Goal: Task Accomplishment & Management: Manage account settings

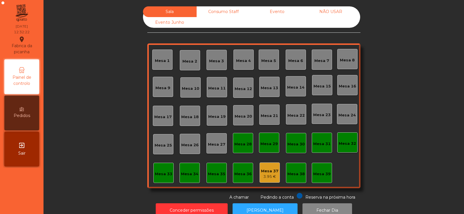
click at [293, 88] on div "Mesa 14" at bounding box center [295, 88] width 17 height 6
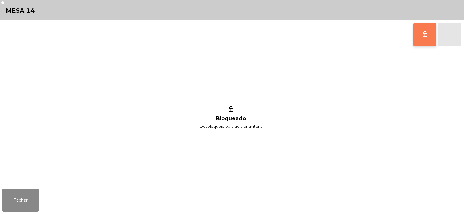
click at [421, 38] on button "lock_outline" at bounding box center [425, 34] width 23 height 23
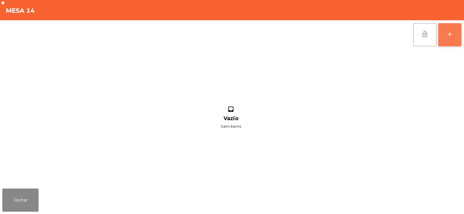
click at [454, 39] on button "add" at bounding box center [449, 34] width 23 height 23
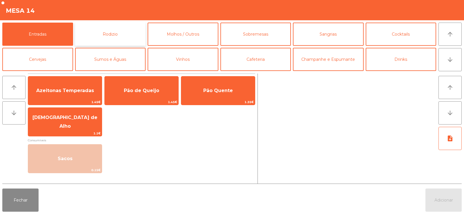
click at [113, 36] on button "Rodizio" at bounding box center [110, 34] width 71 height 23
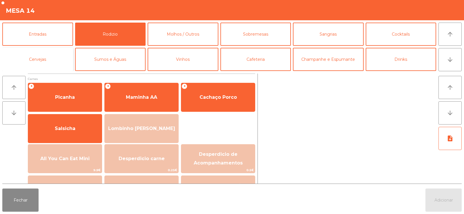
click at [53, 62] on button "Cervejas" at bounding box center [37, 59] width 71 height 23
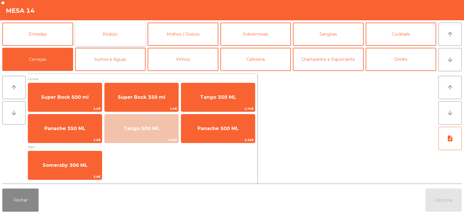
click at [98, 35] on button "Rodizio" at bounding box center [110, 34] width 71 height 23
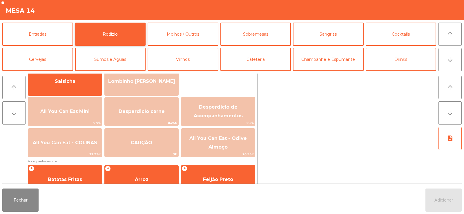
scroll to position [47, 0]
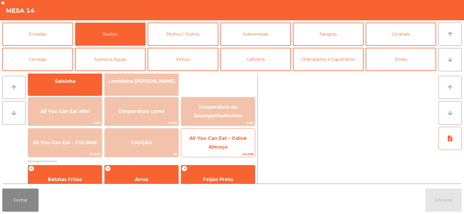
click at [229, 141] on span "All You Can Eat - Odive Almoço" at bounding box center [218, 143] width 74 height 25
click at [235, 147] on span "All You Can Eat - Odive Almoço" at bounding box center [218, 143] width 74 height 25
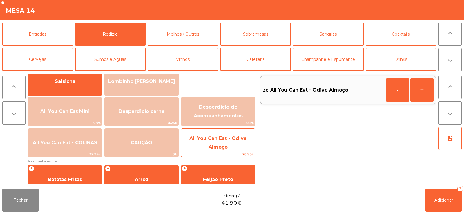
click at [235, 147] on span "All You Can Eat - Odive Almoço" at bounding box center [218, 143] width 74 height 25
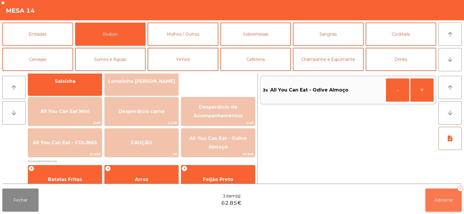
click at [438, 199] on span "Adicionar" at bounding box center [444, 200] width 19 height 5
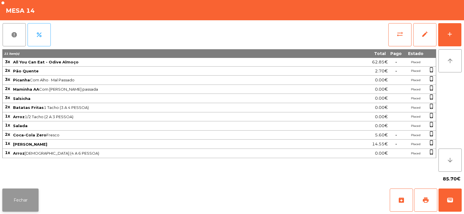
click at [17, 197] on button "Fechar" at bounding box center [20, 200] width 36 height 23
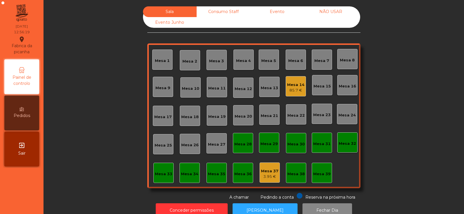
click at [320, 58] on div "Mesa 7" at bounding box center [322, 61] width 15 height 6
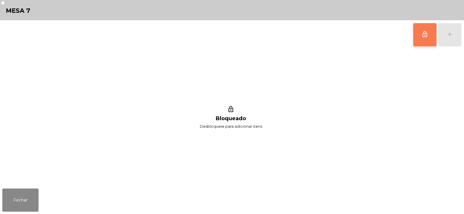
click at [425, 29] on button "lock_outline" at bounding box center [425, 34] width 23 height 23
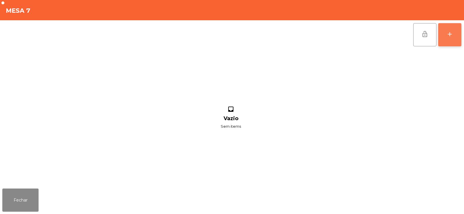
click at [456, 38] on button "add" at bounding box center [449, 34] width 23 height 23
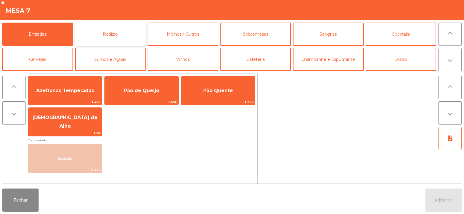
click at [103, 33] on button "Rodizio" at bounding box center [110, 34] width 71 height 23
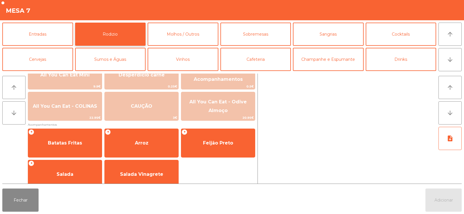
scroll to position [84, 0]
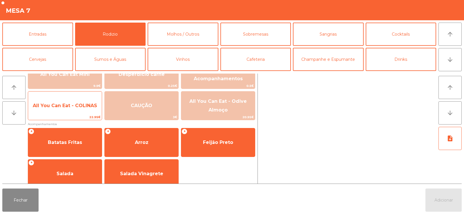
click at [71, 110] on span "All You Can Eat - COLINAS" at bounding box center [65, 106] width 74 height 16
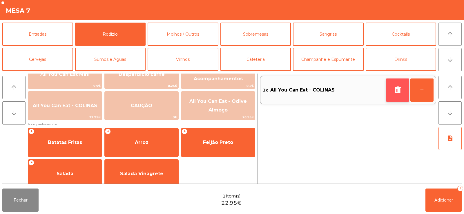
click at [396, 86] on button "button" at bounding box center [397, 90] width 23 height 23
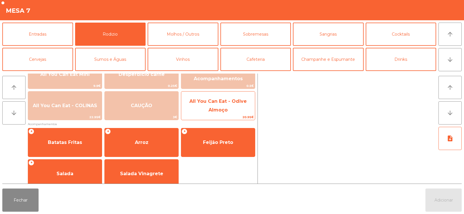
click at [220, 106] on span "All You Can Eat - Odive Almoço" at bounding box center [218, 106] width 74 height 25
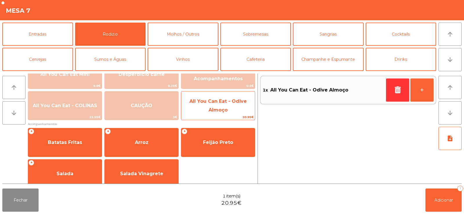
click at [223, 108] on span "All You Can Eat - Odive Almoço" at bounding box center [217, 106] width 57 height 14
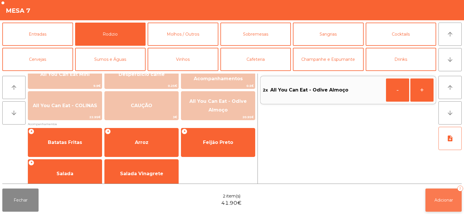
click at [457, 198] on button "Adicionar 2" at bounding box center [444, 200] width 36 height 23
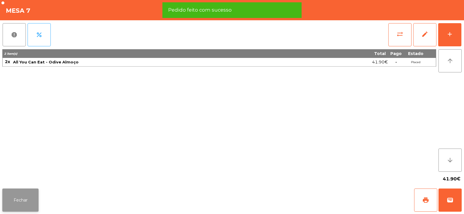
click at [29, 198] on button "Fechar" at bounding box center [20, 200] width 36 height 23
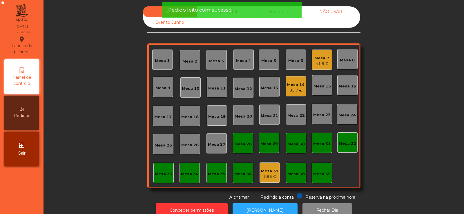
click at [100, 130] on div "Sala Consumo Staff Evento NÃO USAR Evento Junho Mesa 1 Mesa 2 Mesa 3 Mesa 4 Mes…" at bounding box center [253, 103] width 405 height 194
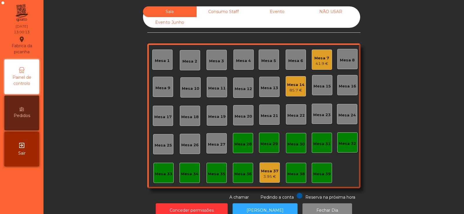
click at [312, 55] on div "Mesa 7 41.9 €" at bounding box center [322, 60] width 20 height 20
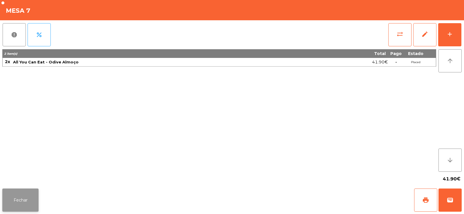
click at [26, 204] on button "Fechar" at bounding box center [20, 200] width 36 height 23
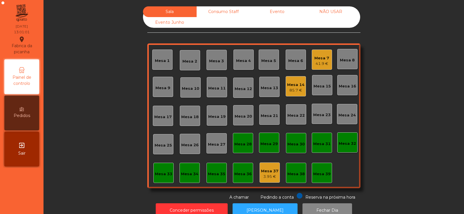
click at [324, 57] on div "Mesa 7" at bounding box center [322, 58] width 15 height 6
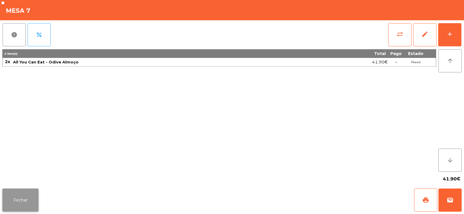
click at [23, 202] on button "Fechar" at bounding box center [20, 200] width 36 height 23
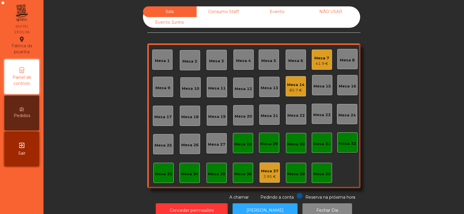
click at [315, 62] on div "41.9 €" at bounding box center [322, 64] width 15 height 6
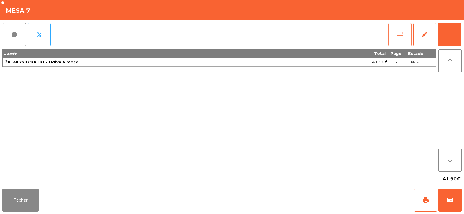
click at [393, 28] on button "sync_alt" at bounding box center [400, 34] width 23 height 23
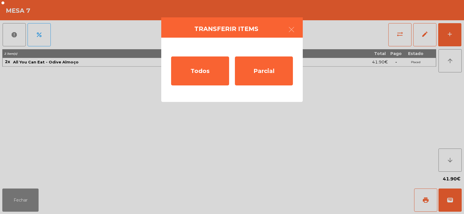
click at [23, 205] on ngb-modal-window "Transferir items Todos Parcial" at bounding box center [232, 107] width 464 height 214
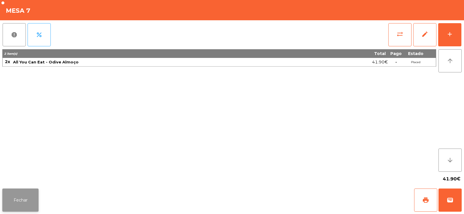
click at [18, 204] on button "Fechar" at bounding box center [20, 200] width 36 height 23
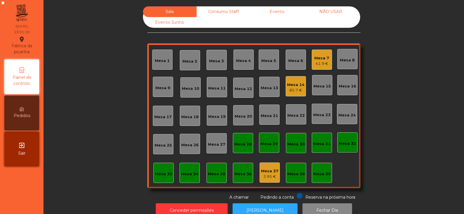
click at [296, 59] on div "Mesa 6" at bounding box center [295, 61] width 15 height 6
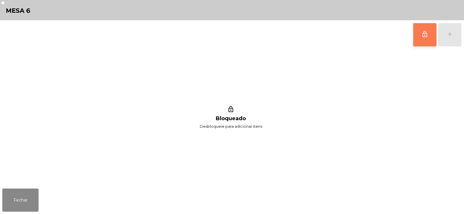
click at [414, 37] on button "lock_outline" at bounding box center [425, 34] width 23 height 23
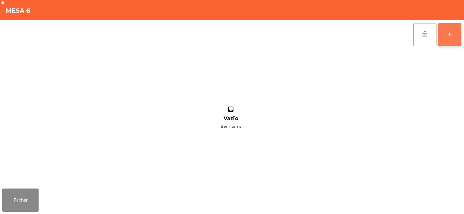
click at [453, 37] on div "add" at bounding box center [450, 34] width 7 height 7
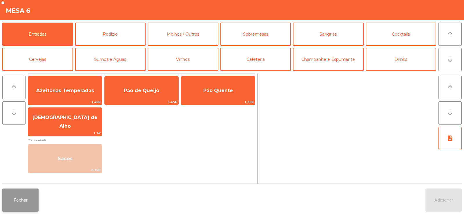
click at [21, 207] on button "Fechar" at bounding box center [20, 200] width 36 height 23
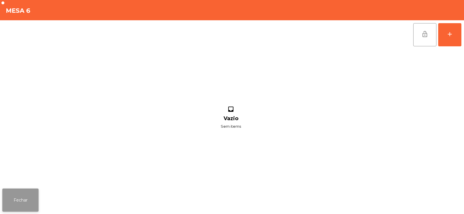
click at [24, 194] on button "Fechar" at bounding box center [20, 200] width 36 height 23
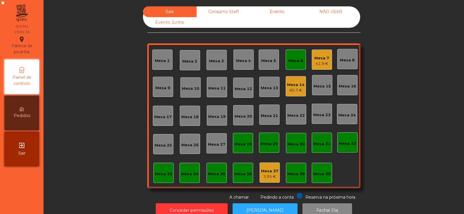
click at [321, 58] on div "Mesa 7" at bounding box center [322, 58] width 15 height 6
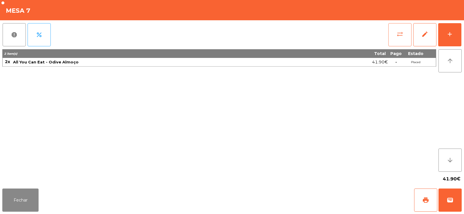
click at [402, 35] on span "sync_alt" at bounding box center [400, 34] width 7 height 7
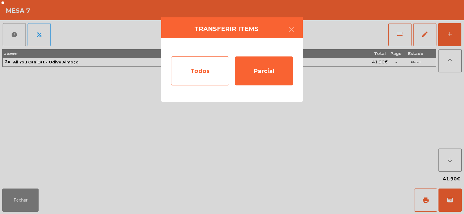
click at [192, 75] on div "Todos" at bounding box center [200, 71] width 58 height 29
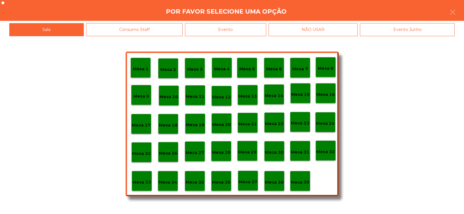
click at [273, 69] on p "Mesa 6" at bounding box center [274, 69] width 16 height 7
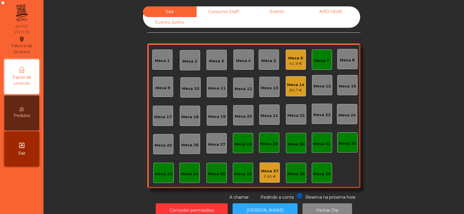
click at [295, 61] on div "41.9 €" at bounding box center [295, 64] width 15 height 6
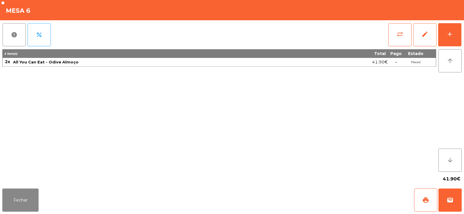
click at [25, 182] on div "41.90€" at bounding box center [232, 179] width 460 height 15
click at [37, 192] on button "Fechar" at bounding box center [20, 200] width 36 height 23
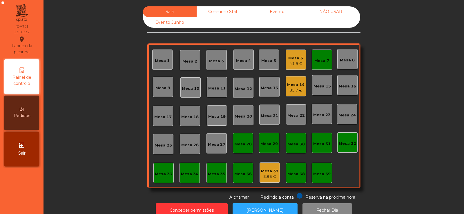
scroll to position [14, 0]
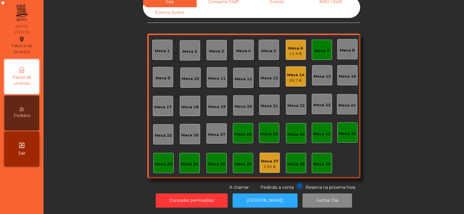
click at [324, 51] on div "Mesa 7" at bounding box center [322, 50] width 20 height 20
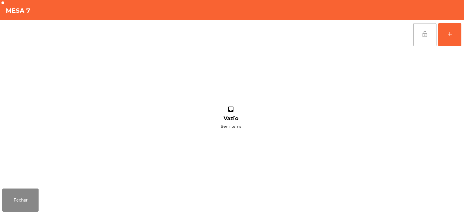
click at [421, 38] on button "lock_open" at bounding box center [425, 34] width 23 height 23
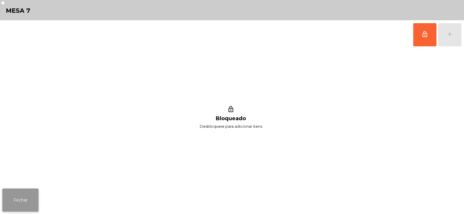
click at [31, 210] on button "Fechar" at bounding box center [20, 200] width 36 height 23
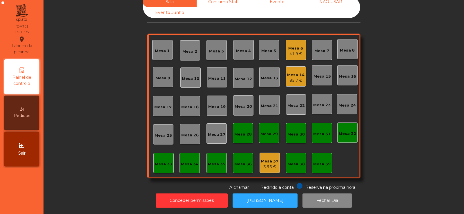
scroll to position [0, 0]
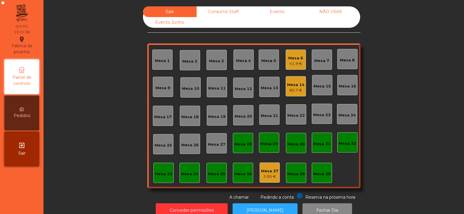
click at [292, 59] on div "Mesa 6" at bounding box center [295, 58] width 15 height 6
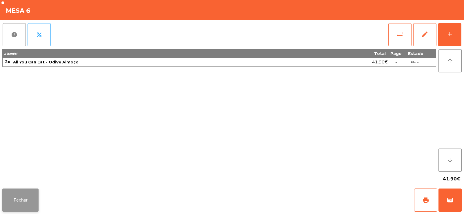
click at [19, 203] on button "Fechar" at bounding box center [20, 200] width 36 height 23
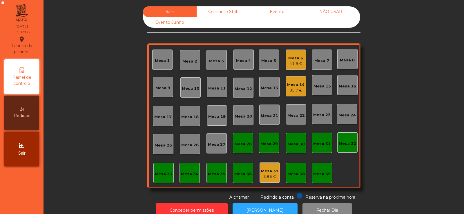
click at [261, 91] on div "Mesa 13" at bounding box center [269, 87] width 20 height 20
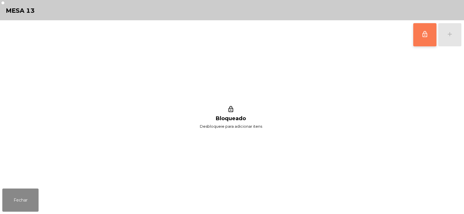
click at [421, 40] on button "lock_outline" at bounding box center [425, 34] width 23 height 23
click at [450, 35] on div "add" at bounding box center [450, 34] width 7 height 7
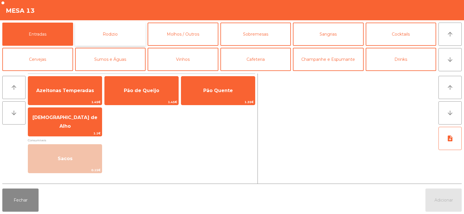
click at [122, 24] on button "Rodizio" at bounding box center [110, 34] width 71 height 23
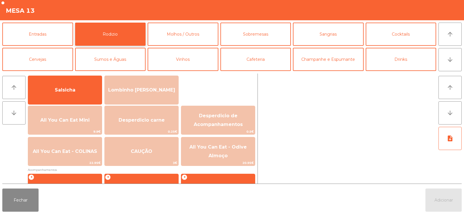
scroll to position [44, 0]
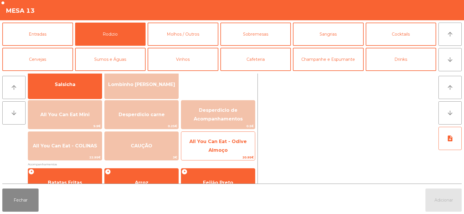
click at [218, 143] on span "All You Can Eat - Odive Almoço" at bounding box center [217, 146] width 57 height 14
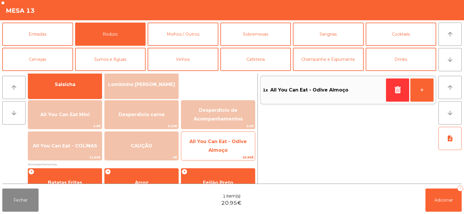
click at [222, 144] on span "All You Can Eat - Odive Almoço" at bounding box center [217, 146] width 57 height 14
click at [223, 146] on span "All You Can Eat - Odive Almoço" at bounding box center [218, 146] width 74 height 25
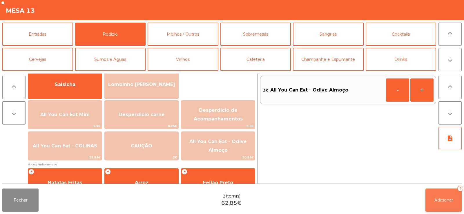
click at [433, 198] on button "Adicionar 3" at bounding box center [444, 200] width 36 height 23
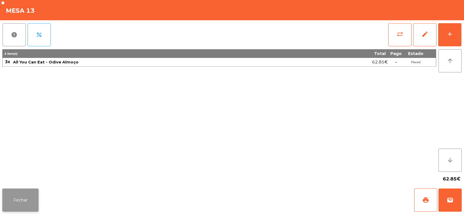
click at [27, 202] on button "Fechar" at bounding box center [20, 200] width 36 height 23
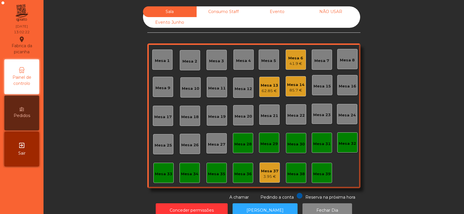
click at [296, 56] on div "Mesa 6" at bounding box center [295, 58] width 15 height 6
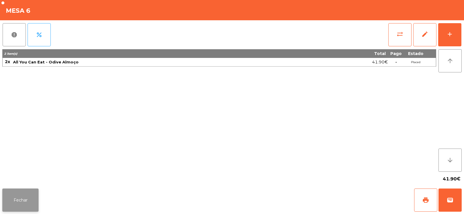
click at [29, 193] on button "Fechar" at bounding box center [20, 200] width 36 height 23
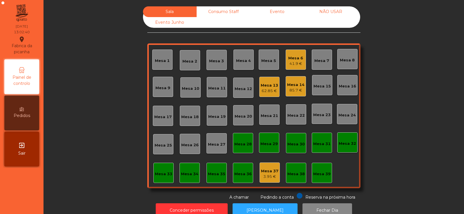
click at [385, 92] on div "Sala Consumo Staff Evento NÃO USAR Evento Junho Mesa 1 Mesa 2 Mesa 3 Mesa 4 Mes…" at bounding box center [253, 103] width 405 height 194
click at [216, 64] on div "Mesa 3" at bounding box center [217, 60] width 20 height 20
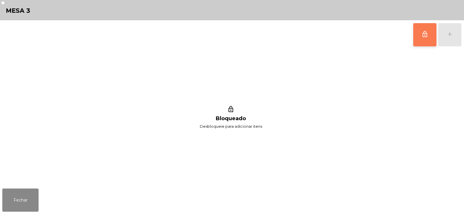
click at [423, 39] on button "lock_outline" at bounding box center [425, 34] width 23 height 23
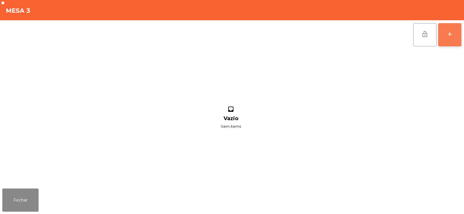
click at [450, 37] on div "add" at bounding box center [450, 34] width 7 height 7
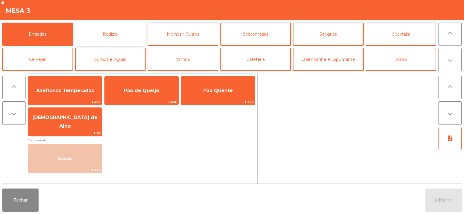
click at [118, 35] on button "Rodizio" at bounding box center [110, 34] width 71 height 23
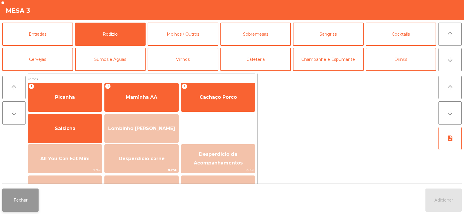
click at [22, 210] on button "Fechar" at bounding box center [20, 200] width 36 height 23
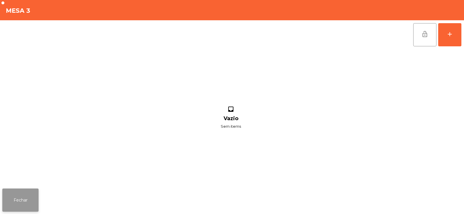
click at [27, 203] on button "Fechar" at bounding box center [20, 200] width 36 height 23
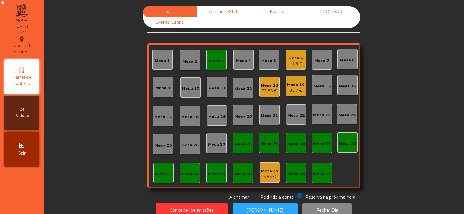
click at [298, 62] on div "41.9 €" at bounding box center [295, 64] width 15 height 6
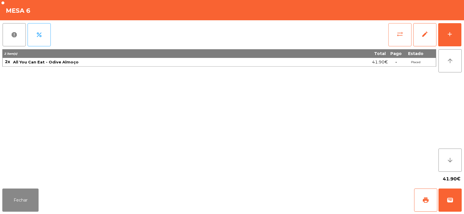
click at [398, 34] on span "sync_alt" at bounding box center [400, 34] width 7 height 7
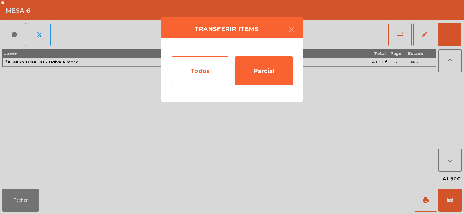
click at [195, 68] on div "Todos" at bounding box center [200, 71] width 58 height 29
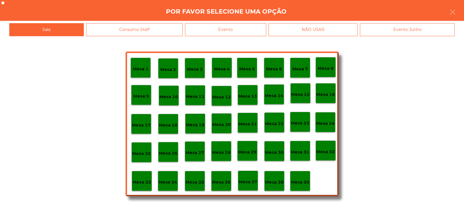
click at [194, 69] on p "Mesa 3" at bounding box center [195, 69] width 16 height 7
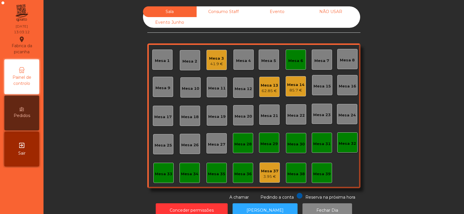
click at [241, 58] on div "Mesa 4" at bounding box center [243, 60] width 15 height 8
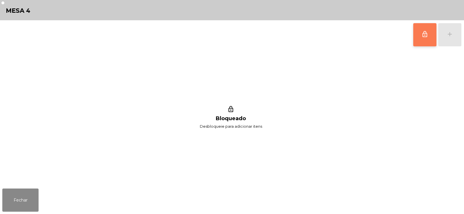
click at [425, 36] on span "lock_outline" at bounding box center [425, 34] width 7 height 7
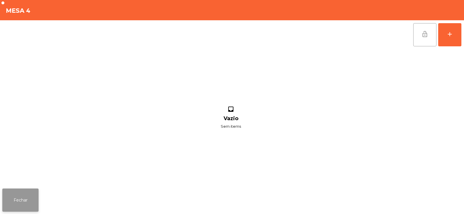
click at [23, 196] on button "Fechar" at bounding box center [20, 200] width 36 height 23
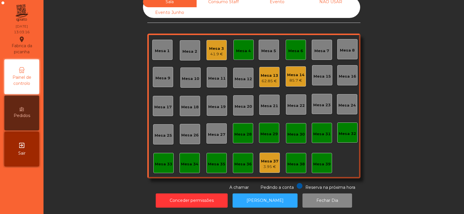
scroll to position [0, 0]
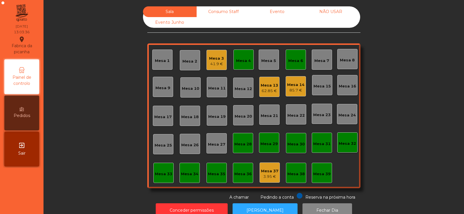
click at [250, 90] on div "Mesa 12" at bounding box center [243, 88] width 20 height 20
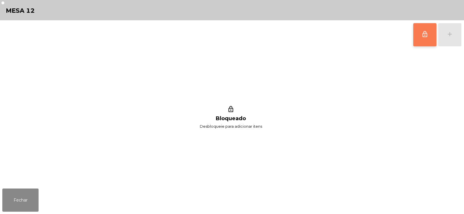
click at [431, 26] on button "lock_outline" at bounding box center [425, 34] width 23 height 23
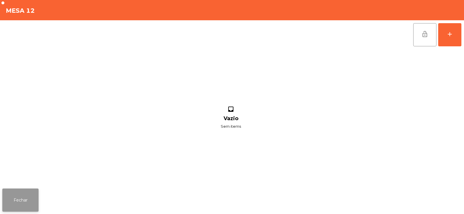
click at [28, 196] on button "Fechar" at bounding box center [20, 200] width 36 height 23
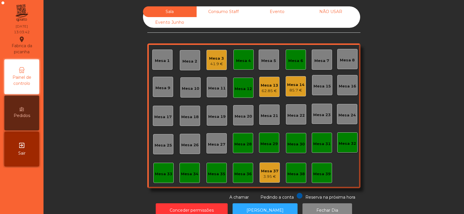
click at [210, 65] on div "41.9 €" at bounding box center [216, 64] width 15 height 6
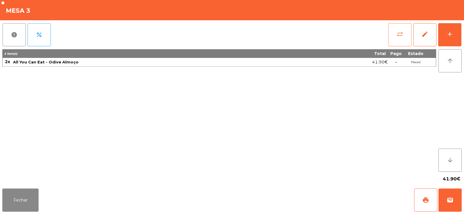
click at [400, 38] on button "sync_alt" at bounding box center [400, 34] width 23 height 23
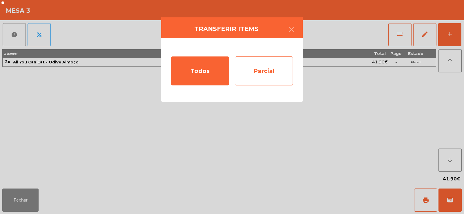
click at [253, 67] on div "Parcial" at bounding box center [264, 71] width 58 height 29
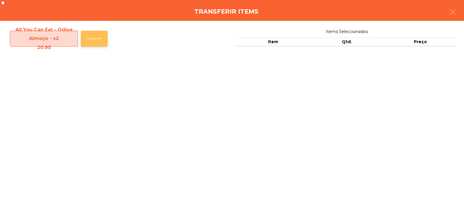
click at [104, 39] on button "Escolher" at bounding box center [94, 39] width 27 height 16
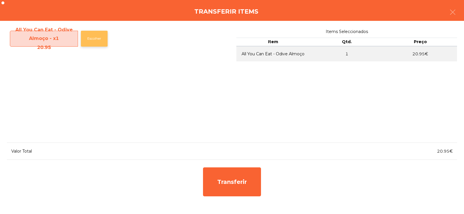
click at [98, 43] on button "Escolher" at bounding box center [94, 39] width 27 height 16
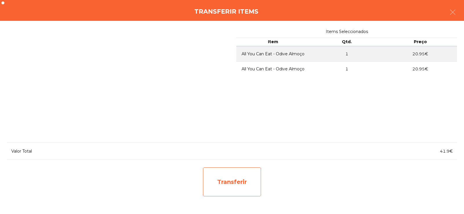
click at [242, 183] on div "Transferir" at bounding box center [232, 182] width 58 height 29
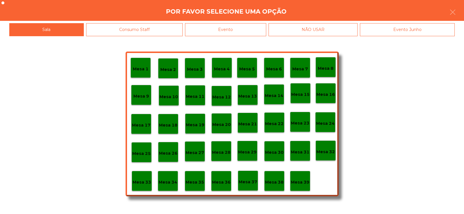
click at [223, 99] on p "Mesa 12" at bounding box center [221, 97] width 19 height 7
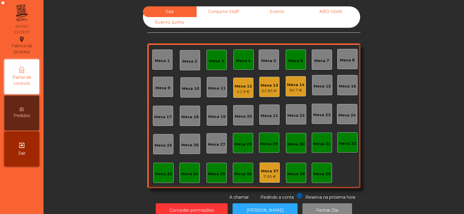
click at [274, 90] on div "62.85 €" at bounding box center [269, 91] width 17 height 6
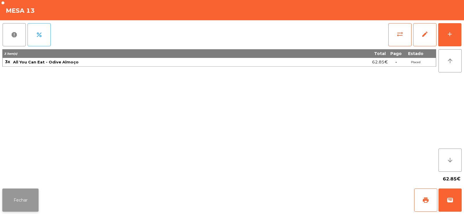
click at [29, 189] on button "Fechar" at bounding box center [20, 200] width 36 height 23
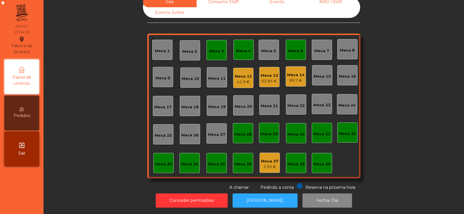
scroll to position [14, 0]
click at [297, 54] on div "Mesa 6" at bounding box center [296, 50] width 20 height 20
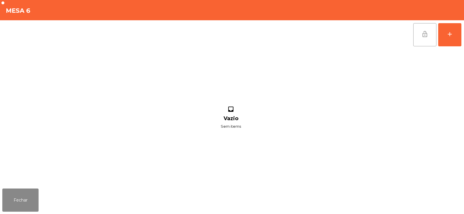
click at [429, 38] on button "lock_open" at bounding box center [425, 34] width 23 height 23
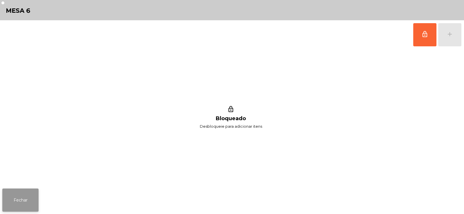
click at [35, 194] on button "Fechar" at bounding box center [20, 200] width 36 height 23
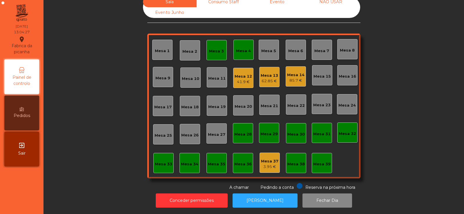
click at [296, 49] on div "Mesa 6" at bounding box center [295, 51] width 15 height 6
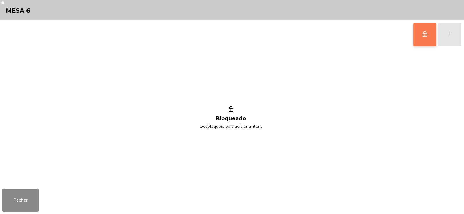
click at [417, 39] on button "lock_outline" at bounding box center [425, 34] width 23 height 23
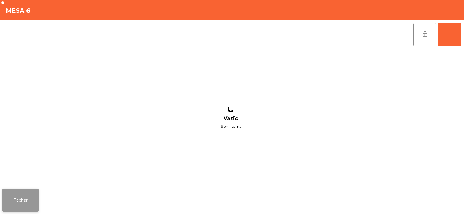
click at [23, 193] on button "Fechar" at bounding box center [20, 200] width 36 height 23
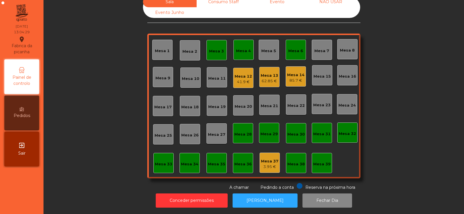
click at [246, 74] on div "Mesa 12" at bounding box center [243, 77] width 17 height 6
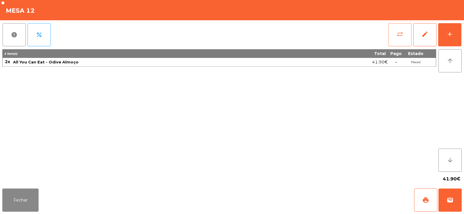
click at [398, 36] on span "sync_alt" at bounding box center [400, 34] width 7 height 7
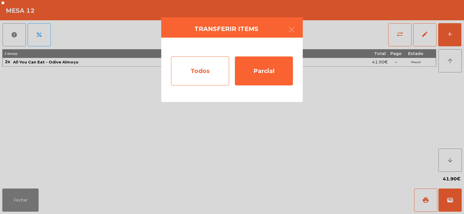
click at [206, 71] on div "Todos" at bounding box center [200, 71] width 58 height 29
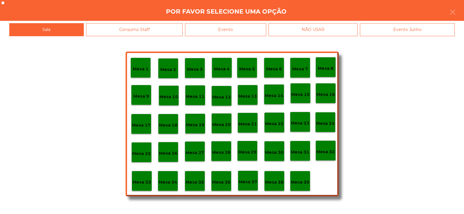
click at [279, 65] on div "Mesa 6" at bounding box center [274, 68] width 16 height 9
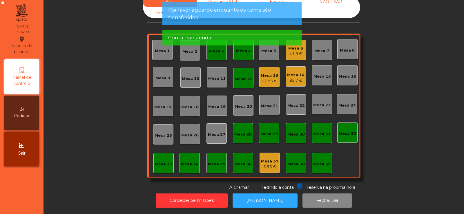
click at [243, 76] on div "Mesa 12" at bounding box center [243, 79] width 17 height 6
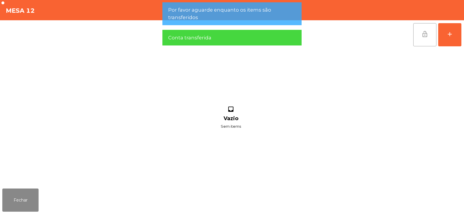
click at [421, 38] on button "lock_open" at bounding box center [425, 34] width 23 height 23
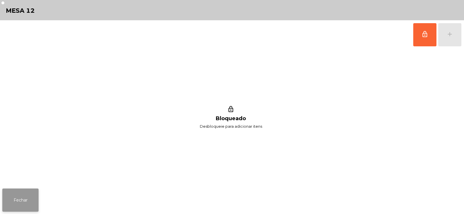
click at [30, 202] on button "Fechar" at bounding box center [20, 200] width 36 height 23
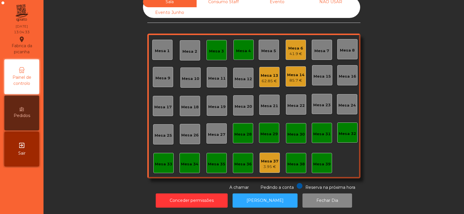
click at [243, 49] on div "Mesa 4" at bounding box center [243, 51] width 15 height 6
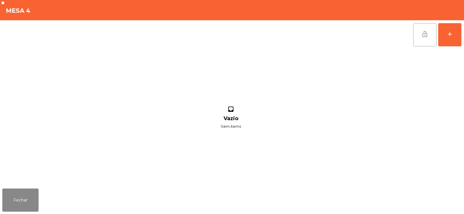
click at [434, 36] on button "lock_open" at bounding box center [425, 34] width 23 height 23
click at [25, 203] on button "Fechar" at bounding box center [20, 200] width 36 height 23
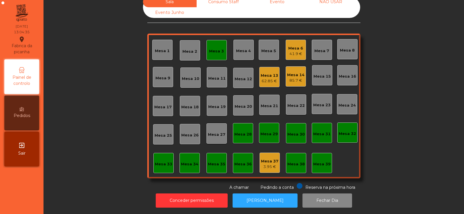
click at [219, 53] on div "Mesa 3" at bounding box center [217, 50] width 20 height 20
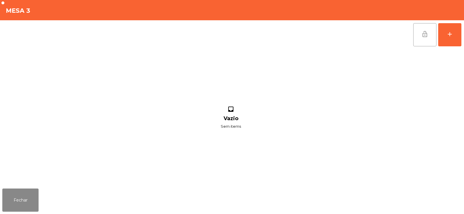
click at [430, 41] on button "lock_open" at bounding box center [425, 34] width 23 height 23
click at [31, 200] on button "Fechar" at bounding box center [20, 200] width 36 height 23
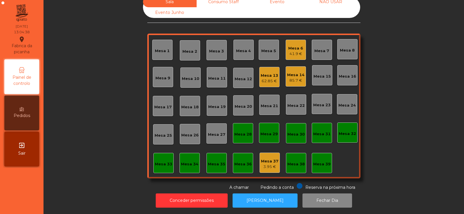
scroll to position [0, 0]
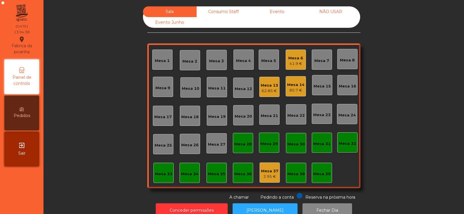
click at [271, 86] on div "Mesa 13" at bounding box center [269, 86] width 17 height 6
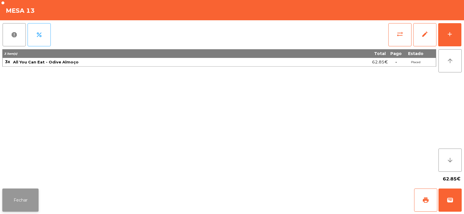
click at [31, 198] on button "Fechar" at bounding box center [20, 200] width 36 height 23
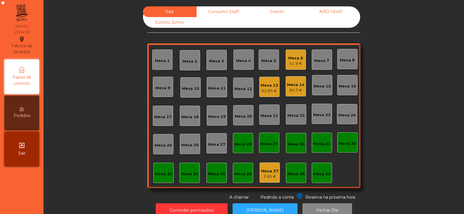
scroll to position [14, 0]
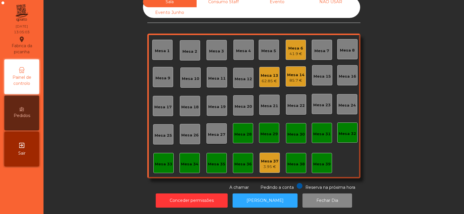
click at [214, 48] on div "Mesa 3" at bounding box center [216, 51] width 15 height 6
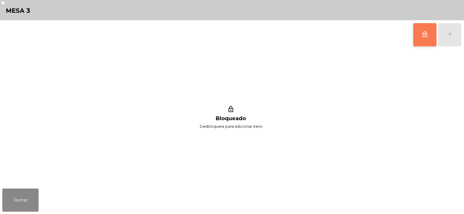
click at [423, 35] on span "lock_outline" at bounding box center [425, 34] width 7 height 7
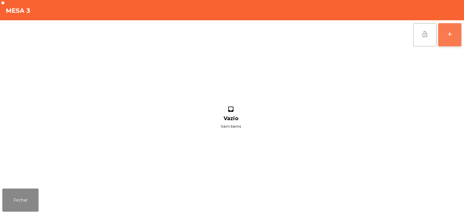
click at [452, 36] on div "add" at bounding box center [450, 34] width 7 height 7
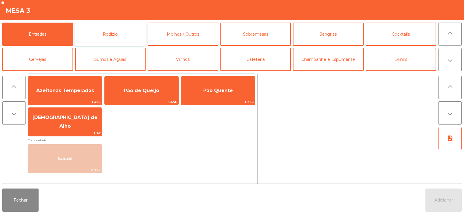
click at [130, 34] on button "Rodizio" at bounding box center [110, 34] width 71 height 23
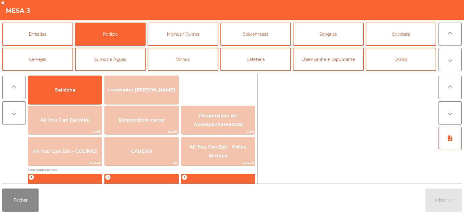
scroll to position [47, 0]
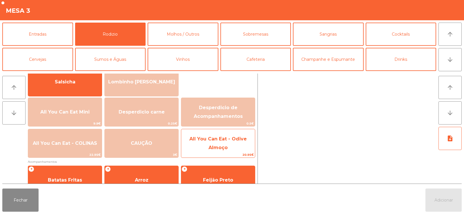
click at [216, 150] on span "All You Can Eat - Odive Almoço" at bounding box center [217, 143] width 57 height 14
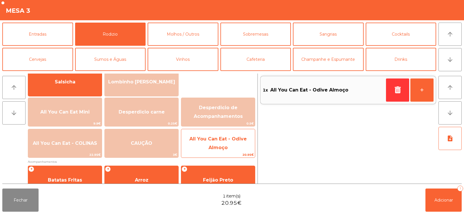
click at [219, 147] on span "All You Can Eat - Odive Almoço" at bounding box center [217, 143] width 57 height 14
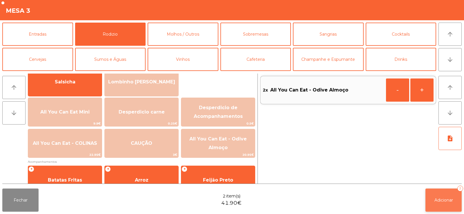
click at [445, 199] on span "Adicionar" at bounding box center [444, 200] width 19 height 5
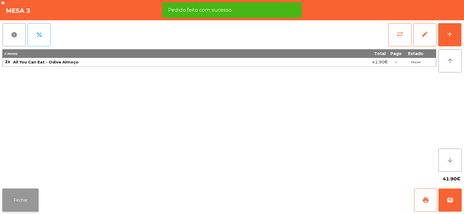
click at [22, 201] on button "Fechar" at bounding box center [20, 200] width 36 height 23
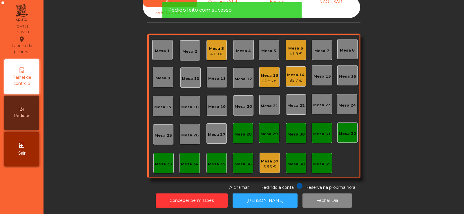
scroll to position [0, 0]
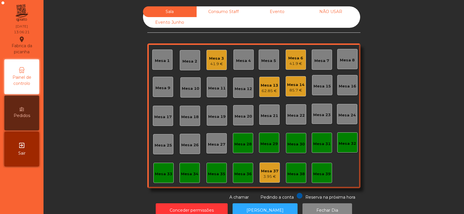
click at [290, 68] on div "Mesa 6 41.9 €" at bounding box center [296, 60] width 20 height 20
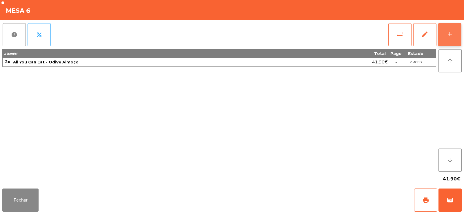
click at [450, 32] on div "add" at bounding box center [450, 34] width 7 height 7
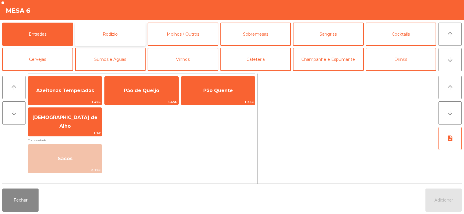
click at [114, 35] on button "Rodizio" at bounding box center [110, 34] width 71 height 23
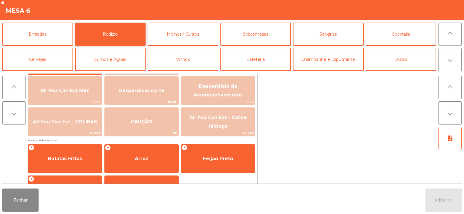
scroll to position [91, 0]
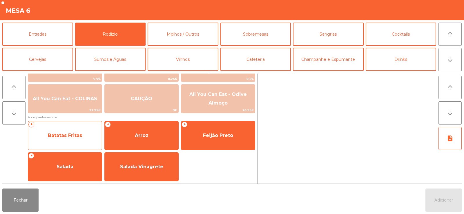
click at [73, 138] on span "Batatas Fritas" at bounding box center [65, 136] width 34 height 6
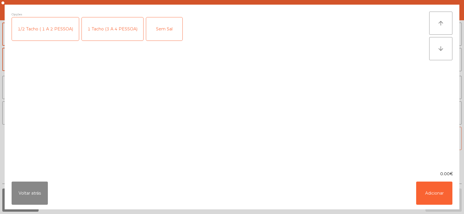
click at [102, 28] on div "1 Tacho (3 A 4 PESSOA)" at bounding box center [113, 28] width 62 height 23
click at [437, 188] on button "Adicionar" at bounding box center [434, 193] width 36 height 23
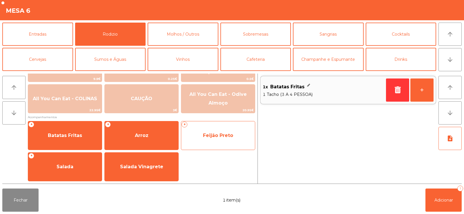
click at [202, 141] on span "Feijão Preto" at bounding box center [218, 136] width 74 height 16
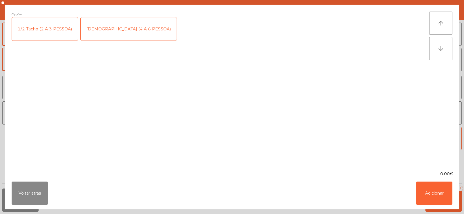
click at [58, 31] on div "1/2 Tacho (2 A 3 PESSOA)" at bounding box center [45, 28] width 66 height 23
click at [432, 192] on button "Adicionar" at bounding box center [434, 193] width 36 height 23
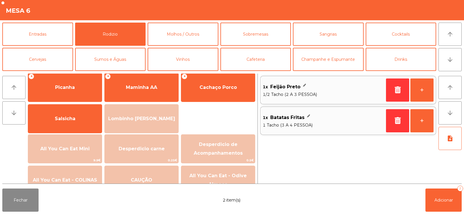
scroll to position [0, 0]
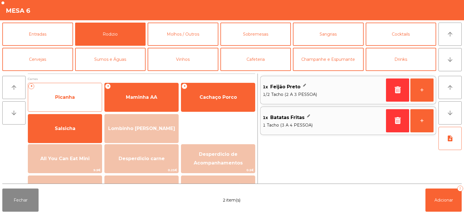
click at [75, 95] on span "Picanha" at bounding box center [65, 98] width 74 height 16
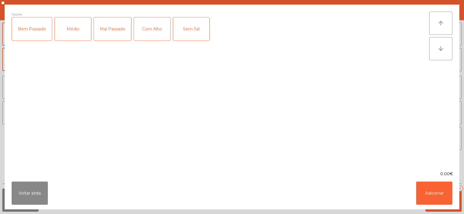
click at [76, 29] on div "Médio" at bounding box center [73, 28] width 36 height 23
click at [150, 33] on div "Com Alho" at bounding box center [152, 28] width 36 height 23
click at [429, 189] on button "Adicionar" at bounding box center [434, 193] width 36 height 23
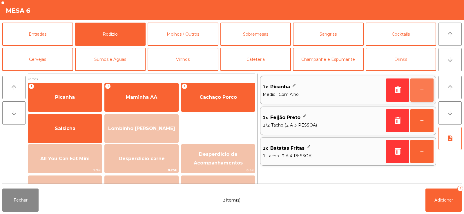
click at [420, 88] on button "+" at bounding box center [422, 90] width 23 height 23
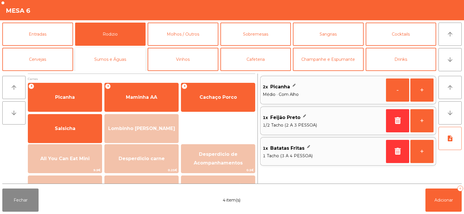
click at [131, 61] on button "Sumos e Águas" at bounding box center [110, 59] width 71 height 23
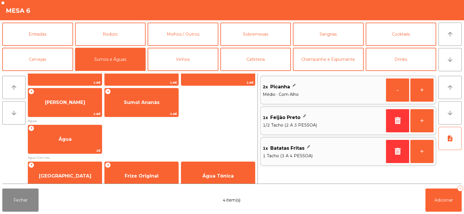
scroll to position [158, 0]
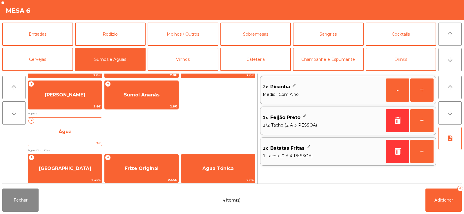
click at [79, 135] on span "Água" at bounding box center [65, 132] width 74 height 16
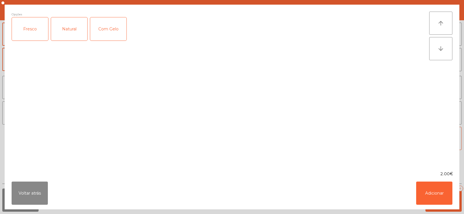
click at [29, 34] on div "Fresco" at bounding box center [30, 28] width 36 height 23
click at [429, 193] on button "Adicionar" at bounding box center [434, 193] width 36 height 23
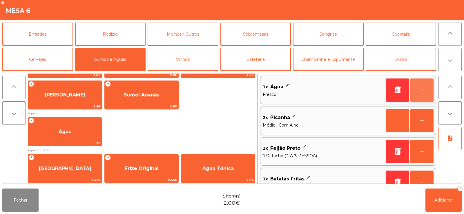
click at [422, 90] on button "+" at bounding box center [422, 90] width 23 height 23
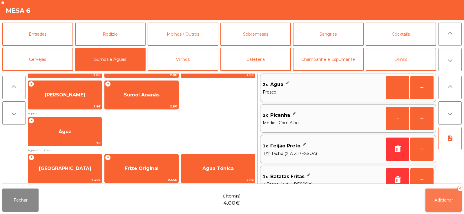
click at [448, 199] on span "Adicionar" at bounding box center [444, 200] width 19 height 5
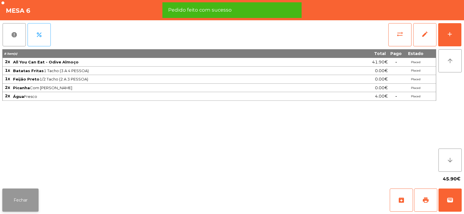
click at [23, 201] on button "Fechar" at bounding box center [20, 200] width 36 height 23
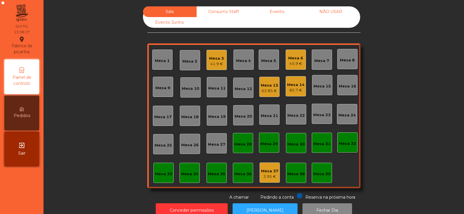
click at [190, 66] on div "Mesa 2" at bounding box center [190, 60] width 20 height 20
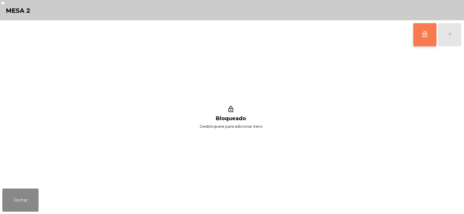
click at [419, 35] on button "lock_outline" at bounding box center [425, 34] width 23 height 23
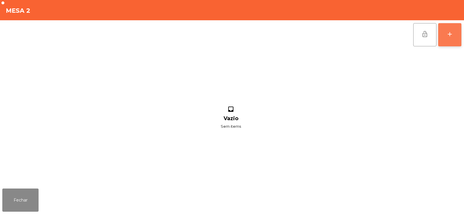
click at [450, 41] on button "add" at bounding box center [449, 34] width 23 height 23
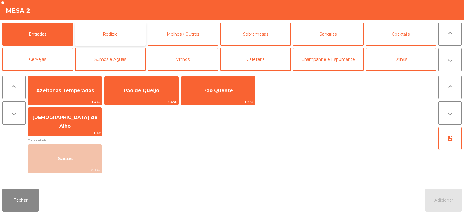
click at [121, 40] on button "Rodizio" at bounding box center [110, 34] width 71 height 23
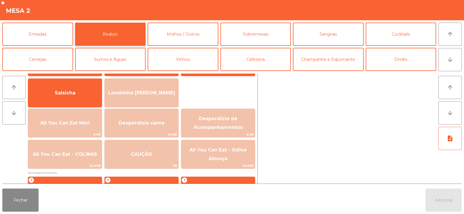
scroll to position [46, 0]
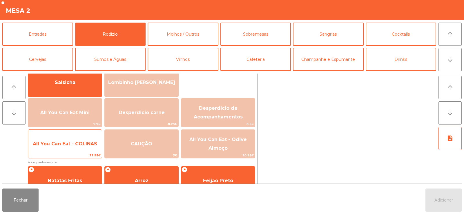
click at [87, 149] on span "All You Can Eat - COLINAS" at bounding box center [65, 144] width 74 height 16
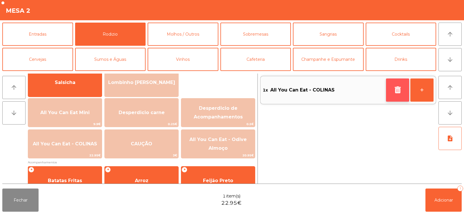
click at [395, 93] on icon "button" at bounding box center [398, 89] width 9 height 7
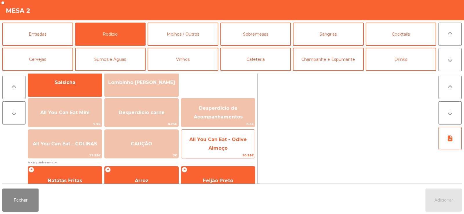
click at [234, 148] on span "All You Can Eat - Odive Almoço" at bounding box center [218, 144] width 74 height 25
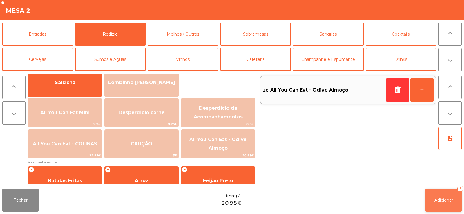
click at [447, 207] on button "Adicionar 1" at bounding box center [444, 200] width 36 height 23
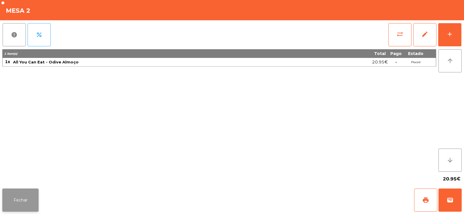
click at [25, 192] on button "Fechar" at bounding box center [20, 200] width 36 height 23
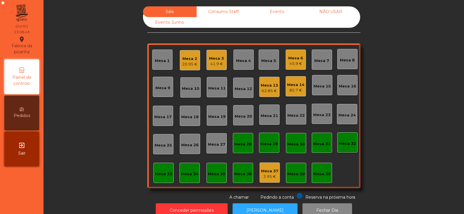
scroll to position [14, 0]
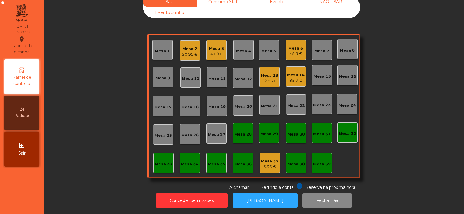
click at [216, 54] on div "Mesa 3 41.9 €" at bounding box center [217, 50] width 20 height 20
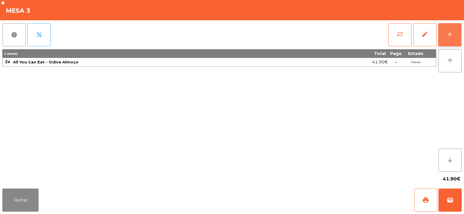
click at [454, 40] on button "add" at bounding box center [449, 34] width 23 height 23
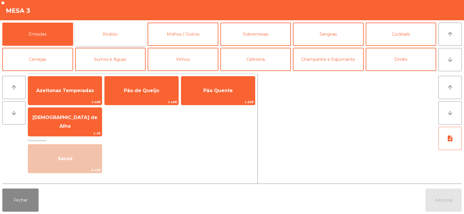
click at [130, 38] on button "Rodizio" at bounding box center [110, 34] width 71 height 23
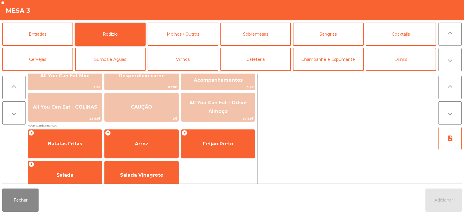
scroll to position [91, 0]
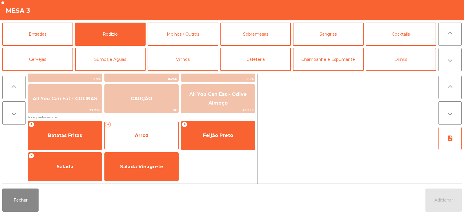
click at [154, 137] on span "Arroz" at bounding box center [142, 136] width 74 height 16
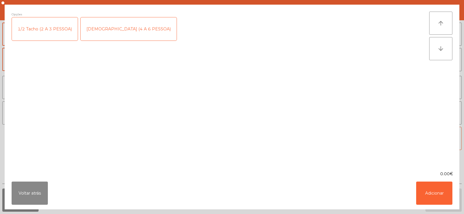
click at [48, 29] on div "1/2 Tacho (2 A 3 PESSOA)" at bounding box center [45, 28] width 66 height 23
click at [427, 194] on button "Adicionar" at bounding box center [434, 193] width 36 height 23
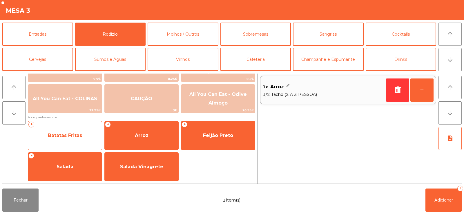
click at [79, 143] on span "Batatas Fritas" at bounding box center [65, 136] width 74 height 16
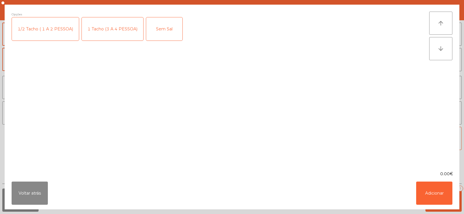
click at [121, 35] on div "1 Tacho (3 A 4 PESSOA)" at bounding box center [113, 28] width 62 height 23
click at [424, 195] on button "Adicionar" at bounding box center [434, 193] width 36 height 23
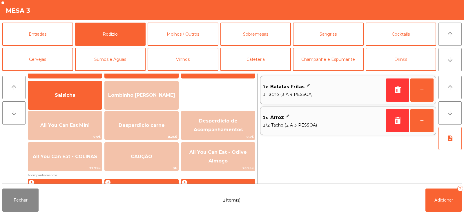
scroll to position [0, 0]
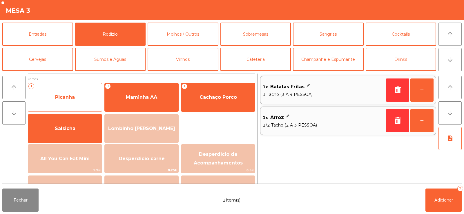
click at [74, 101] on span "Picanha" at bounding box center [65, 98] width 74 height 16
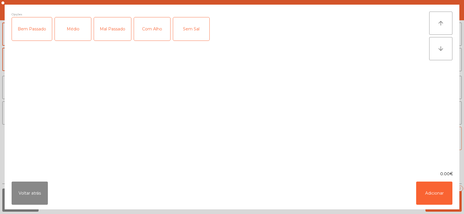
click at [69, 35] on div "Médio" at bounding box center [73, 28] width 36 height 23
click at [149, 29] on div "Com Alho" at bounding box center [152, 28] width 36 height 23
click at [423, 192] on button "Adicionar" at bounding box center [434, 193] width 36 height 23
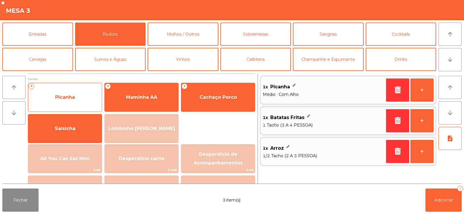
click at [66, 99] on span "Picanha" at bounding box center [65, 98] width 20 height 6
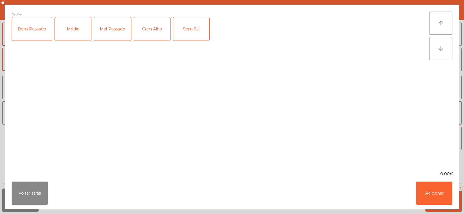
click at [67, 37] on div "Médio" at bounding box center [73, 28] width 36 height 23
click at [428, 195] on button "Adicionar" at bounding box center [434, 193] width 36 height 23
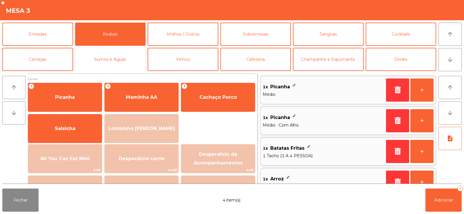
click at [129, 60] on button "Sumos e Águas" at bounding box center [110, 59] width 71 height 23
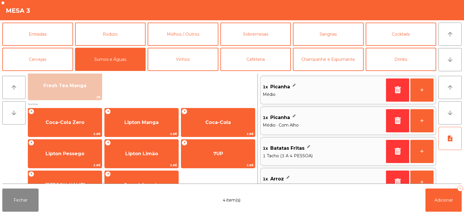
scroll to position [72, 0]
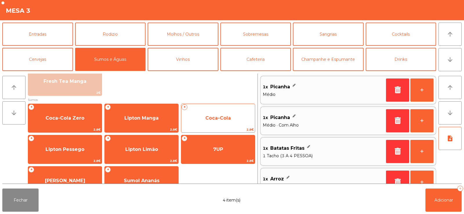
click at [216, 115] on span "Coca-Cola" at bounding box center [218, 119] width 74 height 16
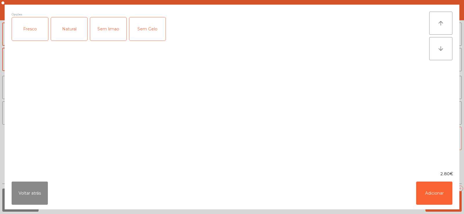
click at [28, 33] on div "Fresco" at bounding box center [30, 28] width 36 height 23
click at [428, 190] on button "Adicionar" at bounding box center [434, 193] width 36 height 23
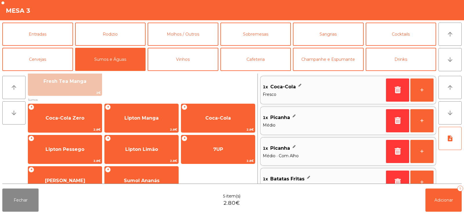
scroll to position [2, 0]
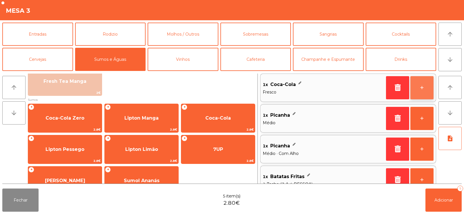
click at [416, 90] on button "+" at bounding box center [422, 87] width 23 height 23
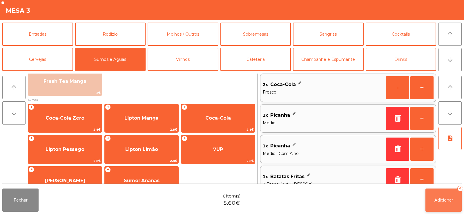
click at [441, 204] on button "Adicionar 6" at bounding box center [444, 200] width 36 height 23
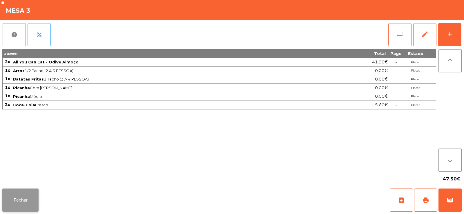
click at [30, 192] on button "Fechar" at bounding box center [20, 200] width 36 height 23
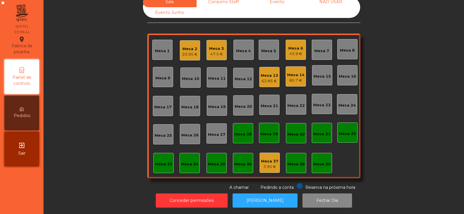
click at [266, 78] on div "62.85 €" at bounding box center [269, 81] width 17 height 6
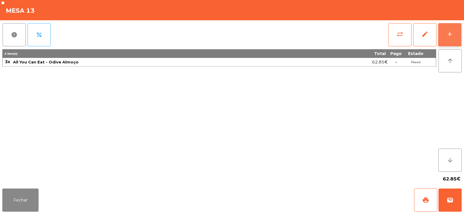
click at [452, 35] on div "add" at bounding box center [450, 34] width 7 height 7
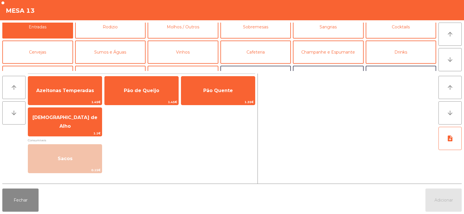
scroll to position [7, 0]
click at [99, 56] on button "Sumos e Águas" at bounding box center [110, 52] width 71 height 23
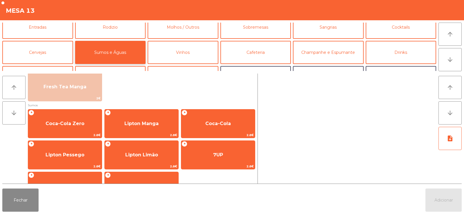
scroll to position [73, 0]
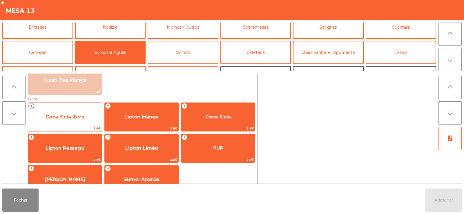
click at [73, 120] on span "Coca-Cola Zero" at bounding box center [65, 117] width 39 height 6
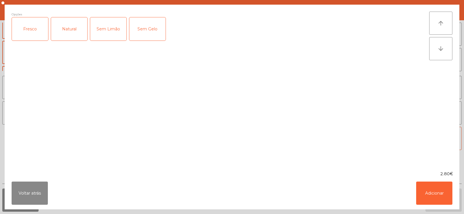
click at [31, 34] on div "Fresco" at bounding box center [30, 28] width 36 height 23
click at [427, 191] on button "Adicionar" at bounding box center [434, 193] width 36 height 23
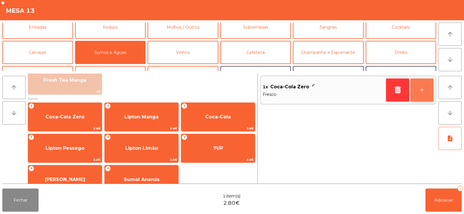
click at [422, 92] on button "+" at bounding box center [422, 90] width 23 height 23
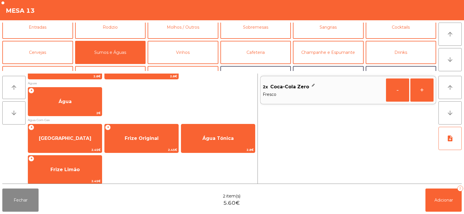
scroll to position [191, 0]
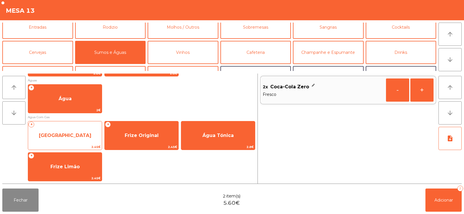
click at [64, 134] on span "[GEOGRAPHIC_DATA]" at bounding box center [65, 136] width 53 height 6
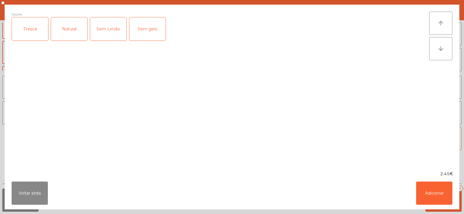
click at [34, 28] on div "Fresca" at bounding box center [30, 28] width 36 height 23
click at [428, 194] on button "Adicionar" at bounding box center [434, 193] width 36 height 23
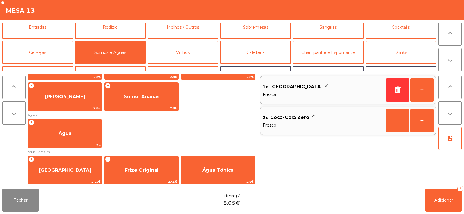
scroll to position [0, 0]
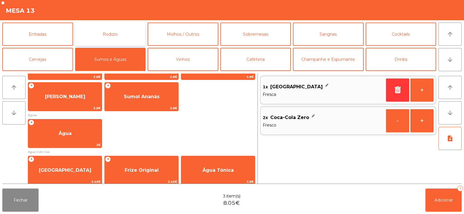
click at [105, 37] on button "Rodizio" at bounding box center [110, 34] width 71 height 23
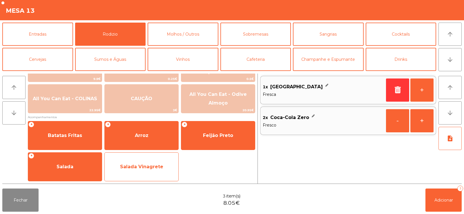
click at [132, 169] on span "Salada Vinagrete" at bounding box center [141, 167] width 43 height 6
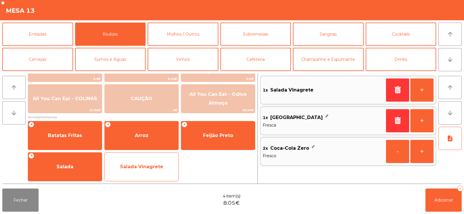
click at [140, 167] on span "Salada Vinagrete" at bounding box center [141, 167] width 43 height 6
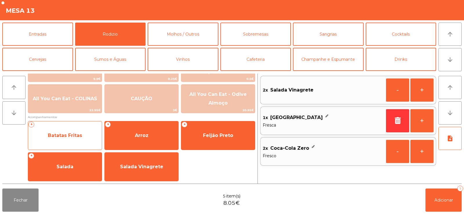
click at [72, 142] on span "Batatas Fritas" at bounding box center [65, 136] width 74 height 16
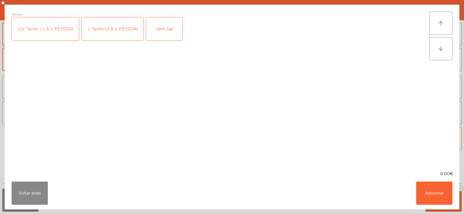
click at [109, 33] on div "1 Tacho (3 A 4 PESSOA)" at bounding box center [113, 28] width 62 height 23
click at [427, 189] on button "Adicionar" at bounding box center [434, 193] width 36 height 23
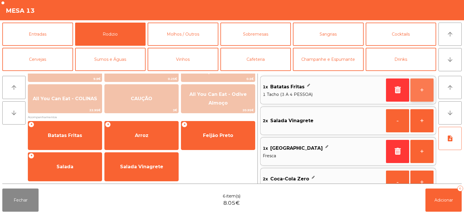
click at [421, 91] on button "+" at bounding box center [422, 90] width 23 height 23
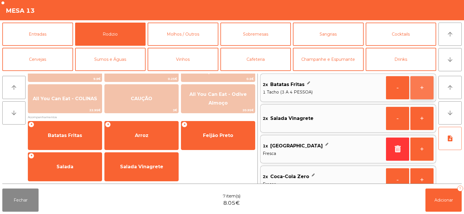
click at [423, 90] on button "+" at bounding box center [422, 87] width 23 height 23
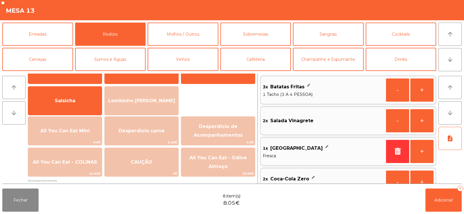
scroll to position [0, 0]
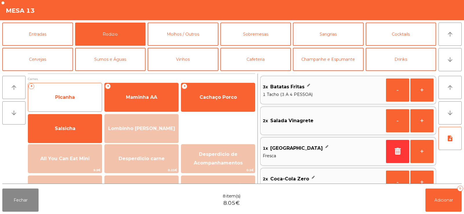
click at [74, 102] on span "Picanha" at bounding box center [65, 98] width 74 height 16
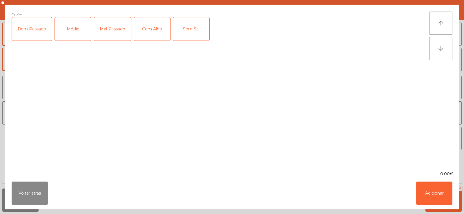
click at [66, 36] on div "Médio" at bounding box center [73, 28] width 36 height 23
click at [143, 32] on div "Com Alho" at bounding box center [152, 28] width 36 height 23
click at [426, 198] on button "Adicionar" at bounding box center [434, 193] width 36 height 23
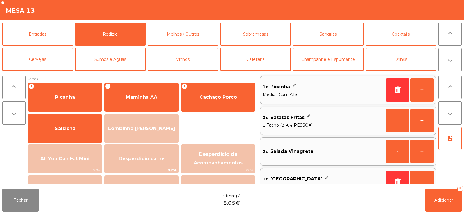
scroll to position [2, 0]
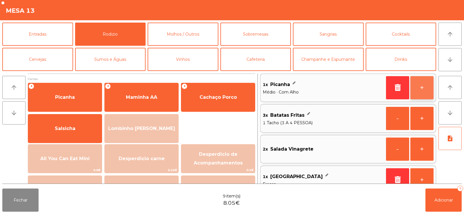
click at [423, 90] on button "+" at bounding box center [422, 87] width 23 height 23
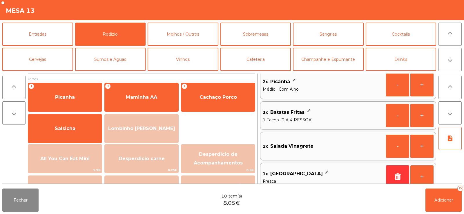
scroll to position [0, 0]
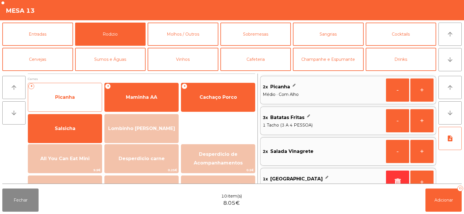
click at [75, 102] on span "Picanha" at bounding box center [65, 98] width 74 height 16
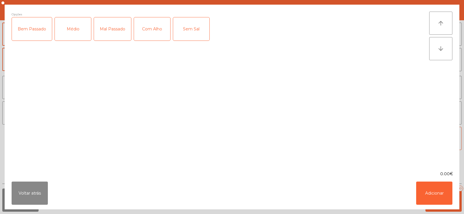
click at [109, 32] on div "Mal Passado" at bounding box center [112, 28] width 37 height 23
click at [149, 34] on div "Com Alho" at bounding box center [152, 28] width 36 height 23
click at [427, 195] on button "Adicionar" at bounding box center [434, 193] width 36 height 23
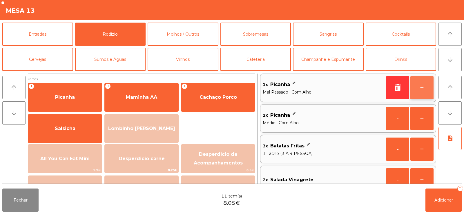
click at [428, 89] on button "+" at bounding box center [422, 87] width 23 height 23
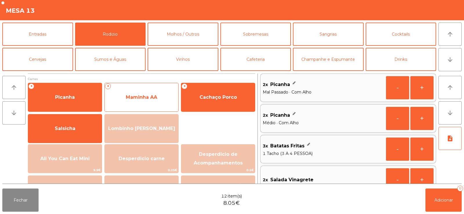
click at [130, 100] on span "Maminha AA" at bounding box center [141, 98] width 31 height 6
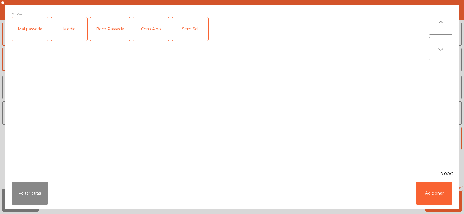
click at [68, 31] on div "Media" at bounding box center [69, 28] width 36 height 23
click at [139, 31] on div "Com Alho" at bounding box center [151, 28] width 36 height 23
click at [432, 191] on button "Adicionar" at bounding box center [434, 193] width 36 height 23
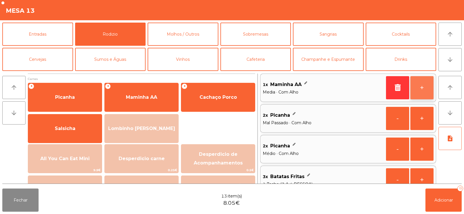
click at [423, 95] on button "+" at bounding box center [422, 87] width 23 height 23
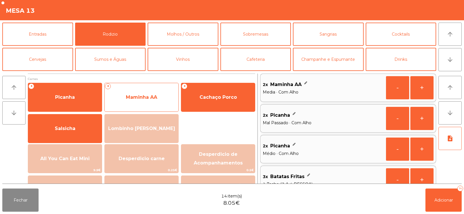
click at [125, 100] on span "Maminha AA" at bounding box center [142, 98] width 74 height 16
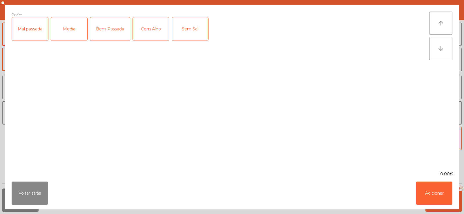
click at [35, 35] on div "Mal passada" at bounding box center [30, 28] width 36 height 23
click at [148, 35] on div "Com Alho" at bounding box center [151, 28] width 36 height 23
click at [429, 190] on button "Adicionar" at bounding box center [434, 193] width 36 height 23
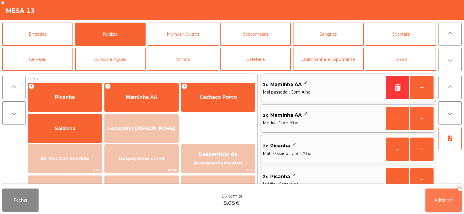
click at [436, 196] on button "Adicionar 15" at bounding box center [444, 200] width 36 height 23
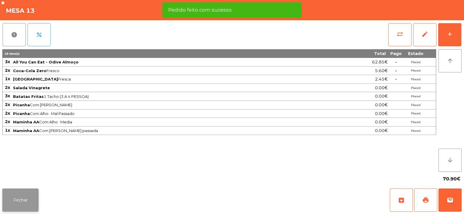
click at [21, 205] on button "Fechar" at bounding box center [20, 200] width 36 height 23
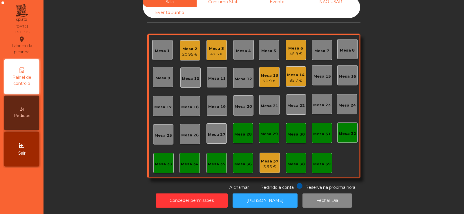
click at [185, 52] on div "20.95 €" at bounding box center [189, 55] width 15 height 6
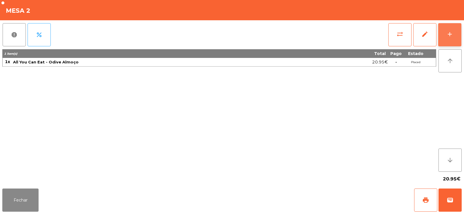
click at [447, 33] on div "add" at bounding box center [450, 34] width 7 height 7
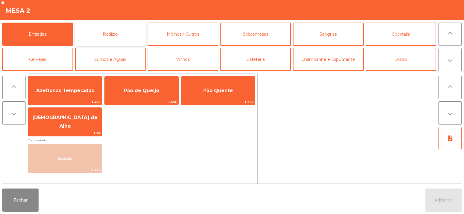
click at [133, 33] on button "Rodizio" at bounding box center [110, 34] width 71 height 23
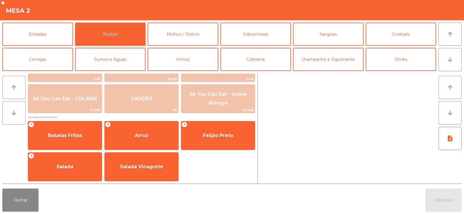
scroll to position [91, 0]
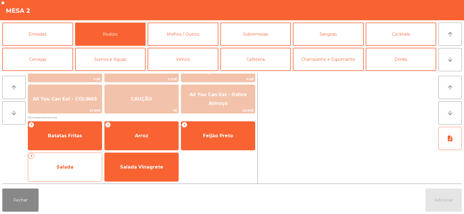
click at [77, 168] on span "Salada" at bounding box center [65, 168] width 74 height 16
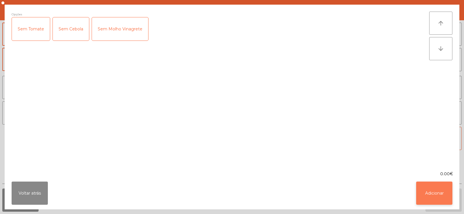
click at [436, 194] on button "Adicionar" at bounding box center [434, 193] width 36 height 23
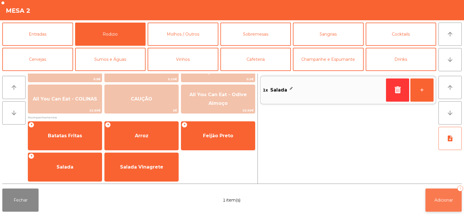
click at [454, 201] on button "Adicionar 1" at bounding box center [444, 200] width 36 height 23
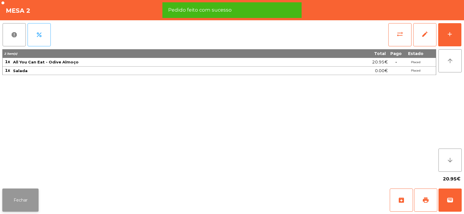
click at [31, 200] on button "Fechar" at bounding box center [20, 200] width 36 height 23
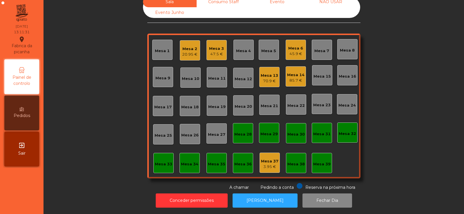
click at [189, 52] on div "20.95 €" at bounding box center [189, 55] width 15 height 6
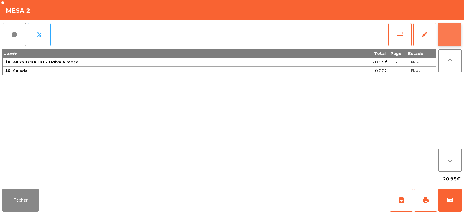
click at [452, 32] on div "add" at bounding box center [450, 34] width 7 height 7
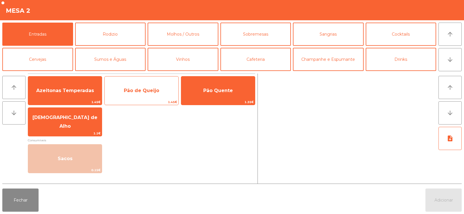
click at [140, 94] on span "Pão de Queijo" at bounding box center [142, 91] width 74 height 16
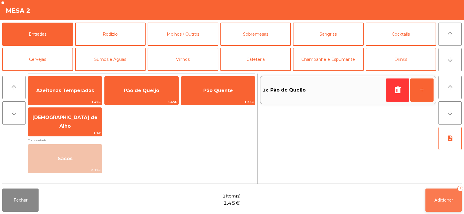
click at [452, 202] on span "Adicionar" at bounding box center [444, 200] width 19 height 5
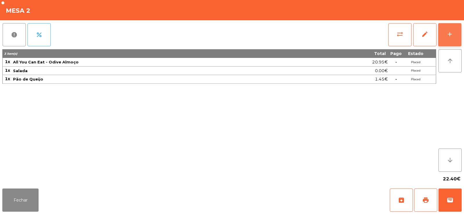
click at [451, 31] on div "add" at bounding box center [450, 34] width 7 height 7
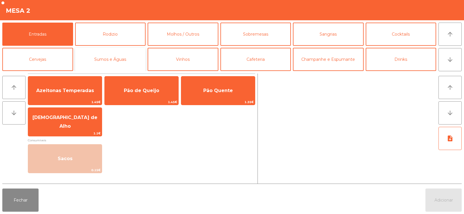
click at [122, 59] on button "Sumos e Águas" at bounding box center [110, 59] width 71 height 23
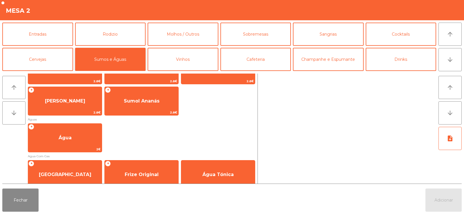
scroll to position [154, 0]
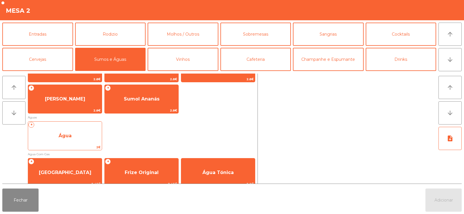
click at [70, 139] on span "Água" at bounding box center [65, 136] width 74 height 16
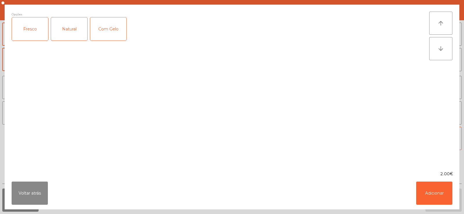
click at [33, 33] on div "Fresco" at bounding box center [30, 28] width 36 height 23
click at [32, 30] on div "Fresco" at bounding box center [30, 28] width 36 height 23
click at [63, 28] on div "Natural" at bounding box center [69, 28] width 36 height 23
click at [432, 191] on button "Adicionar" at bounding box center [434, 193] width 36 height 23
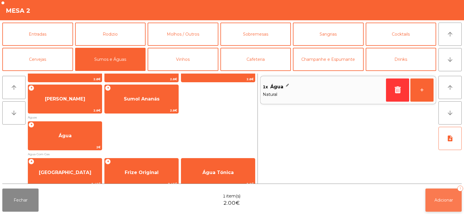
click at [452, 207] on button "Adicionar 1" at bounding box center [444, 200] width 36 height 23
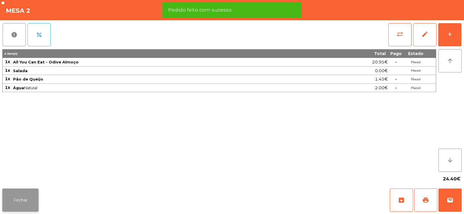
click at [22, 203] on button "Fechar" at bounding box center [20, 200] width 36 height 23
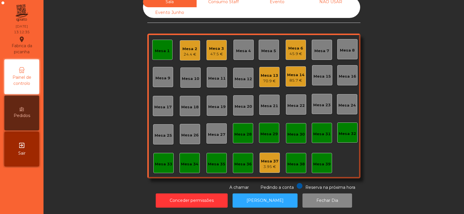
scroll to position [0, 0]
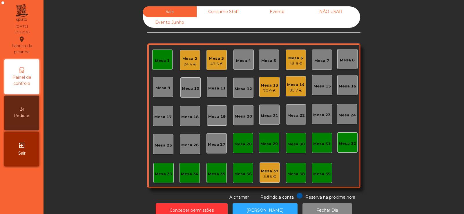
click at [189, 66] on div "24.4 €" at bounding box center [190, 65] width 15 height 6
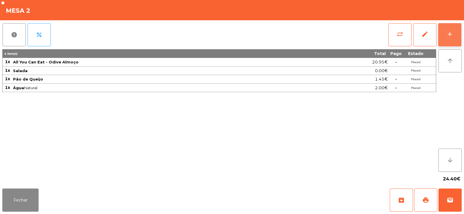
click at [455, 38] on button "add" at bounding box center [449, 34] width 23 height 23
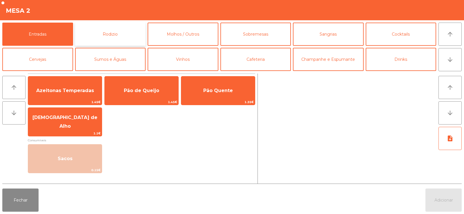
click at [118, 35] on button "Rodizio" at bounding box center [110, 34] width 71 height 23
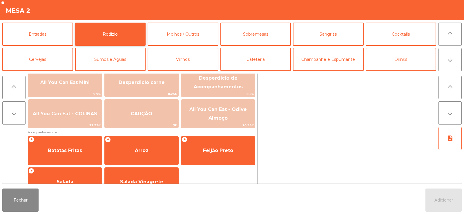
scroll to position [76, 0]
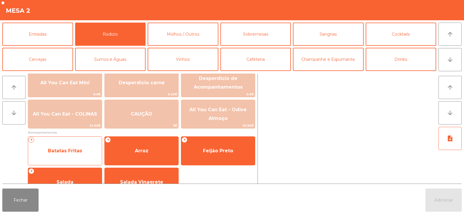
click at [70, 156] on span "Batatas Fritas" at bounding box center [65, 151] width 74 height 16
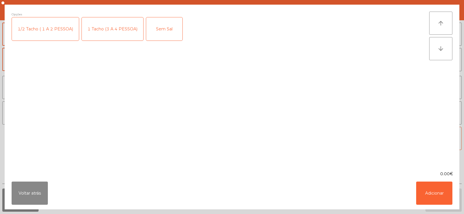
click at [61, 30] on div "1/2 Tacho ( 1 A 2 PESSOA)" at bounding box center [45, 28] width 67 height 23
click at [437, 189] on button "Adicionar" at bounding box center [434, 193] width 36 height 23
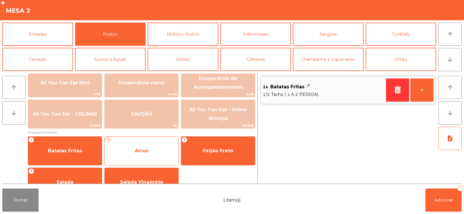
click at [143, 159] on span "Arroz" at bounding box center [142, 151] width 74 height 16
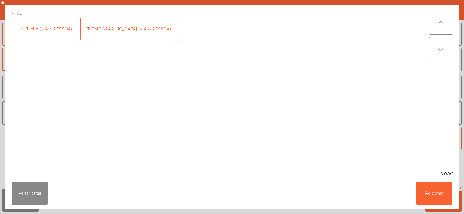
click at [62, 31] on div "1/2 Tacho (2 A 3 PESSOA)" at bounding box center [45, 28] width 66 height 23
click at [428, 191] on button "Adicionar" at bounding box center [434, 193] width 36 height 23
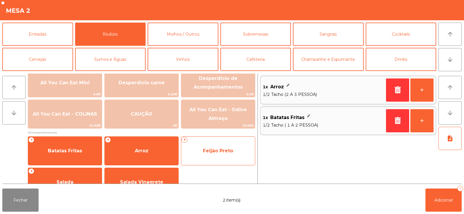
click at [210, 154] on span "Feijão Preto" at bounding box center [218, 151] width 74 height 16
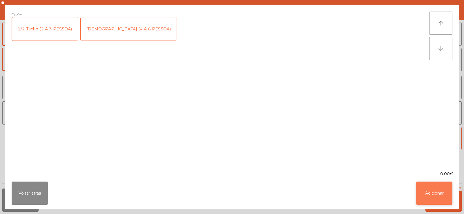
click at [431, 193] on button "Adicionar" at bounding box center [434, 193] width 36 height 23
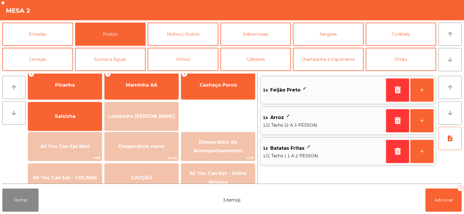
scroll to position [0, 0]
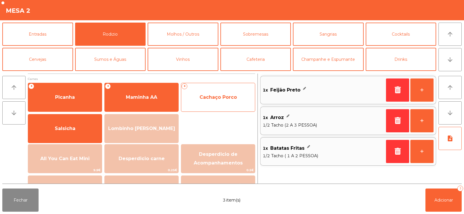
click at [199, 100] on span "Cachaço Porco" at bounding box center [218, 98] width 74 height 16
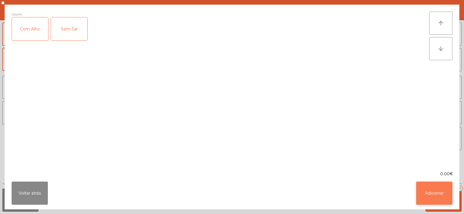
click at [429, 195] on button "Adicionar" at bounding box center [434, 193] width 36 height 23
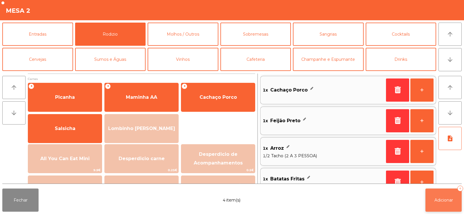
click at [438, 200] on span "Adicionar" at bounding box center [444, 200] width 19 height 5
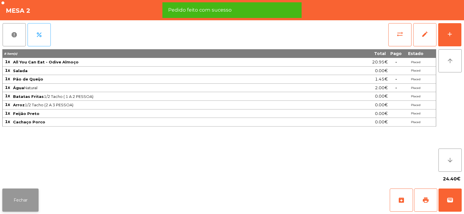
click at [25, 198] on button "Fechar" at bounding box center [20, 200] width 36 height 23
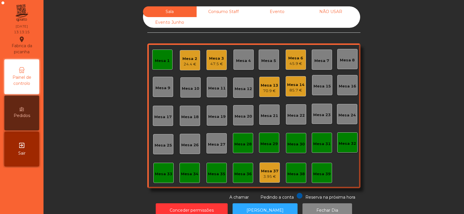
scroll to position [14, 0]
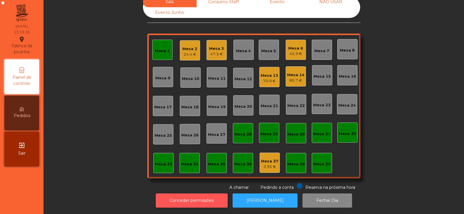
click at [181, 203] on button "Conceder permissões" at bounding box center [192, 201] width 72 height 14
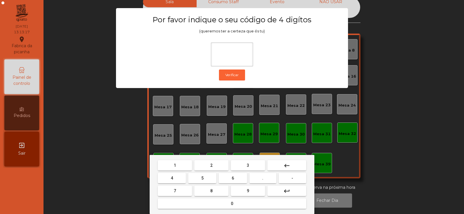
click at [206, 163] on button "2" at bounding box center [211, 165] width 34 height 10
click at [233, 178] on span "6" at bounding box center [233, 178] width 2 height 5
click at [175, 191] on span "7" at bounding box center [175, 191] width 2 height 5
click at [202, 178] on span "5" at bounding box center [202, 178] width 2 height 5
type input "****"
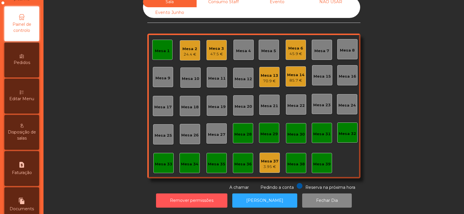
scroll to position [55, 0]
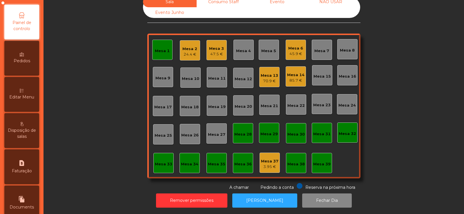
click at [26, 100] on span "Editar Menu" at bounding box center [21, 97] width 25 height 6
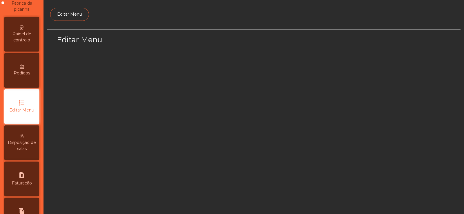
scroll to position [42, 0]
select select "*"
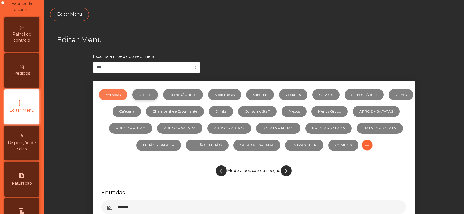
click at [158, 94] on link "Rodizio" at bounding box center [145, 94] width 26 height 11
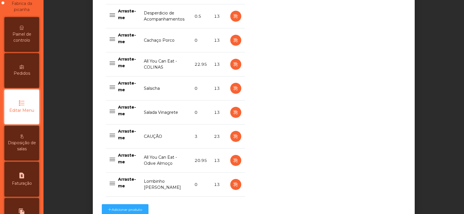
scroll to position [447, 0]
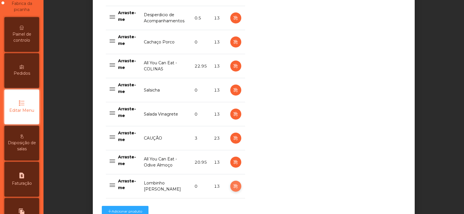
click at [234, 187] on icon "button" at bounding box center [235, 186] width 7 height 7
select select "**"
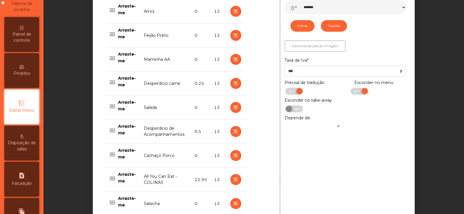
scroll to position [331, 0]
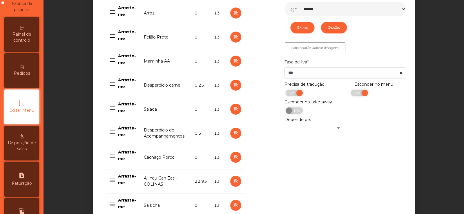
click at [348, 96] on div "Esconder no menu Sim Não" at bounding box center [378, 91] width 65 height 18
click at [351, 95] on span "Sim" at bounding box center [358, 93] width 15 height 6
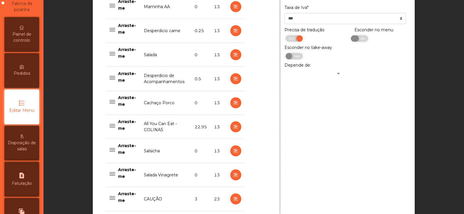
scroll to position [504, 0]
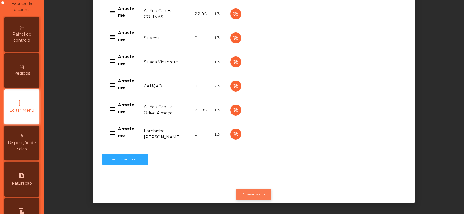
click at [255, 192] on button "Gravar Menu" at bounding box center [254, 194] width 35 height 11
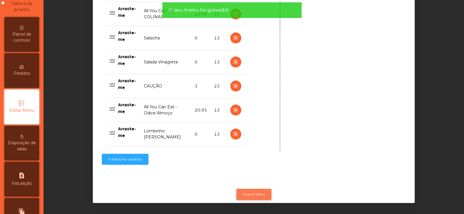
scroll to position [0, 0]
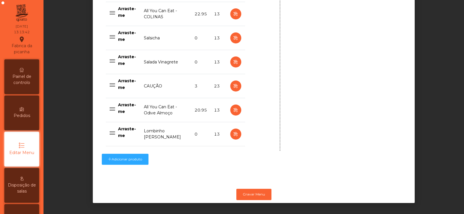
click at [25, 82] on span "Painel de controlo" at bounding box center [22, 80] width 32 height 12
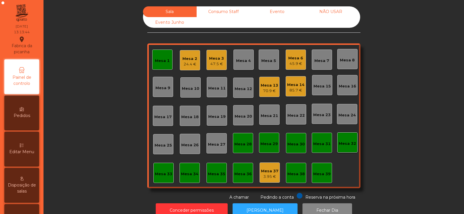
click at [192, 64] on div "24.4 €" at bounding box center [190, 65] width 15 height 6
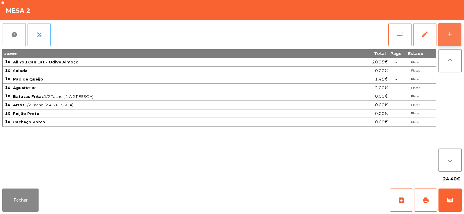
click at [449, 36] on div "add" at bounding box center [450, 34] width 7 height 7
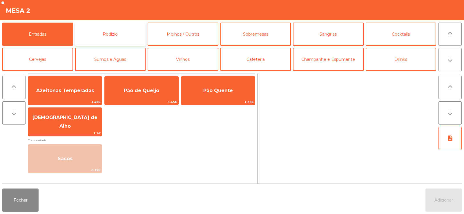
click at [122, 30] on button "Rodizio" at bounding box center [110, 34] width 71 height 23
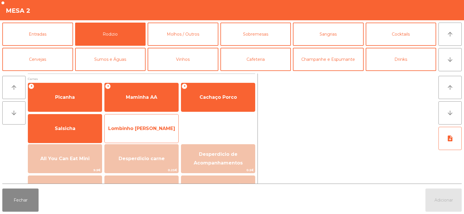
click at [147, 132] on span "Lombinho [PERSON_NAME]" at bounding box center [142, 129] width 74 height 16
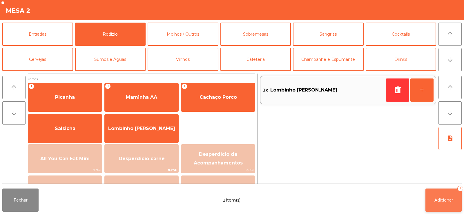
click at [444, 199] on span "Adicionar" at bounding box center [444, 200] width 19 height 5
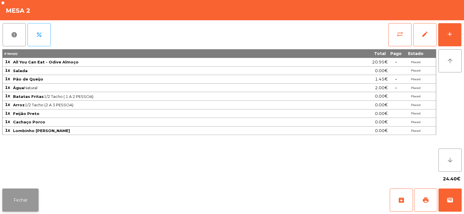
click at [20, 206] on button "Fechar" at bounding box center [20, 200] width 36 height 23
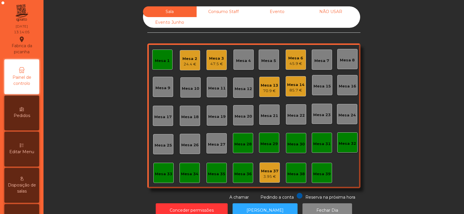
click at [160, 62] on div "Mesa 1" at bounding box center [162, 61] width 15 height 6
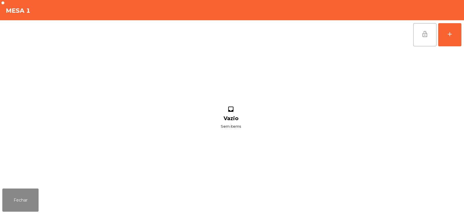
click at [425, 37] on span "lock_open" at bounding box center [425, 34] width 7 height 7
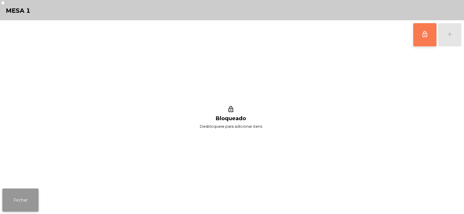
click at [23, 201] on button "Fechar" at bounding box center [20, 200] width 36 height 23
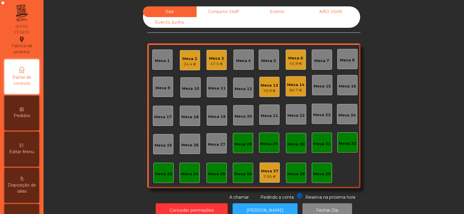
scroll to position [14, 0]
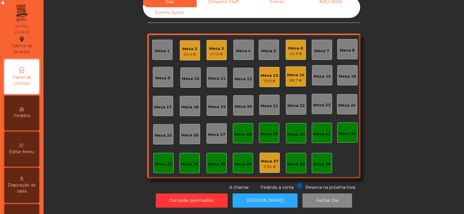
click at [347, 131] on div "Mesa 32" at bounding box center [347, 134] width 17 height 6
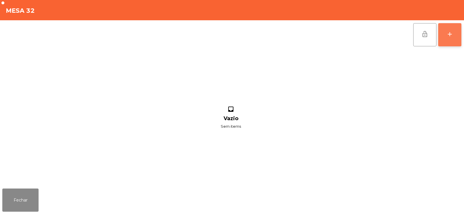
click at [452, 31] on div "add" at bounding box center [450, 34] width 7 height 7
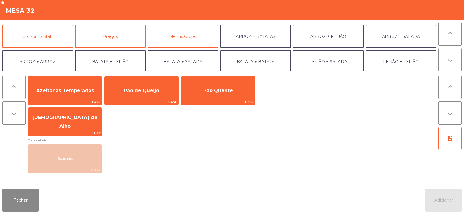
scroll to position [54, 0]
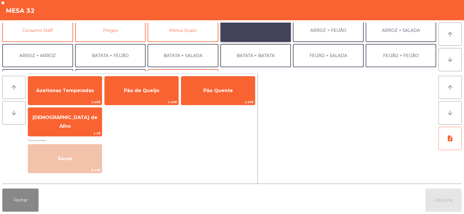
click at [281, 31] on button "ARROZ + BATATAS" at bounding box center [256, 30] width 71 height 23
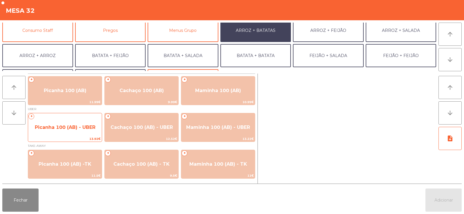
click at [64, 125] on span "Picanha 100 (AB) - UBER" at bounding box center [65, 128] width 61 height 6
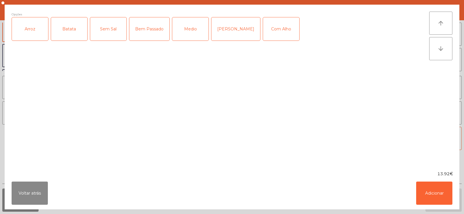
click at [22, 35] on div "Arroz" at bounding box center [30, 28] width 36 height 23
click at [64, 33] on div "Batata" at bounding box center [69, 28] width 36 height 23
click at [145, 32] on div "Bem Passado" at bounding box center [149, 28] width 40 height 23
click at [433, 194] on button "Adicionar" at bounding box center [434, 193] width 36 height 23
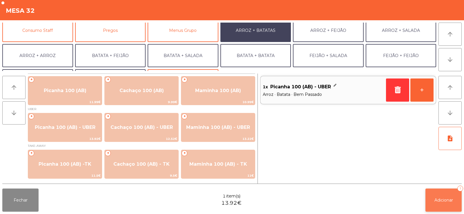
click at [445, 201] on span "Adicionar" at bounding box center [444, 200] width 19 height 5
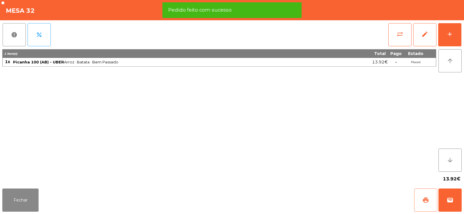
click at [427, 199] on span "print" at bounding box center [426, 200] width 7 height 7
click at [451, 203] on span "wallet" at bounding box center [450, 200] width 7 height 7
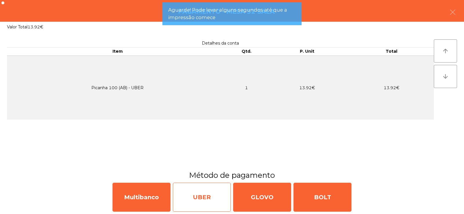
click at [210, 198] on div "UBER" at bounding box center [202, 197] width 58 height 29
select select "**"
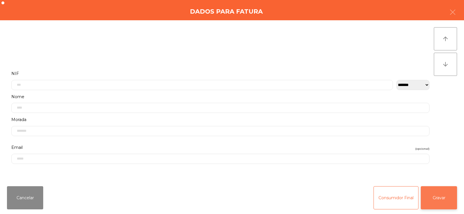
click at [443, 206] on button "Gravar" at bounding box center [439, 198] width 36 height 23
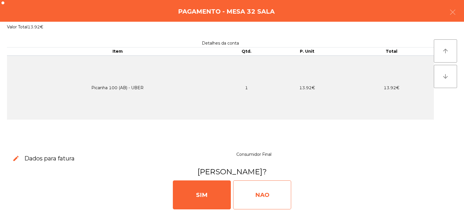
click at [234, 198] on div "NAO" at bounding box center [262, 195] width 58 height 29
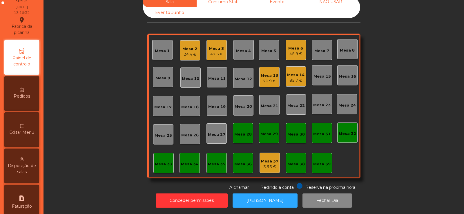
scroll to position [41, 0]
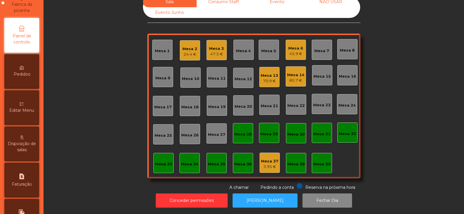
click at [22, 176] on icon "request_page" at bounding box center [21, 176] width 7 height 7
select select "*"
select select "****"
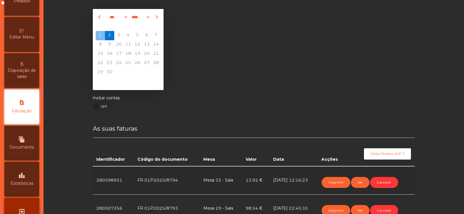
scroll to position [14, 0]
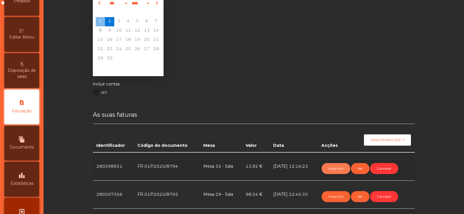
click at [339, 168] on button "Imprimir" at bounding box center [336, 168] width 29 height 11
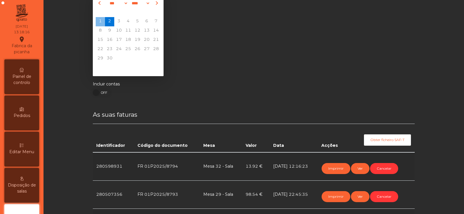
click at [24, 81] on span "Painel de controlo" at bounding box center [22, 80] width 32 height 12
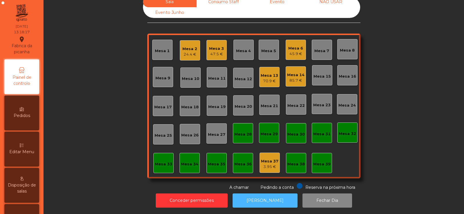
click at [268, 194] on button "[PERSON_NAME]" at bounding box center [265, 201] width 65 height 14
click at [257, 199] on button "[PERSON_NAME]" at bounding box center [265, 201] width 65 height 14
click at [267, 199] on button "[PERSON_NAME]" at bounding box center [265, 201] width 65 height 14
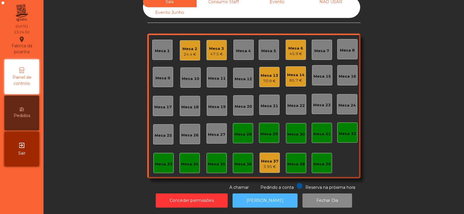
click at [344, 129] on div "Mesa 32" at bounding box center [347, 133] width 17 height 8
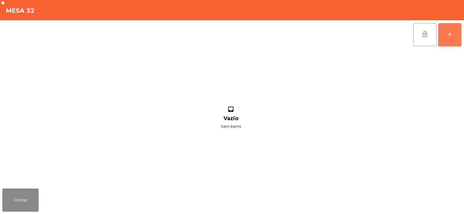
click at [446, 31] on button "add" at bounding box center [449, 34] width 23 height 23
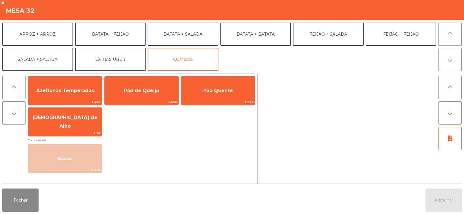
scroll to position [74, 0]
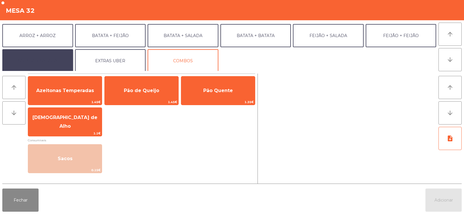
click at [59, 68] on button "SALADA + SALADA" at bounding box center [37, 60] width 71 height 23
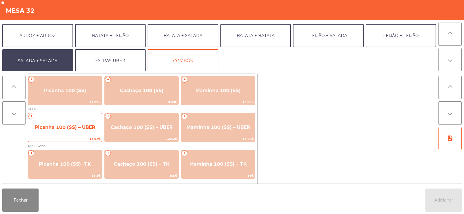
click at [64, 128] on span "Picanha 100 (SS) – UBER" at bounding box center [65, 128] width 60 height 6
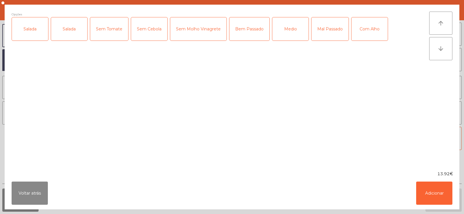
click at [32, 34] on div "Salada" at bounding box center [30, 28] width 36 height 23
click at [296, 27] on div "Medio" at bounding box center [290, 28] width 36 height 23
click at [441, 195] on button "Adicionar" at bounding box center [434, 193] width 36 height 23
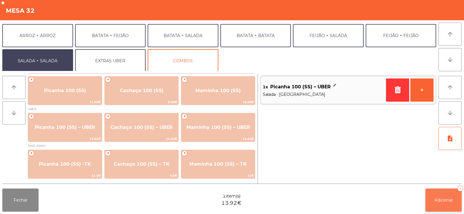
click at [449, 202] on span "Adicionar" at bounding box center [444, 200] width 19 height 5
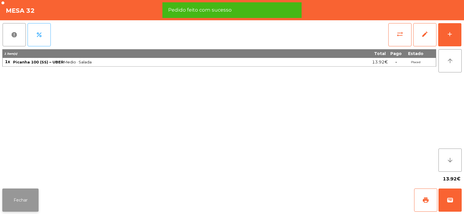
click at [31, 200] on button "Fechar" at bounding box center [20, 200] width 36 height 23
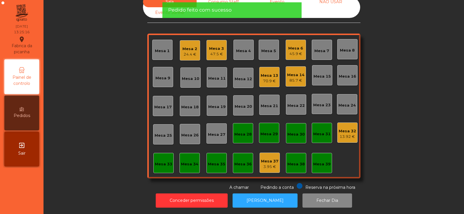
scroll to position [0, 0]
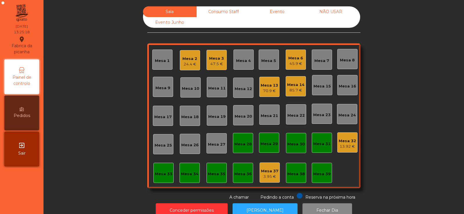
click at [246, 65] on div "Mesa 4" at bounding box center [244, 60] width 20 height 20
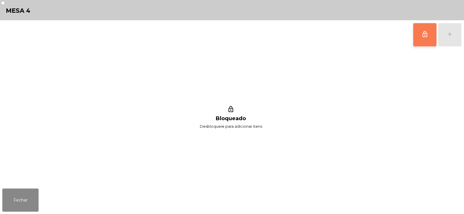
click at [425, 38] on button "lock_outline" at bounding box center [425, 34] width 23 height 23
click at [452, 40] on button "add" at bounding box center [449, 34] width 23 height 23
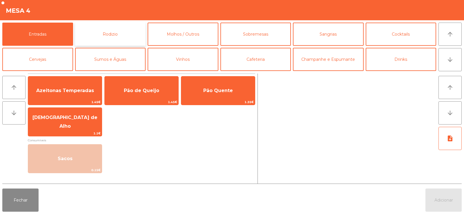
click at [112, 35] on button "Rodizio" at bounding box center [110, 34] width 71 height 23
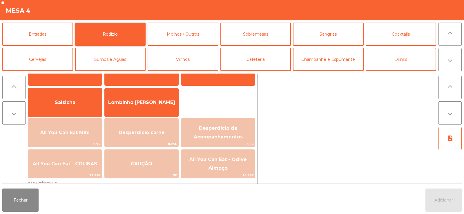
scroll to position [46, 0]
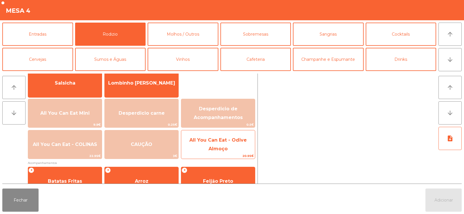
click at [224, 147] on span "All You Can Eat - Odive Almoço" at bounding box center [217, 145] width 57 height 14
click at [222, 147] on span "All You Can Eat - Odive Almoço" at bounding box center [217, 145] width 57 height 14
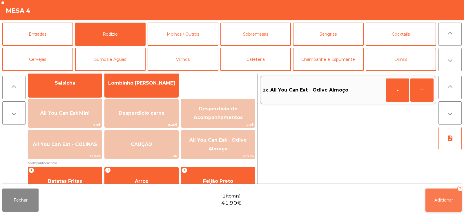
click at [441, 207] on button "Adicionar 2" at bounding box center [444, 200] width 36 height 23
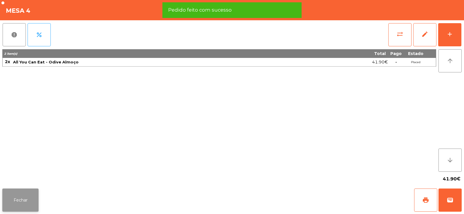
click at [30, 201] on button "Fechar" at bounding box center [20, 200] width 36 height 23
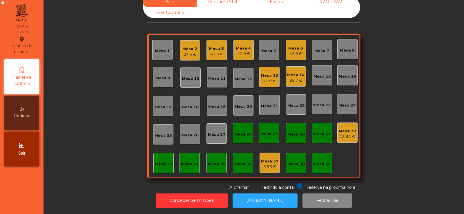
scroll to position [0, 0]
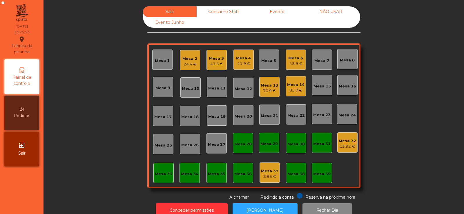
click at [340, 145] on div "13.92 €" at bounding box center [347, 147] width 17 height 6
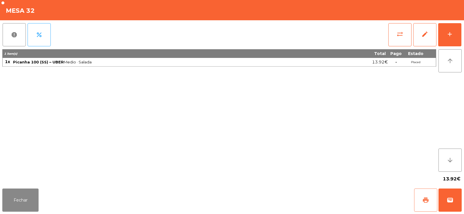
click at [425, 199] on span "print" at bounding box center [426, 200] width 7 height 7
click at [452, 202] on span "wallet" at bounding box center [450, 200] width 7 height 7
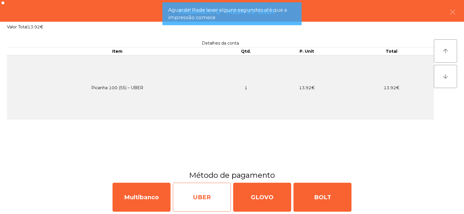
click at [205, 200] on div "UBER" at bounding box center [202, 197] width 58 height 29
select select "**"
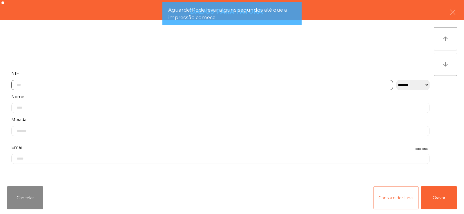
click at [232, 86] on input "text" at bounding box center [202, 85] width 382 height 10
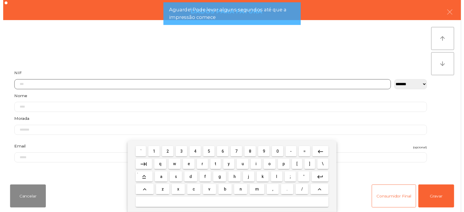
scroll to position [42, 0]
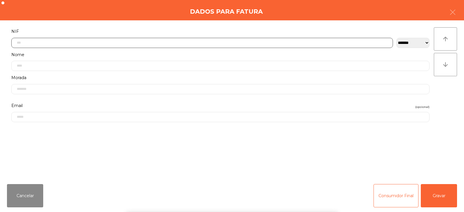
click at [259, 42] on input "text" at bounding box center [202, 43] width 382 height 10
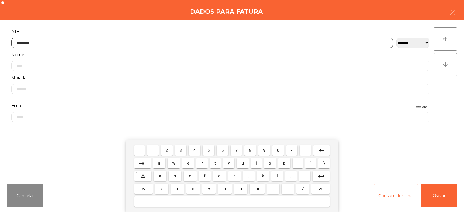
type input "*********"
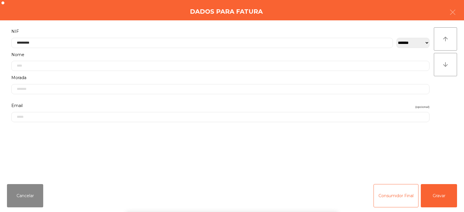
click at [439, 195] on div "` 1 2 3 4 5 6 7 8 9 0 - = keyboard_backspace keyboard_tab q w e r t y u i o p […" at bounding box center [232, 176] width 464 height 72
click at [440, 198] on button "Gravar" at bounding box center [439, 195] width 36 height 23
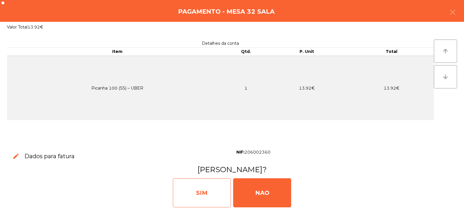
click at [208, 198] on div "SIM" at bounding box center [202, 192] width 58 height 29
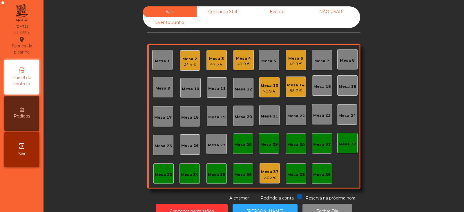
scroll to position [17, 0]
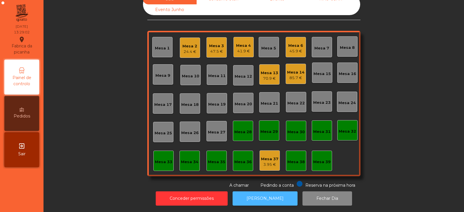
click at [262, 194] on button "[PERSON_NAME]" at bounding box center [265, 198] width 65 height 14
click at [275, 194] on button "[PERSON_NAME]" at bounding box center [265, 198] width 65 height 14
click at [258, 196] on button "[PERSON_NAME]" at bounding box center [265, 198] width 65 height 14
click at [187, 102] on div "Mesa 18" at bounding box center [189, 105] width 17 height 6
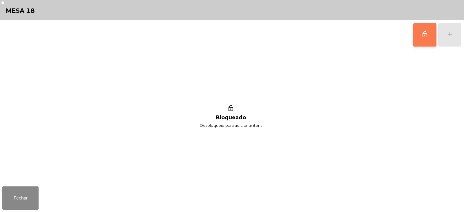
click at [426, 39] on button "lock_outline" at bounding box center [425, 34] width 23 height 23
click at [448, 36] on div "add" at bounding box center [450, 34] width 7 height 7
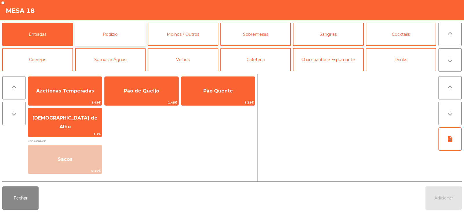
click at [113, 30] on button "Rodizio" at bounding box center [110, 34] width 71 height 23
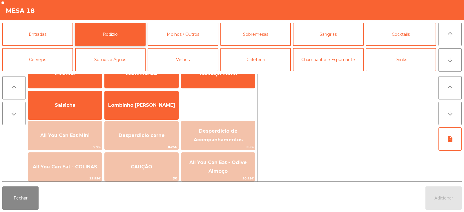
scroll to position [25, 0]
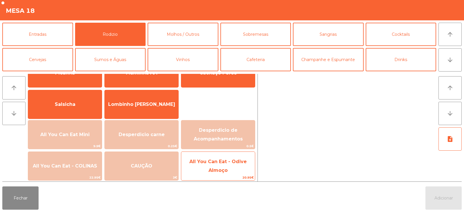
click at [217, 168] on span "All You Can Eat - Odive Almoço" at bounding box center [217, 165] width 57 height 14
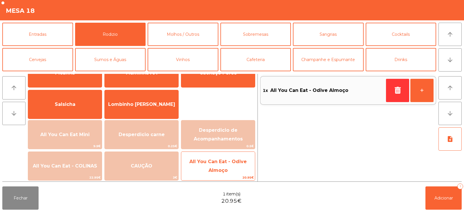
click at [217, 169] on span "All You Can Eat - Odive Almoço" at bounding box center [217, 165] width 57 height 14
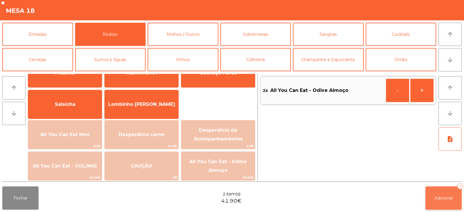
click at [448, 193] on button "Adicionar 2" at bounding box center [444, 197] width 36 height 23
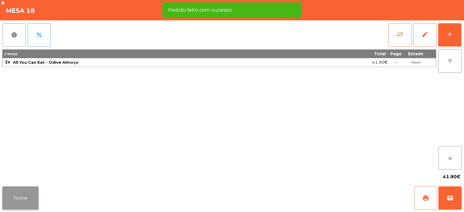
click at [21, 194] on button "Fechar" at bounding box center [20, 197] width 36 height 23
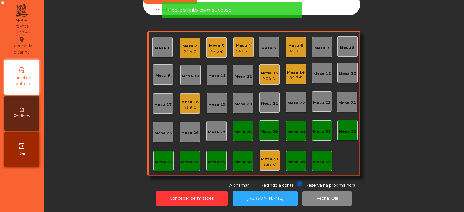
click at [71, 124] on div "Sala Consumo Staff Evento NÃO USAR Evento Junho Mesa 1 Mesa 2 24.4 € Mesa 3 47.…" at bounding box center [253, 91] width 405 height 194
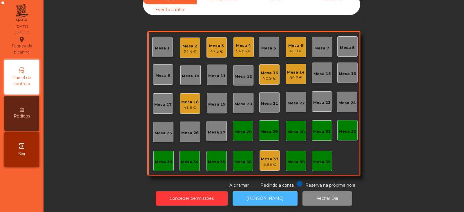
click at [266, 194] on button "[PERSON_NAME]" at bounding box center [265, 198] width 65 height 14
click at [274, 195] on button "[PERSON_NAME]" at bounding box center [265, 198] width 65 height 14
click at [169, 46] on div "Mesa 1" at bounding box center [162, 47] width 20 height 20
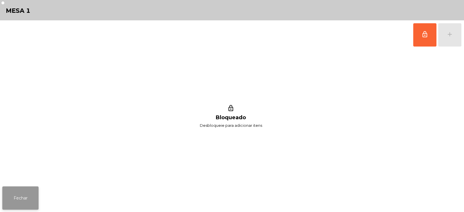
click at [23, 196] on button "Fechar" at bounding box center [20, 197] width 36 height 23
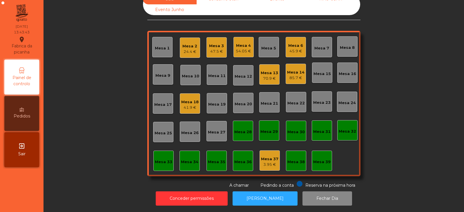
click at [191, 43] on div "Mesa 2" at bounding box center [190, 46] width 15 height 6
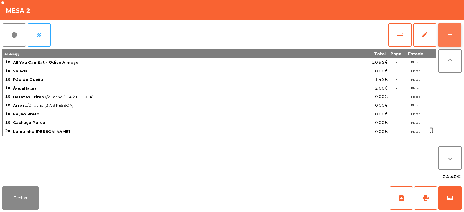
click at [441, 37] on button "add" at bounding box center [449, 34] width 23 height 23
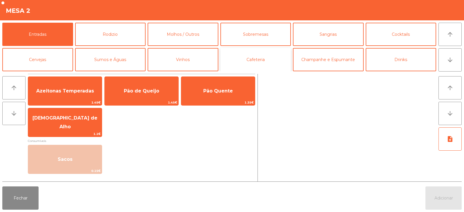
click at [257, 56] on button "Cafeteria" at bounding box center [256, 59] width 71 height 23
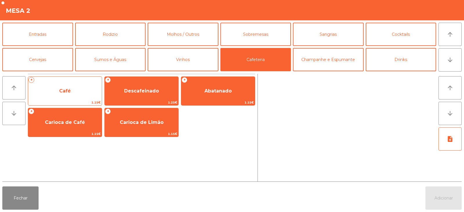
click at [76, 91] on span "Café" at bounding box center [65, 91] width 74 height 16
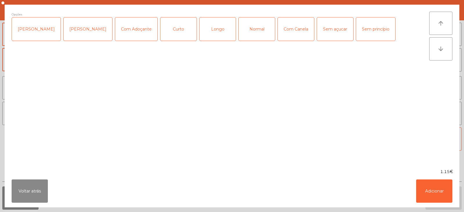
click at [213, 31] on div "Longo" at bounding box center [218, 28] width 36 height 23
click at [431, 188] on button "Adicionar" at bounding box center [434, 190] width 36 height 23
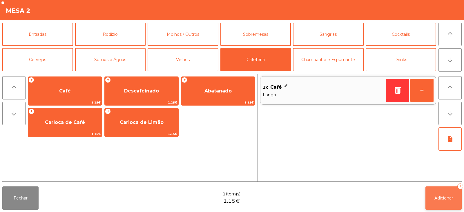
click at [437, 197] on span "Adicionar" at bounding box center [444, 197] width 19 height 5
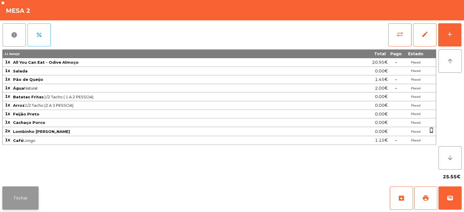
click at [22, 197] on button "Fechar" at bounding box center [20, 197] width 36 height 23
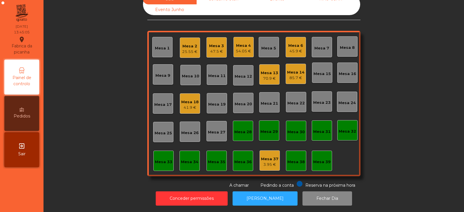
click at [117, 144] on div "Sala Consumo Staff Evento NÃO USAR Evento Junho Mesa 1 Mesa 2 25.55 € Mesa 3 47…" at bounding box center [253, 91] width 405 height 194
click at [190, 43] on div "Mesa 2" at bounding box center [189, 46] width 15 height 6
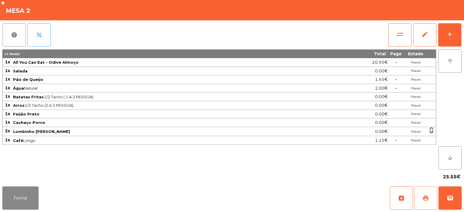
click at [422, 199] on button "print" at bounding box center [425, 197] width 23 height 23
click at [458, 196] on button "wallet" at bounding box center [450, 197] width 23 height 23
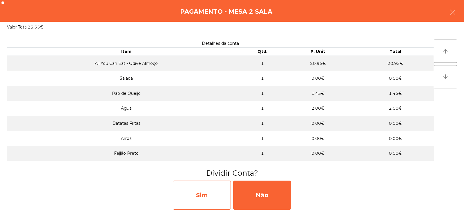
click at [206, 198] on div "Sim" at bounding box center [202, 194] width 58 height 29
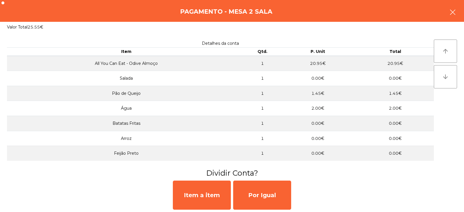
click at [450, 6] on button "button" at bounding box center [453, 12] width 16 height 17
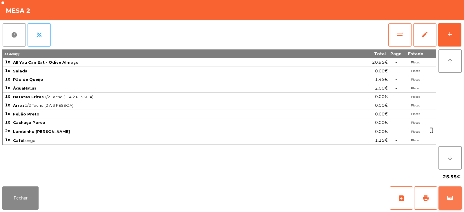
click at [459, 191] on button "wallet" at bounding box center [450, 197] width 23 height 23
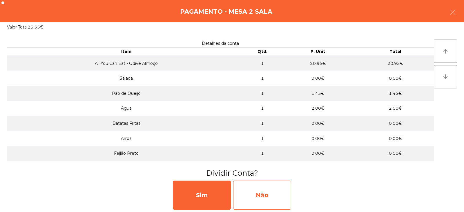
click at [265, 200] on div "Não" at bounding box center [262, 194] width 58 height 29
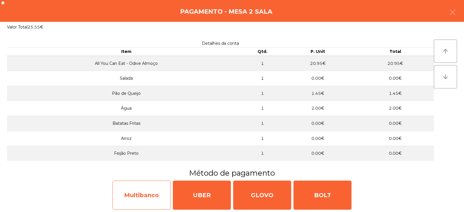
click at [152, 196] on div "Multibanco" at bounding box center [142, 194] width 58 height 29
select select "**"
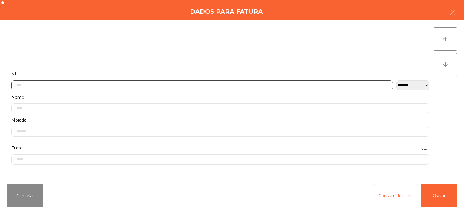
click at [163, 86] on input "text" at bounding box center [202, 85] width 382 height 10
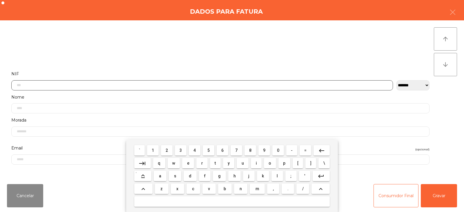
scroll to position [42, 0]
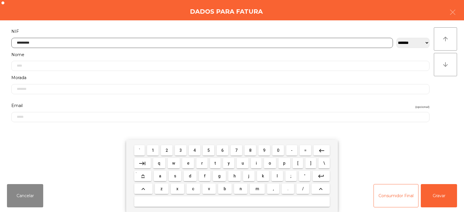
type input "*********"
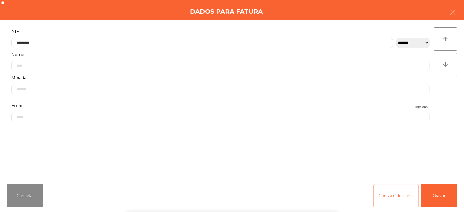
click at [442, 192] on div "` 1 2 3 4 5 6 7 8 9 0 - = keyboard_backspace keyboard_tab q w e r t y u i o p […" at bounding box center [232, 176] width 464 height 72
click at [448, 188] on button "Gravar" at bounding box center [439, 195] width 36 height 23
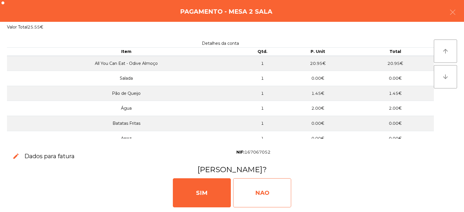
click at [265, 181] on div "NAO" at bounding box center [262, 192] width 58 height 29
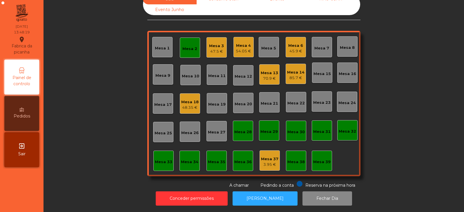
click at [180, 51] on div "Mesa 2" at bounding box center [190, 47] width 20 height 20
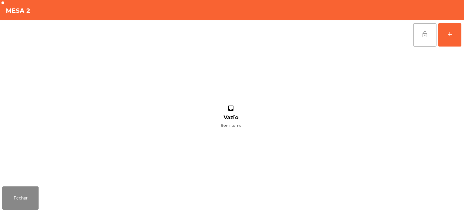
click at [414, 40] on button "lock_open" at bounding box center [425, 34] width 23 height 23
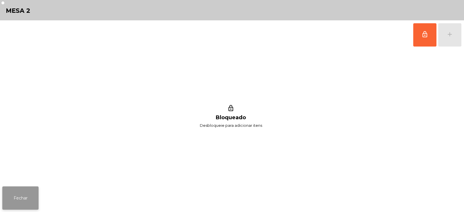
click at [19, 207] on button "Fechar" at bounding box center [20, 197] width 36 height 23
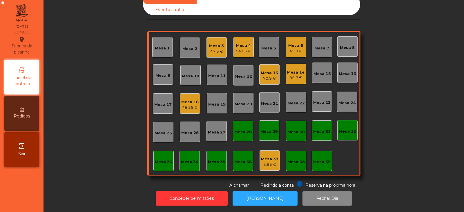
click at [324, 46] on div "Mesa 7" at bounding box center [322, 48] width 15 height 6
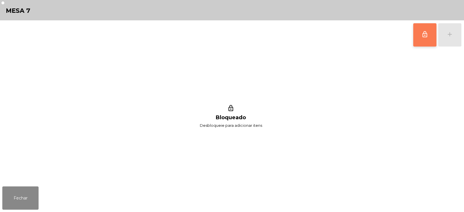
click at [420, 32] on button "lock_outline" at bounding box center [425, 34] width 23 height 23
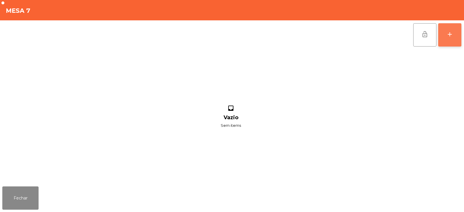
click at [454, 30] on button "add" at bounding box center [449, 34] width 23 height 23
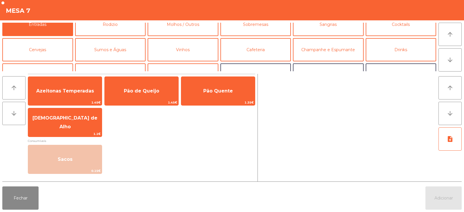
scroll to position [0, 0]
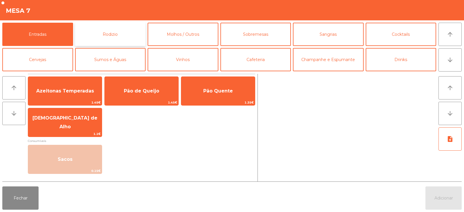
click at [125, 33] on button "Rodizio" at bounding box center [110, 34] width 71 height 23
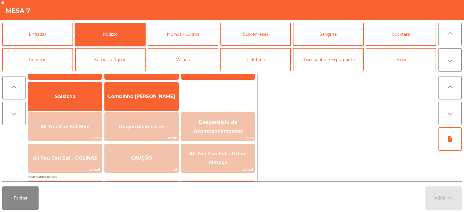
scroll to position [51, 0]
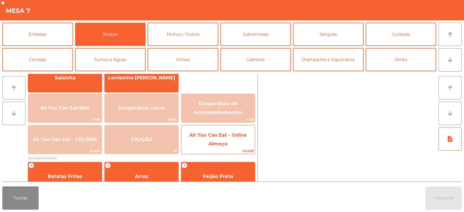
click at [222, 142] on span "All You Can Eat - Odive Almoço" at bounding box center [217, 139] width 57 height 14
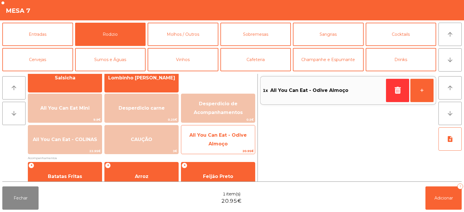
click at [221, 140] on span "All You Can Eat - Odive Almoço" at bounding box center [218, 139] width 74 height 25
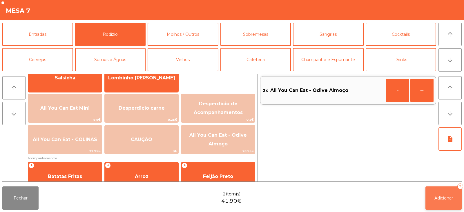
click at [441, 191] on button "Adicionar 2" at bounding box center [444, 197] width 36 height 23
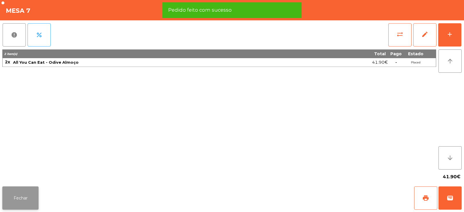
click at [27, 198] on button "Fechar" at bounding box center [20, 197] width 36 height 23
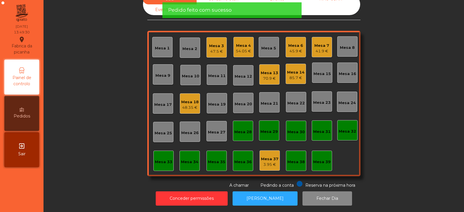
click at [93, 95] on div "Sala Consumo Staff Evento NÃO USAR Evento Junho Mesa 1 Mesa 2 Mesa 3 47.5 € [GE…" at bounding box center [253, 91] width 405 height 194
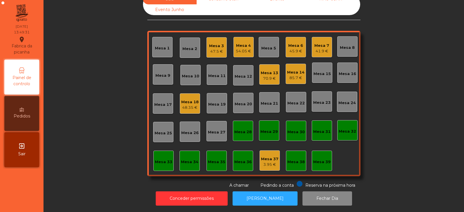
click at [405, 83] on div "Sala Consumo Staff Evento NÃO USAR Evento Junho Mesa 1 Mesa 2 Mesa 3 47.5 € [GE…" at bounding box center [253, 91] width 405 height 194
click at [216, 44] on div "Mesa 3" at bounding box center [216, 46] width 15 height 6
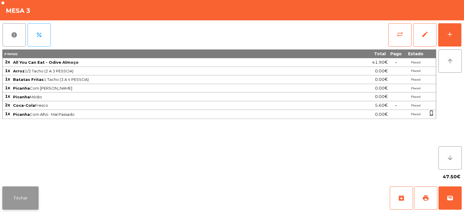
click at [28, 200] on button "Fechar" at bounding box center [20, 197] width 36 height 23
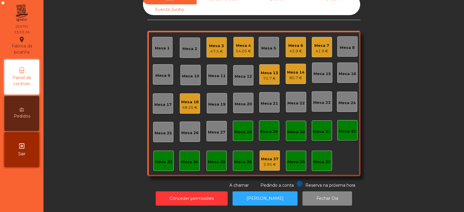
click at [217, 48] on div "47.5 €" at bounding box center [216, 51] width 15 height 6
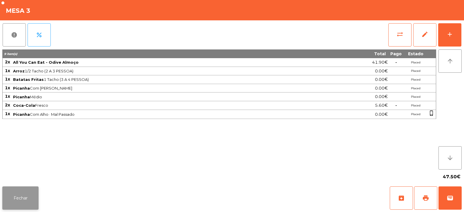
click at [22, 195] on button "Fechar" at bounding box center [20, 197] width 36 height 23
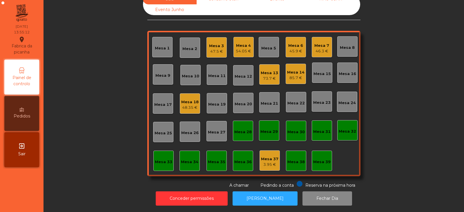
click at [297, 75] on div "85.7 €" at bounding box center [295, 78] width 17 height 6
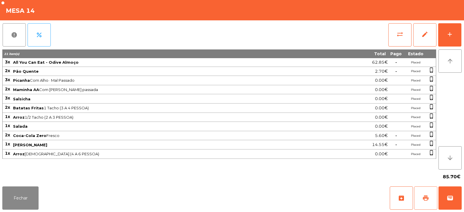
click at [427, 193] on button "print" at bounding box center [425, 197] width 23 height 23
click at [23, 196] on button "Fechar" at bounding box center [20, 197] width 36 height 23
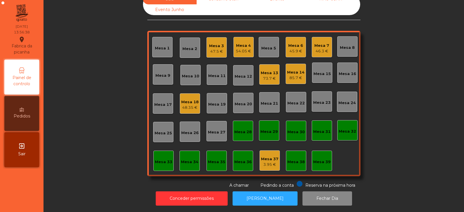
click at [189, 46] on div "Mesa 2" at bounding box center [190, 49] width 15 height 6
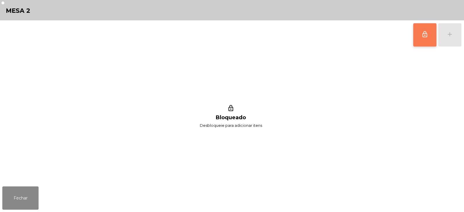
click at [432, 39] on button "lock_outline" at bounding box center [425, 34] width 23 height 23
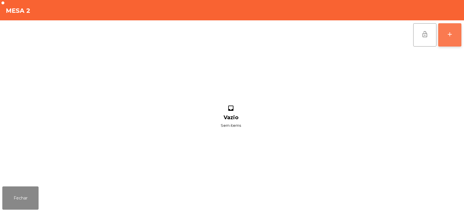
click at [453, 39] on button "add" at bounding box center [449, 34] width 23 height 23
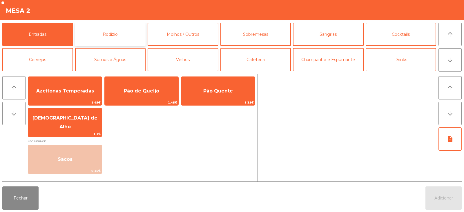
click at [107, 26] on button "Rodizio" at bounding box center [110, 34] width 71 height 23
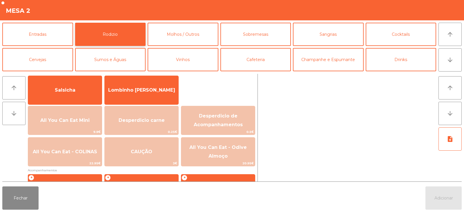
scroll to position [40, 0]
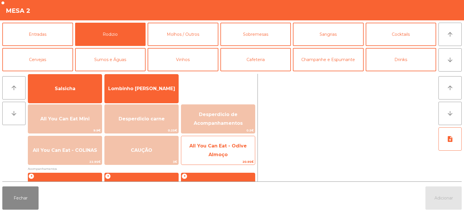
click at [225, 155] on span "All You Can Eat - Odive Almoço" at bounding box center [217, 150] width 57 height 14
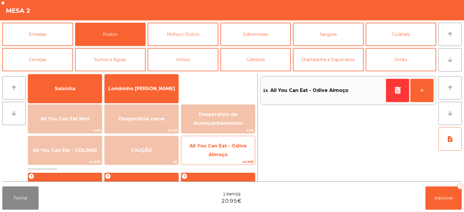
click at [231, 152] on span "All You Can Eat - Odive Almoço" at bounding box center [218, 150] width 74 height 25
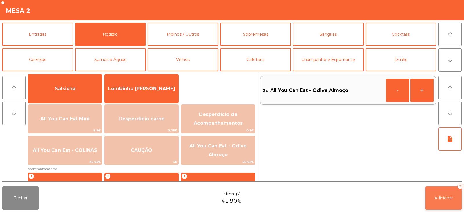
click at [436, 204] on button "Adicionar 2" at bounding box center [444, 197] width 36 height 23
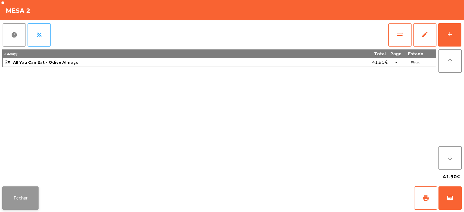
click at [3, 205] on button "Fechar" at bounding box center [20, 197] width 36 height 23
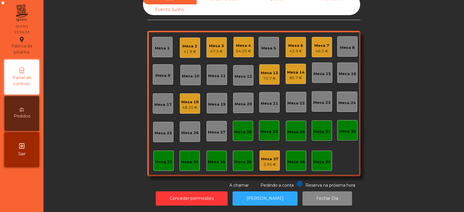
click at [295, 70] on div "Mesa 14" at bounding box center [295, 72] width 17 height 6
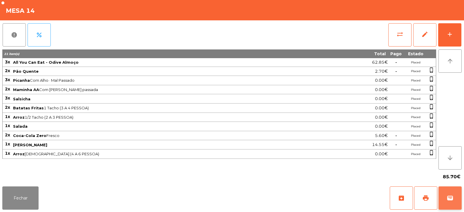
click at [451, 200] on span "wallet" at bounding box center [450, 197] width 7 height 7
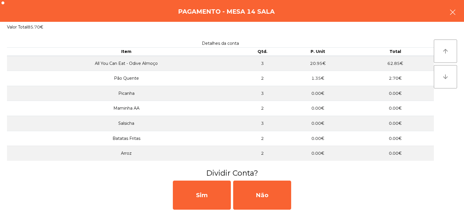
click at [450, 13] on icon "button" at bounding box center [453, 12] width 7 height 7
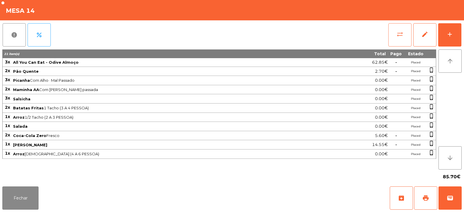
click at [390, 35] on button "sync_alt" at bounding box center [400, 34] width 23 height 23
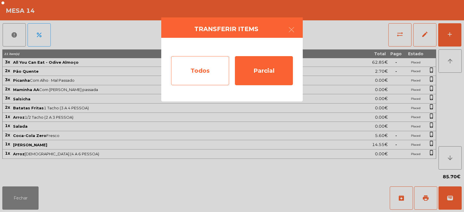
click at [206, 70] on div "Todos" at bounding box center [200, 70] width 58 height 29
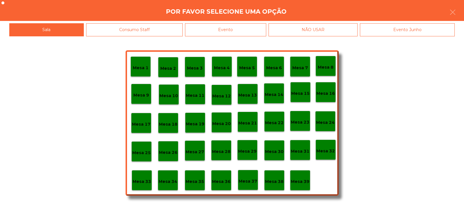
click at [250, 29] on div "Evento" at bounding box center [225, 29] width 81 height 13
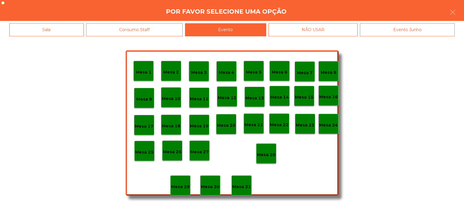
click at [263, 159] on div "Mesa 28" at bounding box center [266, 153] width 20 height 20
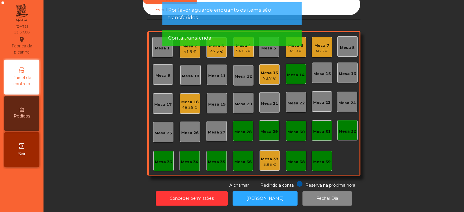
click at [293, 72] on div "Mesa 14" at bounding box center [295, 75] width 17 height 6
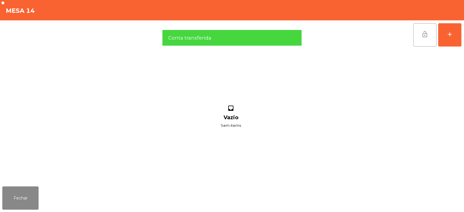
click at [425, 35] on span "lock_open" at bounding box center [425, 34] width 7 height 7
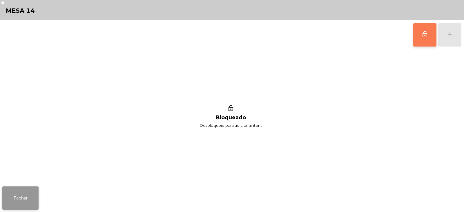
click at [20, 205] on button "Fechar" at bounding box center [20, 197] width 36 height 23
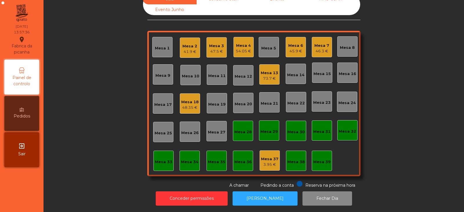
click at [342, 47] on div "Mesa 8" at bounding box center [347, 46] width 20 height 20
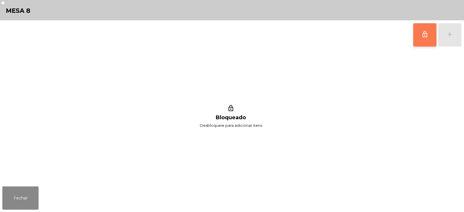
click at [420, 37] on button "lock_outline" at bounding box center [425, 34] width 23 height 23
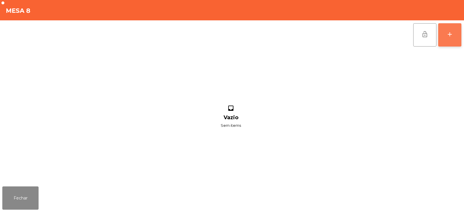
click at [452, 37] on div "add" at bounding box center [450, 34] width 7 height 7
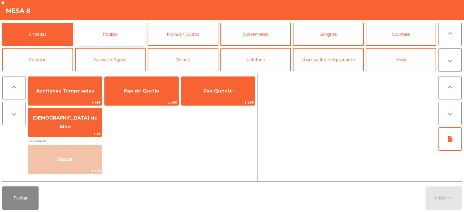
click at [105, 33] on button "Rodizio" at bounding box center [110, 34] width 71 height 23
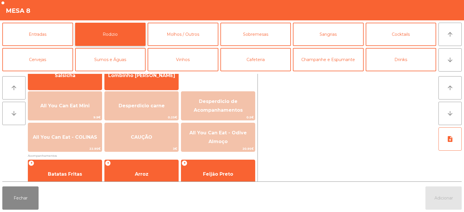
scroll to position [52, 0]
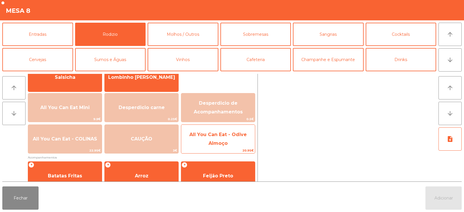
click at [218, 131] on span "All You Can Eat - Odive Almoço" at bounding box center [218, 139] width 74 height 25
click at [216, 140] on span "All You Can Eat - Odive Almoço" at bounding box center [218, 139] width 74 height 25
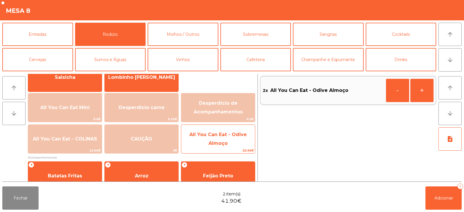
click at [225, 138] on span "All You Can Eat - Odive Almoço" at bounding box center [218, 139] width 74 height 25
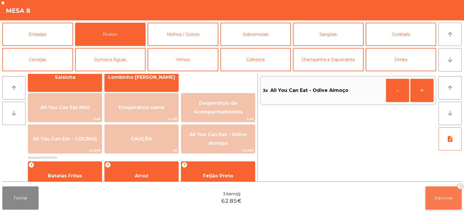
click at [450, 205] on button "Adicionar 3" at bounding box center [444, 197] width 36 height 23
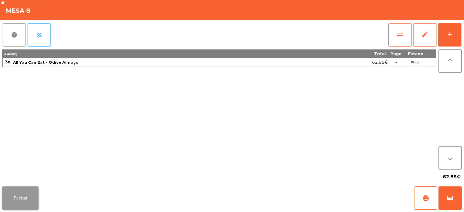
click at [9, 196] on button "Fechar" at bounding box center [20, 197] width 36 height 23
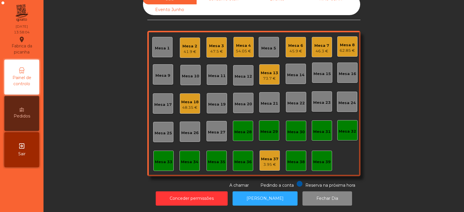
click at [81, 143] on div "Sala Consumo Staff Evento NÃO USAR Evento Junho Mesa 1 Mesa 2 41.9 € Mesa 3 47.…" at bounding box center [253, 91] width 405 height 194
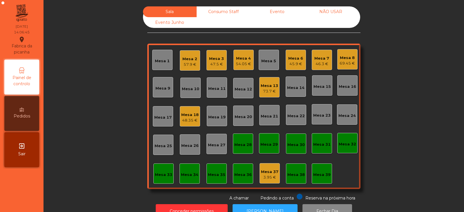
click at [216, 64] on div "47.5 €" at bounding box center [216, 64] width 15 height 6
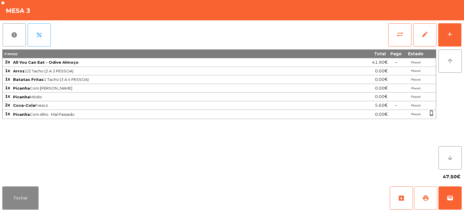
click at [427, 201] on button "print" at bounding box center [425, 197] width 23 height 23
click at [453, 195] on span "wallet" at bounding box center [450, 197] width 7 height 7
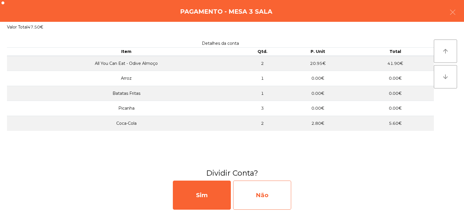
click at [266, 199] on div "Não" at bounding box center [262, 194] width 58 height 29
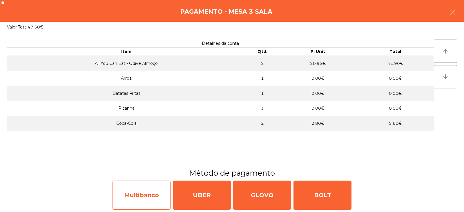
click at [143, 199] on div "Multibanco" at bounding box center [142, 194] width 58 height 29
select select "**"
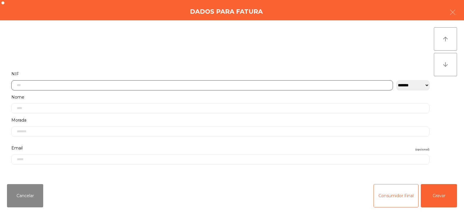
click at [166, 83] on input "text" at bounding box center [202, 85] width 382 height 10
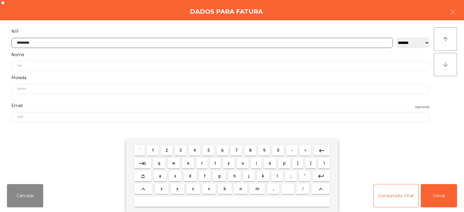
type input "*********"
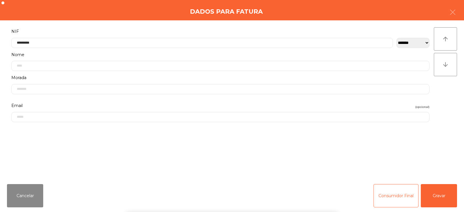
click at [443, 194] on div "` 1 2 3 4 5 6 7 8 9 0 - = keyboard_backspace keyboard_tab q w e r t y u i o p […" at bounding box center [232, 176] width 464 height 72
click at [451, 195] on button "Gravar" at bounding box center [439, 195] width 36 height 23
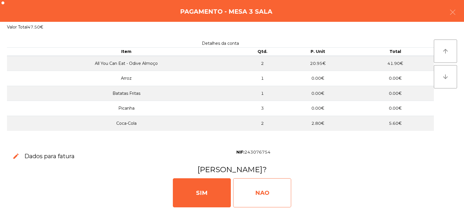
click at [267, 184] on div "NAO" at bounding box center [262, 192] width 58 height 29
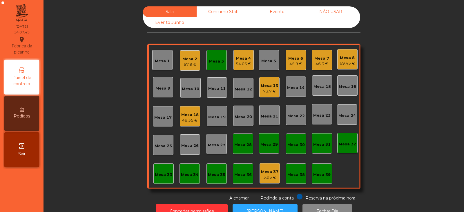
click at [218, 56] on div "Mesa 3" at bounding box center [216, 60] width 15 height 8
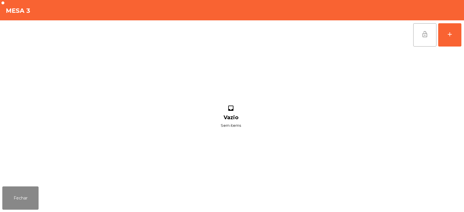
click at [425, 38] on button "lock_open" at bounding box center [425, 34] width 23 height 23
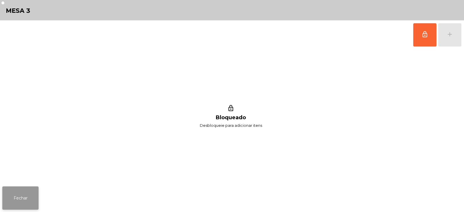
click at [19, 202] on button "Fechar" at bounding box center [20, 197] width 36 height 23
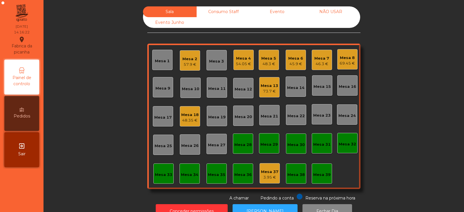
scroll to position [17, 0]
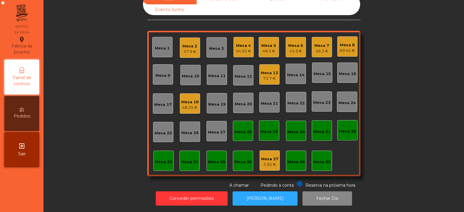
click at [190, 75] on div "Mesa 10" at bounding box center [191, 75] width 20 height 20
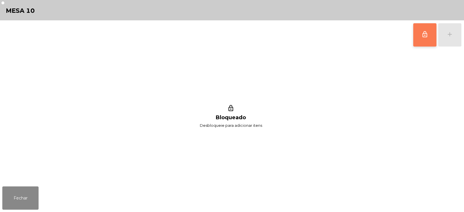
click at [430, 41] on button "lock_outline" at bounding box center [425, 34] width 23 height 23
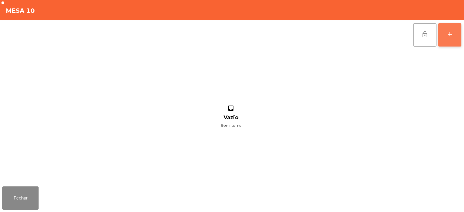
click at [451, 38] on button "add" at bounding box center [449, 34] width 23 height 23
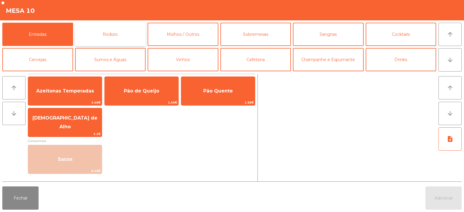
click at [131, 34] on button "Rodizio" at bounding box center [110, 34] width 71 height 23
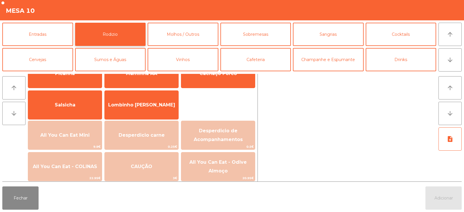
scroll to position [44, 0]
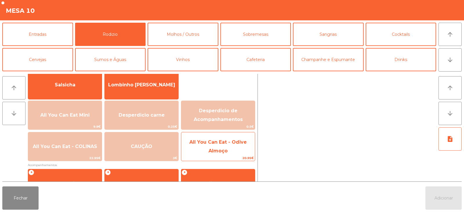
click at [227, 149] on span "All You Can Eat - Odive Almoço" at bounding box center [217, 146] width 57 height 14
click at [229, 153] on span "All You Can Eat - Odive Almoço" at bounding box center [218, 146] width 74 height 25
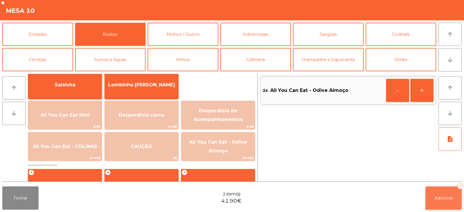
click at [450, 201] on button "Adicionar 2" at bounding box center [444, 197] width 36 height 23
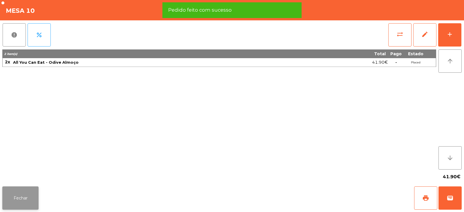
click at [26, 200] on button "Fechar" at bounding box center [20, 197] width 36 height 23
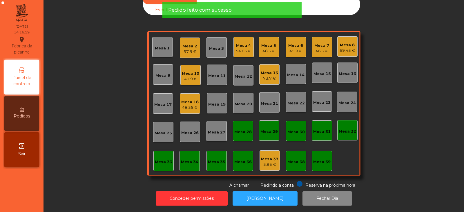
click at [273, 48] on div "48.3 €" at bounding box center [268, 51] width 15 height 6
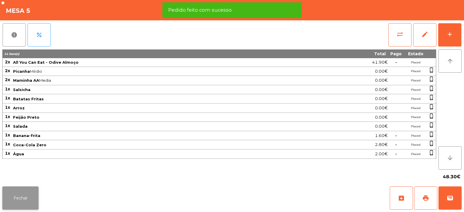
click at [31, 199] on button "Fechar" at bounding box center [20, 197] width 36 height 23
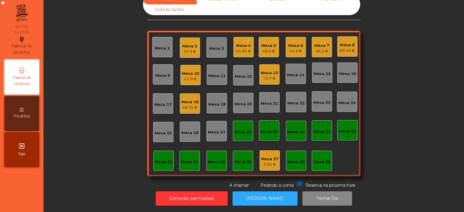
scroll to position [0, 0]
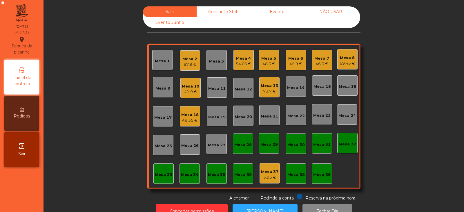
click at [189, 59] on div "Mesa 2" at bounding box center [190, 59] width 15 height 6
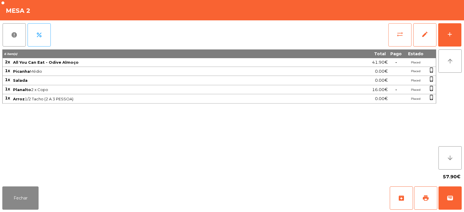
click at [400, 40] on button "sync_alt" at bounding box center [400, 34] width 23 height 23
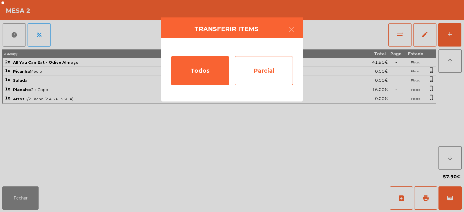
click at [260, 71] on div "Parcial" at bounding box center [264, 70] width 58 height 29
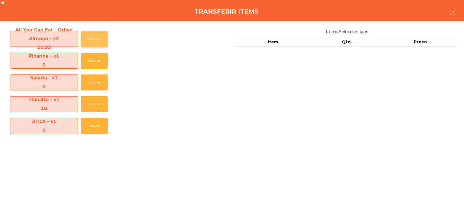
click at [95, 39] on button "Escolher" at bounding box center [94, 39] width 27 height 16
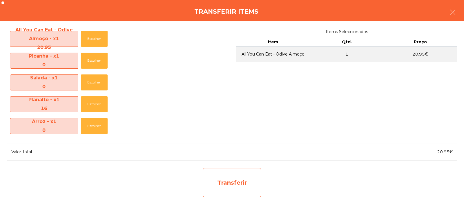
click at [223, 174] on div "Transferir" at bounding box center [232, 182] width 58 height 29
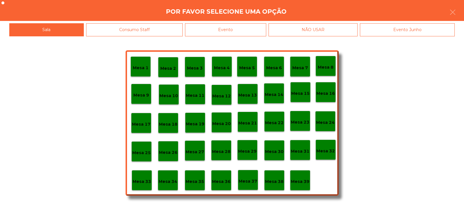
click at [243, 183] on p "Mesa 37" at bounding box center [248, 181] width 19 height 7
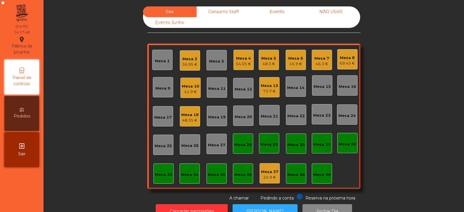
click at [96, 120] on div "Sala Consumo Staff Evento NÃO USAR Evento Junho Mesa 1 Mesa 2 36.95 € Mesa 3 Me…" at bounding box center [253, 103] width 405 height 194
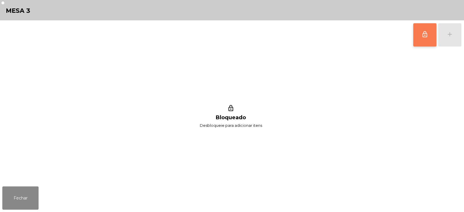
click at [423, 36] on span "lock_outline" at bounding box center [425, 34] width 7 height 7
click at [448, 38] on button "add" at bounding box center [449, 34] width 23 height 23
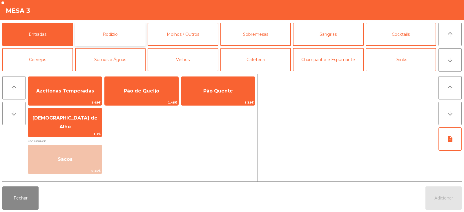
click at [115, 29] on button "Rodizio" at bounding box center [110, 34] width 71 height 23
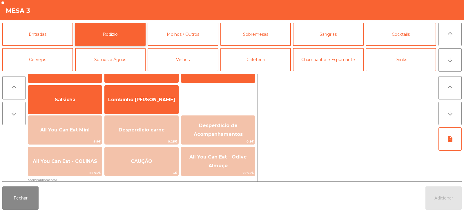
scroll to position [39, 0]
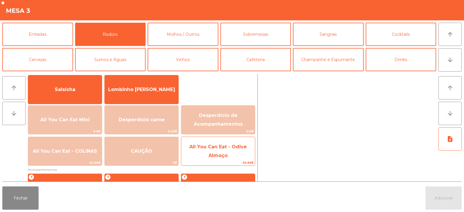
click at [209, 154] on span "All You Can Eat - Odive Almoço" at bounding box center [217, 151] width 57 height 14
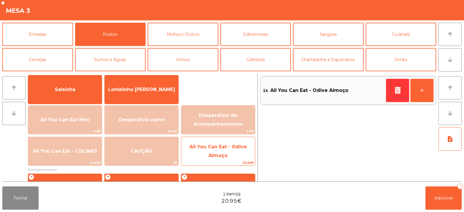
click at [215, 156] on span "All You Can Eat - Odive Almoço" at bounding box center [217, 151] width 57 height 14
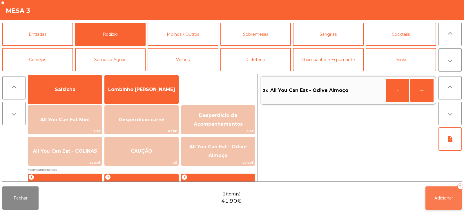
click at [431, 203] on button "Adicionar 2" at bounding box center [444, 197] width 36 height 23
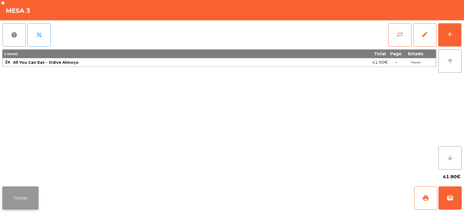
click at [23, 196] on button "Fechar" at bounding box center [20, 197] width 36 height 23
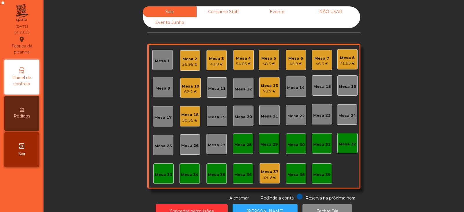
click at [243, 62] on div "54.05 €" at bounding box center [243, 64] width 15 height 6
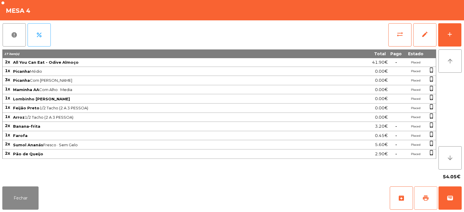
click at [432, 193] on button "print" at bounding box center [425, 197] width 23 height 23
click at [28, 204] on button "Fechar" at bounding box center [20, 197] width 36 height 23
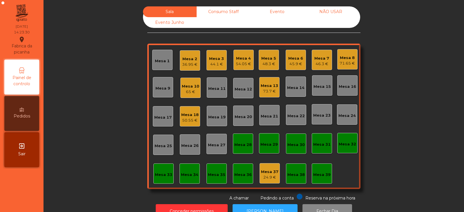
click at [237, 62] on div "54.05 €" at bounding box center [243, 64] width 15 height 6
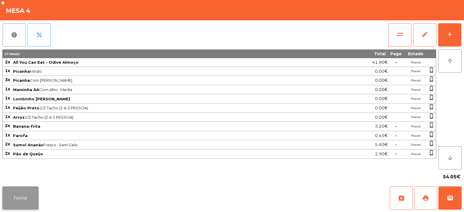
click at [28, 195] on button "Fechar" at bounding box center [20, 197] width 36 height 23
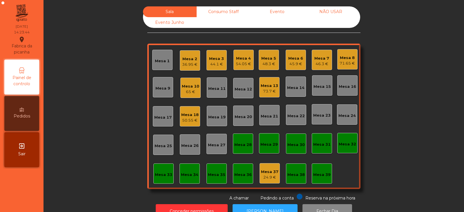
scroll to position [17, 0]
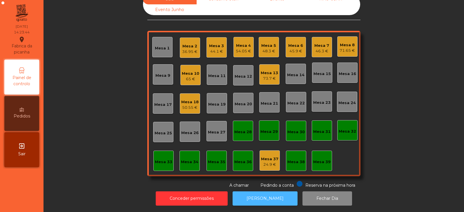
click at [271, 191] on button "[PERSON_NAME]" at bounding box center [265, 198] width 65 height 14
click at [243, 48] on div "54.05 €" at bounding box center [243, 51] width 15 height 6
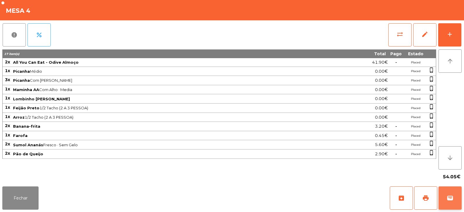
click at [452, 203] on button "wallet" at bounding box center [450, 197] width 23 height 23
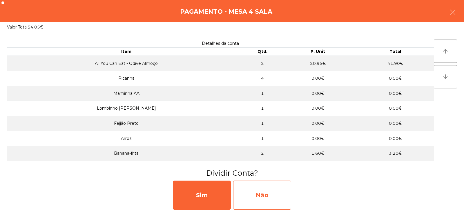
click at [279, 191] on div "Não" at bounding box center [262, 194] width 58 height 29
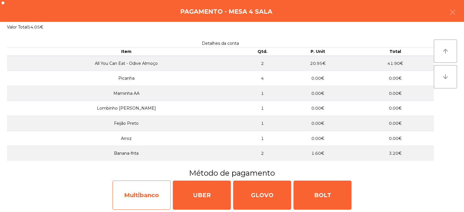
click at [158, 193] on div "Multibanco" at bounding box center [142, 194] width 58 height 29
select select "**"
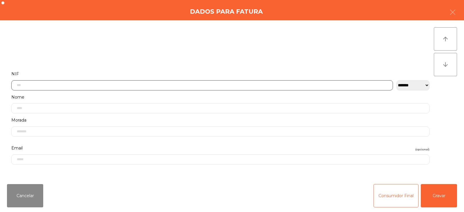
click at [252, 84] on input "text" at bounding box center [202, 85] width 382 height 10
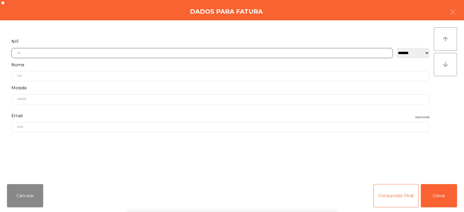
scroll to position [42, 0]
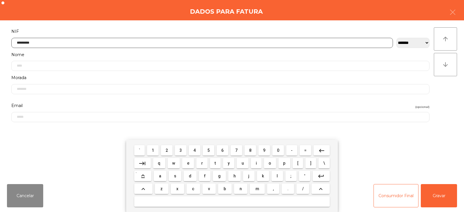
type input "*********"
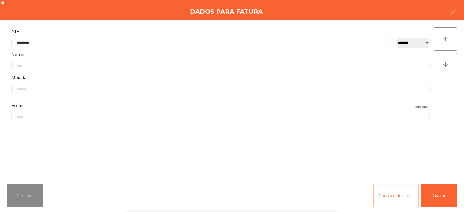
click at [441, 199] on div "` 1 2 3 4 5 6 7 8 9 0 - = keyboard_backspace keyboard_tab q w e r t y u i o p […" at bounding box center [232, 176] width 464 height 72
click at [438, 196] on button "Gravar" at bounding box center [439, 195] width 36 height 23
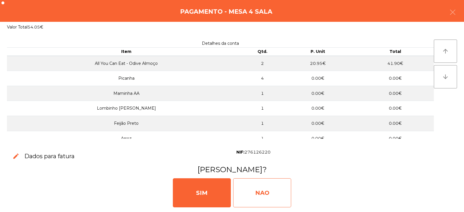
click at [280, 189] on div "NAO" at bounding box center [262, 192] width 58 height 29
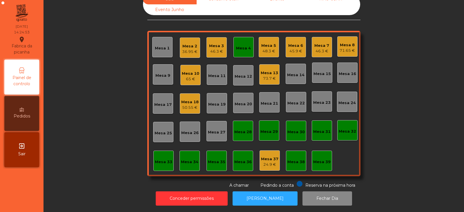
click at [239, 46] on div "Mesa 4" at bounding box center [243, 48] width 15 height 6
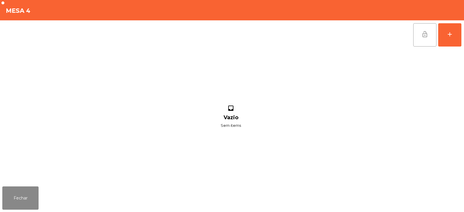
click at [427, 40] on button "lock_open" at bounding box center [425, 34] width 23 height 23
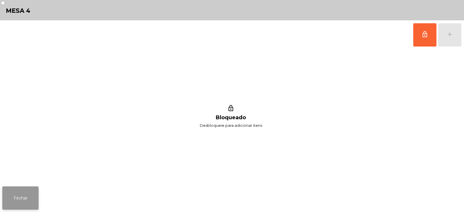
click at [30, 197] on button "Fechar" at bounding box center [20, 197] width 36 height 23
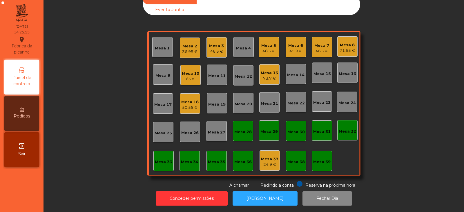
click at [77, 107] on div "Sala Consumo Staff Evento NÃO USAR Evento Junho Mesa 1 Mesa 2 36.95 € Mesa 3 46…" at bounding box center [253, 91] width 405 height 194
click at [316, 48] on div "46.3 €" at bounding box center [322, 51] width 15 height 6
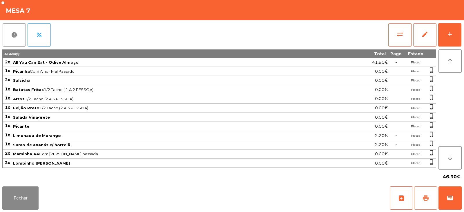
click at [429, 202] on button "print" at bounding box center [425, 197] width 23 height 23
click at [449, 195] on span "wallet" at bounding box center [450, 197] width 7 height 7
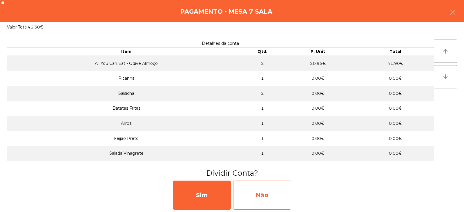
click at [263, 188] on div "Não" at bounding box center [262, 194] width 58 height 29
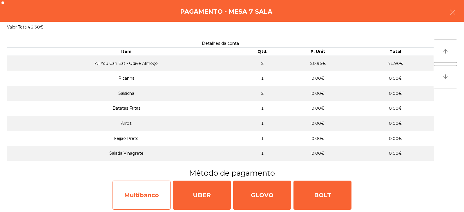
click at [143, 188] on div "Multibanco" at bounding box center [142, 194] width 58 height 29
select select "**"
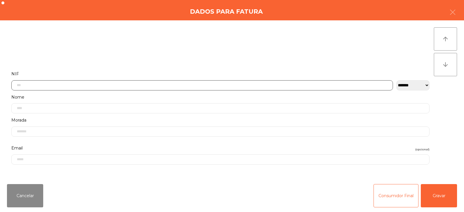
click at [183, 84] on input "text" at bounding box center [202, 85] width 382 height 10
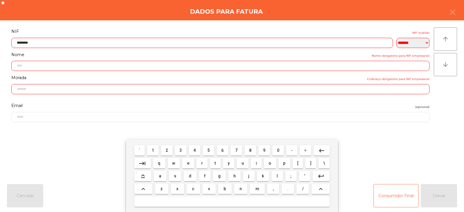
type input "*********"
type input "**********"
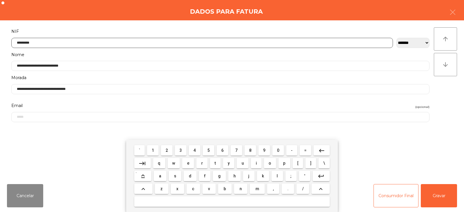
type input "*********"
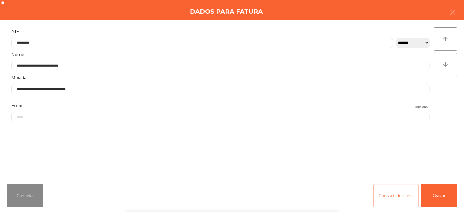
click at [436, 182] on div "` 1 2 3 4 5 6 7 8 9 0 - = keyboard_backspace keyboard_tab q w e r t y u i o p […" at bounding box center [232, 176] width 464 height 72
click at [442, 196] on button "Gravar" at bounding box center [439, 195] width 36 height 23
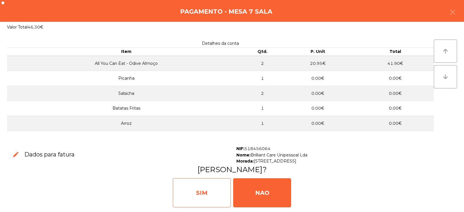
click at [205, 183] on div "SIM" at bounding box center [202, 192] width 58 height 29
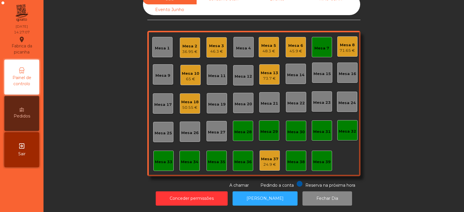
click at [312, 41] on div "Mesa 7" at bounding box center [322, 47] width 20 height 20
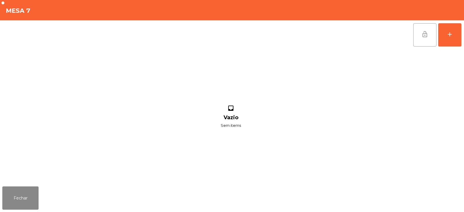
click at [429, 41] on button "lock_open" at bounding box center [425, 34] width 23 height 23
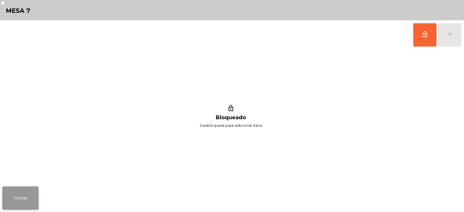
click at [11, 187] on button "Fechar" at bounding box center [20, 197] width 36 height 23
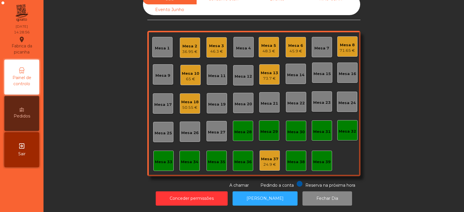
click at [348, 128] on div "Mesa 32" at bounding box center [347, 131] width 17 height 6
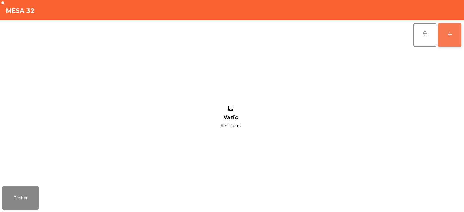
click at [447, 35] on div "add" at bounding box center [450, 34] width 7 height 7
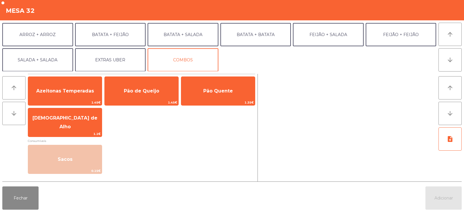
scroll to position [76, 0]
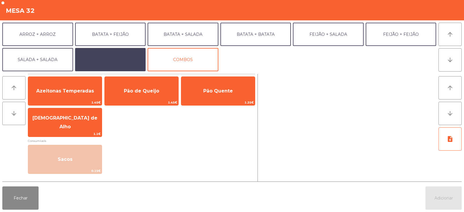
click at [100, 56] on button "EXTRAS UBER" at bounding box center [110, 59] width 71 height 23
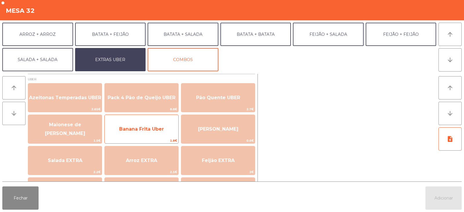
click at [132, 129] on span "Banana Frita Uber" at bounding box center [141, 129] width 45 height 6
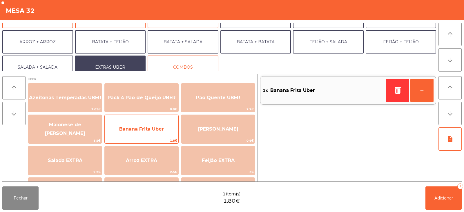
scroll to position [64, 0]
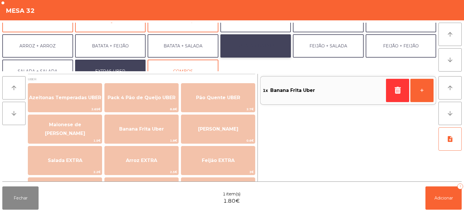
click at [239, 44] on button "BATATA + BATATA" at bounding box center [256, 45] width 71 height 23
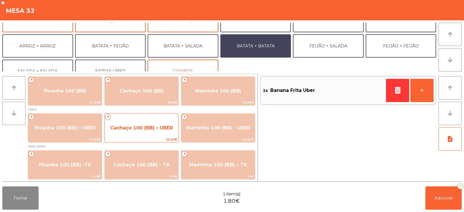
click at [140, 133] on span "Cachaço 100 (BB) – UBER" at bounding box center [142, 128] width 74 height 16
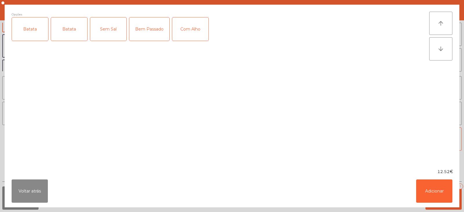
click at [34, 34] on div "Batata" at bounding box center [30, 28] width 36 height 23
click at [64, 35] on div "Batata" at bounding box center [69, 28] width 36 height 23
click at [67, 35] on div "Batata" at bounding box center [69, 28] width 36 height 23
click at [195, 35] on div "Com Alho" at bounding box center [190, 28] width 36 height 23
click at [435, 190] on button "Adicionar" at bounding box center [434, 190] width 36 height 23
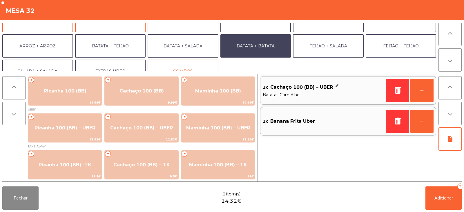
scroll to position [76, 0]
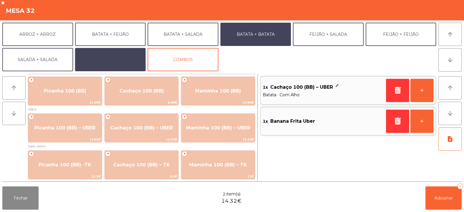
click at [112, 59] on button "EXTRAS UBER" at bounding box center [110, 59] width 71 height 23
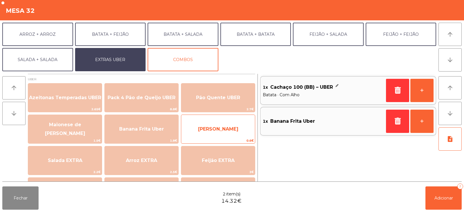
click at [208, 130] on span "[PERSON_NAME]" at bounding box center [218, 129] width 40 height 6
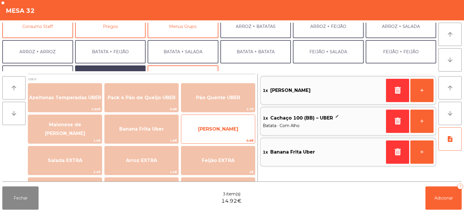
scroll to position [59, 0]
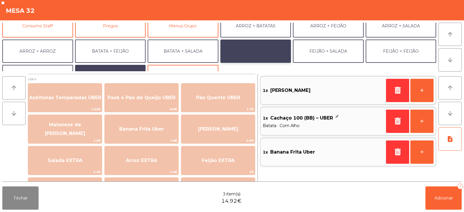
click at [235, 52] on button "BATATA + BATATA" at bounding box center [256, 50] width 71 height 23
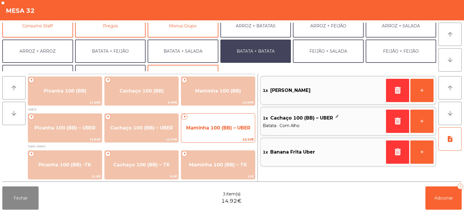
click at [200, 130] on span "Maminha 100 (BB) – UBER" at bounding box center [218, 128] width 64 height 6
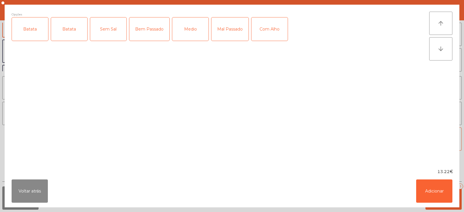
click at [30, 32] on div "Batata" at bounding box center [30, 28] width 36 height 23
click at [187, 26] on div "Medio" at bounding box center [190, 28] width 36 height 23
click at [434, 189] on button "Adicionar" at bounding box center [434, 190] width 36 height 23
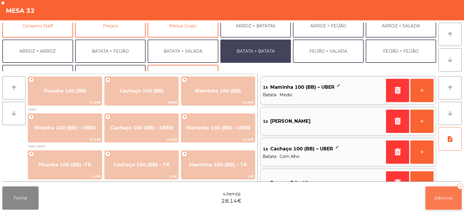
click at [443, 203] on button "Adicionar 4" at bounding box center [444, 197] width 36 height 23
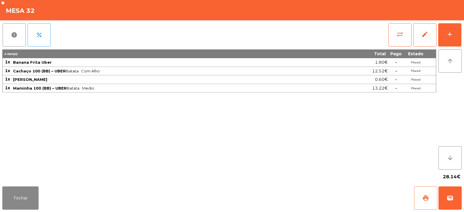
click at [419, 197] on button "print" at bounding box center [425, 197] width 23 height 23
click at [447, 195] on button "wallet" at bounding box center [450, 197] width 23 height 23
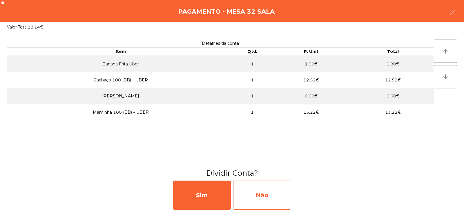
click at [256, 198] on div "Não" at bounding box center [262, 194] width 58 height 29
select select "**"
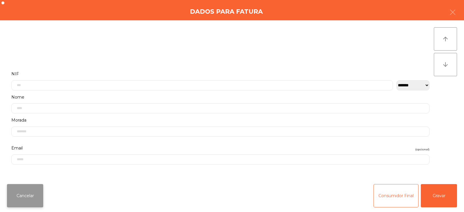
click at [26, 198] on button "Cancelar" at bounding box center [25, 195] width 36 height 23
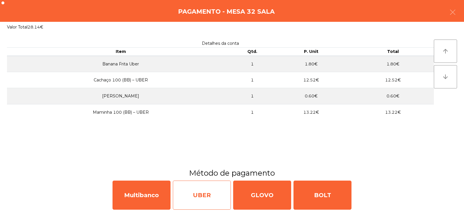
click at [207, 196] on div "UBER" at bounding box center [202, 194] width 58 height 29
select select "**"
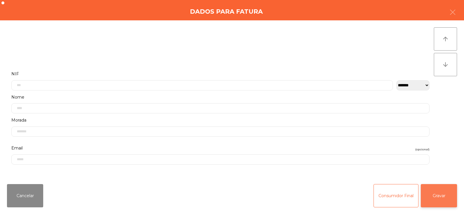
click at [452, 192] on button "Gravar" at bounding box center [439, 195] width 36 height 23
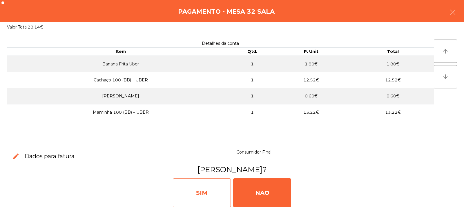
click at [210, 196] on div "SIM" at bounding box center [202, 192] width 58 height 29
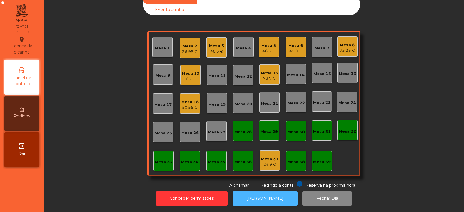
click at [248, 191] on button "[PERSON_NAME]" at bounding box center [265, 198] width 65 height 14
click at [299, 48] on div "45.9 €" at bounding box center [295, 51] width 15 height 6
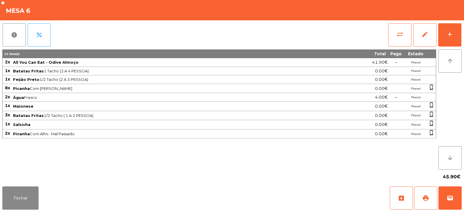
click at [448, 107] on div "arrow_upward arrow_downward" at bounding box center [449, 109] width 26 height 120
click at [266, 182] on div "45.90€" at bounding box center [232, 176] width 460 height 15
click at [284, 184] on div "Fechar archive print wallet" at bounding box center [232, 198] width 464 height 28
click at [278, 180] on div "45.90€" at bounding box center [232, 176] width 460 height 15
click at [280, 177] on div "45.90€" at bounding box center [232, 176] width 460 height 15
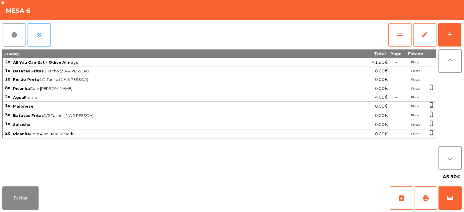
click at [282, 172] on div "45.90€" at bounding box center [232, 176] width 460 height 15
click at [286, 171] on div "45.90€" at bounding box center [232, 176] width 460 height 15
click at [423, 194] on span "print" at bounding box center [426, 197] width 7 height 7
click at [30, 200] on button "Fechar" at bounding box center [20, 197] width 36 height 23
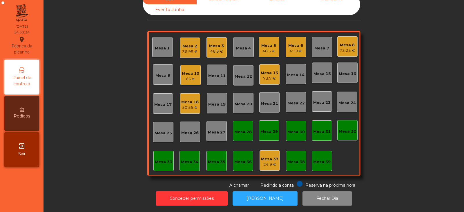
click at [264, 70] on div "Mesa 13" at bounding box center [269, 73] width 17 height 6
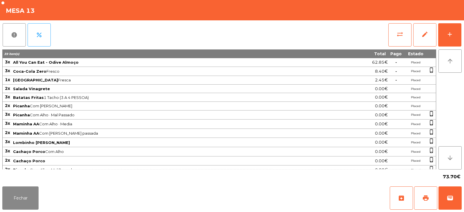
scroll to position [33, 0]
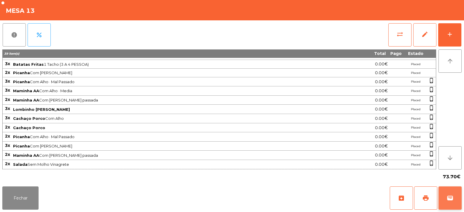
click at [450, 203] on button "wallet" at bounding box center [450, 197] width 23 height 23
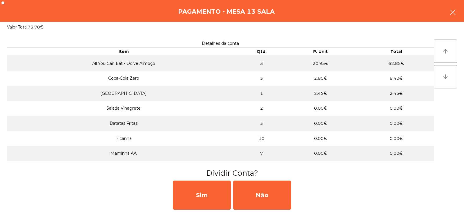
click at [454, 15] on icon "button" at bounding box center [453, 12] width 7 height 7
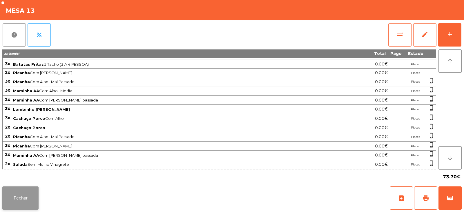
click at [27, 194] on button "Fechar" at bounding box center [20, 197] width 36 height 23
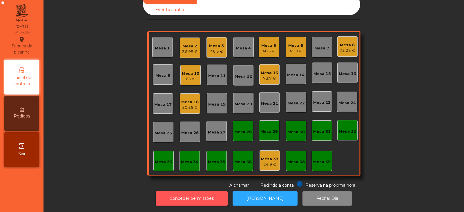
click at [215, 194] on button "Conceder permissões" at bounding box center [192, 198] width 72 height 14
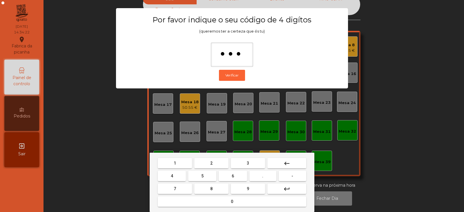
type input "****"
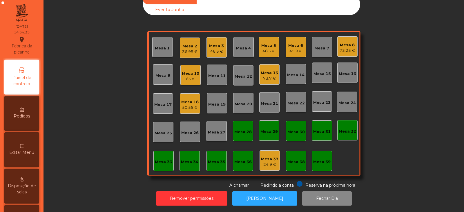
click at [272, 70] on div "Mesa 13" at bounding box center [269, 73] width 17 height 6
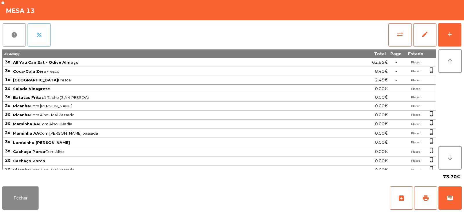
click at [37, 37] on span "percent" at bounding box center [39, 34] width 7 height 7
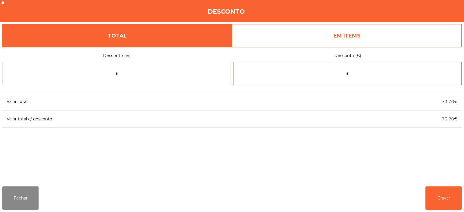
click at [366, 75] on input "*" at bounding box center [347, 73] width 229 height 23
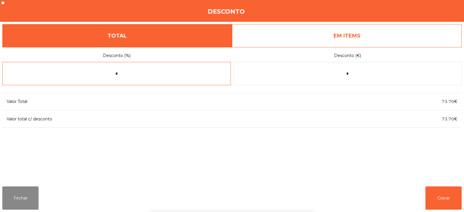
click at [123, 75] on input "*" at bounding box center [116, 73] width 229 height 23
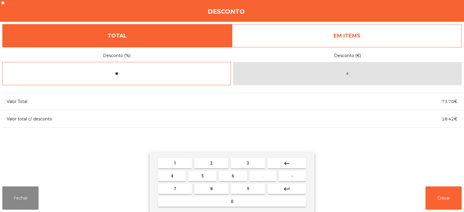
type input "**"
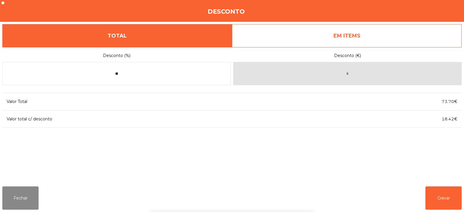
click at [450, 203] on div "1 2 3 keyboard_backspace 4 5 6 . - 7 8 9 keyboard_return 0" at bounding box center [232, 181] width 464 height 59
click at [447, 203] on button "Gravar" at bounding box center [444, 197] width 36 height 23
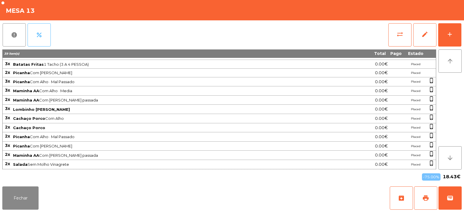
click at [40, 41] on button "percent" at bounding box center [39, 34] width 23 height 23
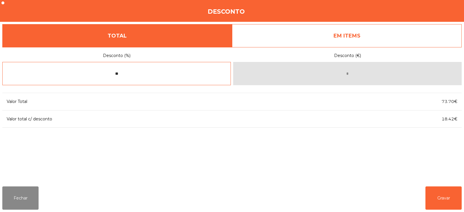
click at [188, 75] on input "**" at bounding box center [116, 73] width 229 height 23
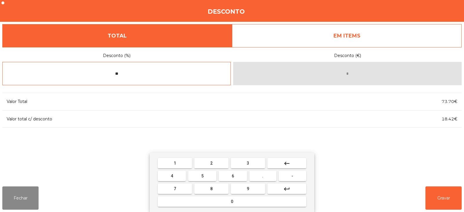
type input "*"
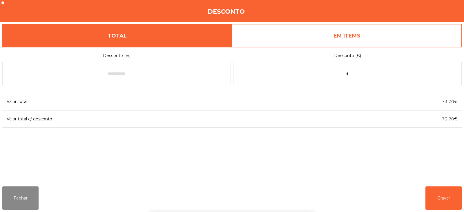
click at [403, 165] on div "1 2 3 keyboard_backspace 4 5 6 . - 7 8 9 keyboard_return 0" at bounding box center [232, 181] width 464 height 59
click at [400, 163] on div "1 2 3 keyboard_backspace 4 5 6 . - 7 8 9 keyboard_return 0" at bounding box center [232, 181] width 464 height 59
click at [155, 76] on input "text" at bounding box center [116, 73] width 229 height 23
click at [454, 15] on div "Desconto" at bounding box center [232, 11] width 464 height 22
click at [23, 200] on button "Fechar" at bounding box center [20, 197] width 36 height 23
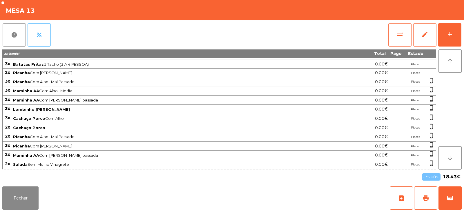
click at [40, 37] on span "percent" at bounding box center [39, 34] width 7 height 7
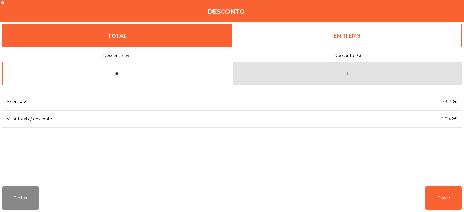
click at [125, 75] on input "**" at bounding box center [116, 73] width 229 height 23
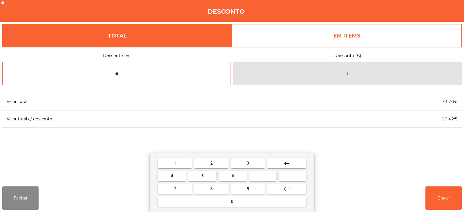
type input "*"
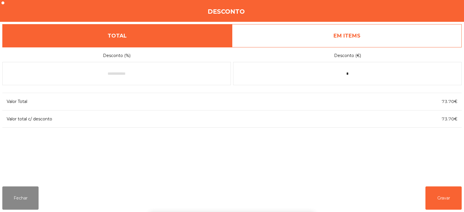
click at [440, 202] on div "1 2 3 keyboard_backspace 4 5 6 . - 7 8 9 keyboard_return 0" at bounding box center [232, 181] width 464 height 59
click at [438, 202] on button "Gravar" at bounding box center [444, 197] width 36 height 23
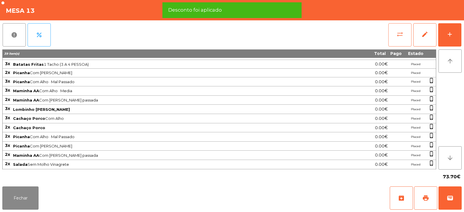
click at [401, 36] on span "sync_alt" at bounding box center [400, 34] width 7 height 7
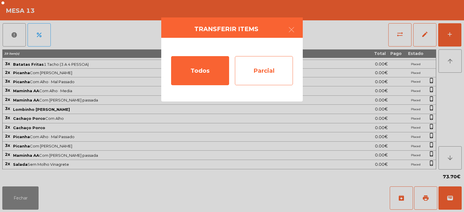
click at [261, 70] on div "Parcial" at bounding box center [264, 70] width 58 height 29
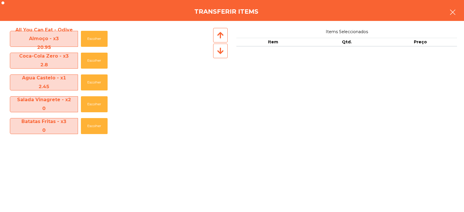
click at [457, 17] on button "button" at bounding box center [453, 12] width 16 height 17
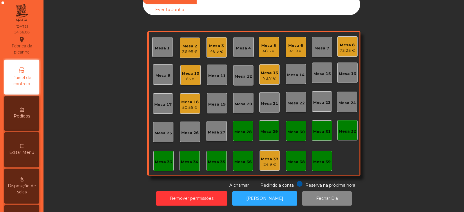
click at [271, 70] on div "Mesa 13" at bounding box center [269, 73] width 17 height 6
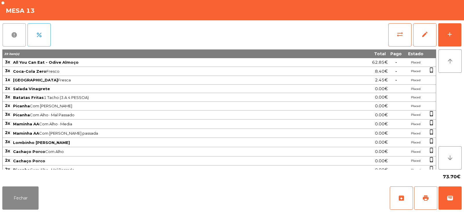
click at [14, 39] on button "report" at bounding box center [14, 34] width 23 height 23
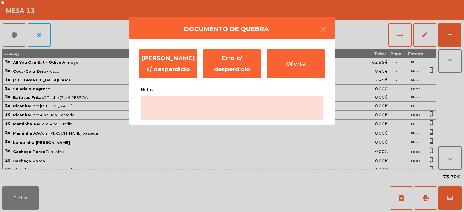
click at [99, 98] on ngb-modal-window "Documento de [PERSON_NAME] s/ desperdício Erro c/ desperdício Oferta Notas" at bounding box center [232, 106] width 464 height 212
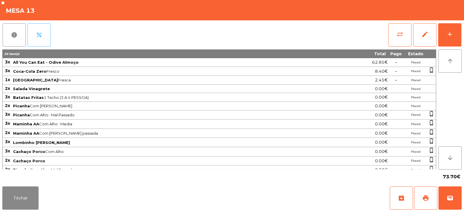
click at [44, 33] on button "percent" at bounding box center [39, 34] width 23 height 23
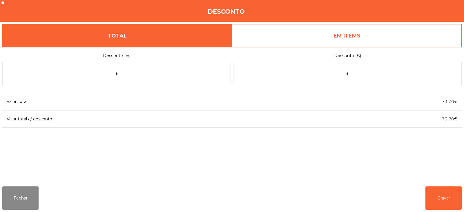
click at [371, 39] on link "EM ITEMS" at bounding box center [347, 35] width 230 height 23
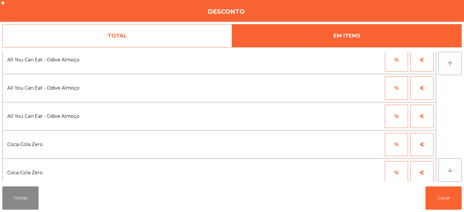
scroll to position [0, 0]
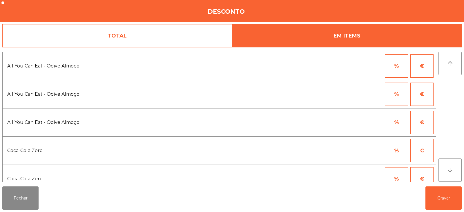
click at [425, 69] on button "€" at bounding box center [422, 65] width 23 height 23
click at [397, 68] on button "%" at bounding box center [396, 65] width 23 height 23
click at [373, 65] on input "*" at bounding box center [368, 65] width 29 height 23
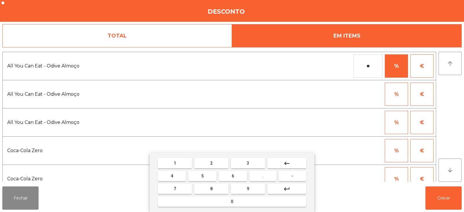
type input "**"
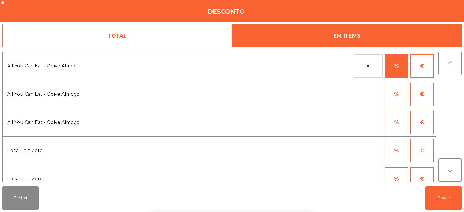
click at [397, 98] on button "%" at bounding box center [396, 93] width 23 height 23
click at [374, 94] on input "*" at bounding box center [368, 93] width 29 height 23
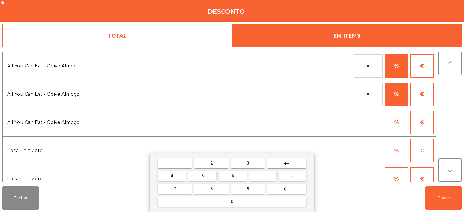
type input "**"
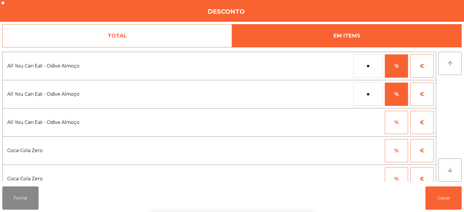
click at [399, 121] on button "%" at bounding box center [396, 122] width 23 height 23
click at [371, 123] on input "*" at bounding box center [368, 122] width 29 height 23
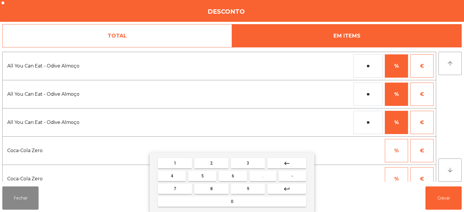
type input "**"
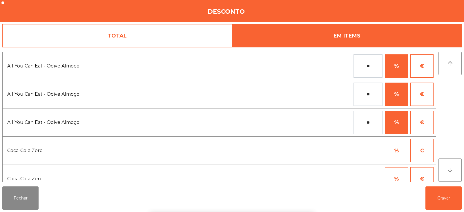
click at [444, 198] on div "1 2 3 keyboard_backspace 4 5 6 . - 7 8 9 keyboard_return 0" at bounding box center [232, 181] width 464 height 59
click at [442, 199] on button "Gravar" at bounding box center [444, 197] width 36 height 23
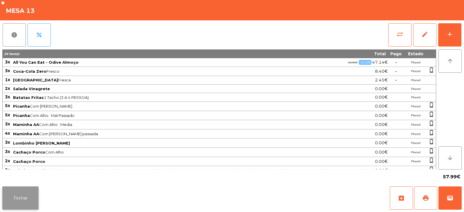
click at [23, 201] on button "Fechar" at bounding box center [20, 197] width 36 height 23
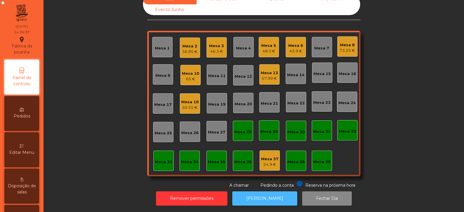
click at [264, 193] on button "[PERSON_NAME]" at bounding box center [264, 198] width 65 height 14
click at [270, 70] on div "Mesa 13" at bounding box center [269, 73] width 17 height 6
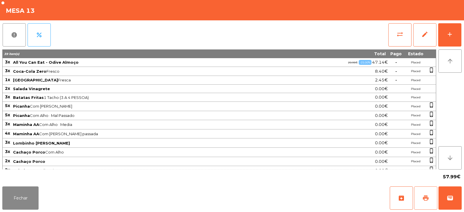
click at [432, 198] on button "print" at bounding box center [425, 197] width 23 height 23
click at [451, 194] on span "wallet" at bounding box center [450, 197] width 7 height 7
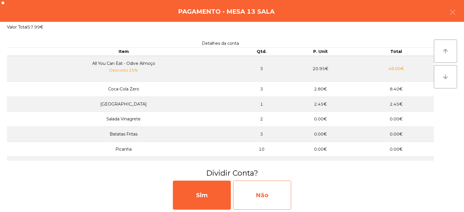
click at [261, 192] on div "Não" at bounding box center [262, 194] width 58 height 29
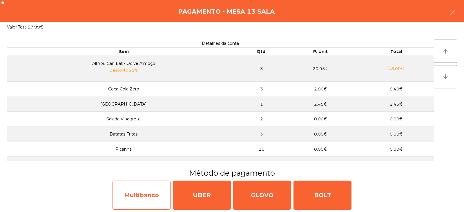
click at [148, 202] on div "Multibanco" at bounding box center [142, 194] width 58 height 29
select select "**"
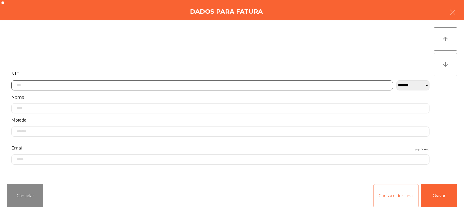
click at [244, 84] on input "text" at bounding box center [202, 85] width 382 height 10
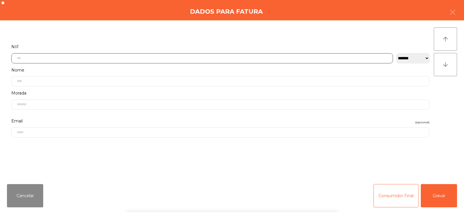
scroll to position [42, 0]
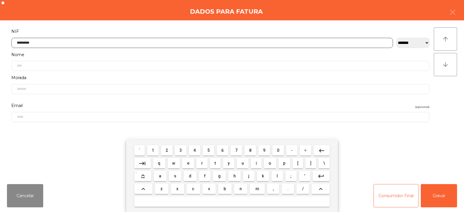
type input "*********"
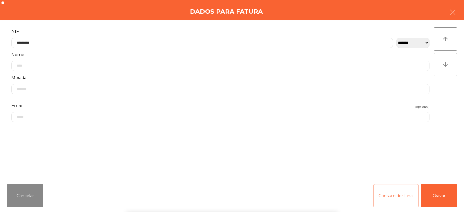
click at [439, 196] on div "` 1 2 3 4 5 6 7 8 9 0 - = keyboard_backspace keyboard_tab q w e r t y u i o p […" at bounding box center [232, 176] width 464 height 72
click at [441, 194] on button "Gravar" at bounding box center [439, 195] width 36 height 23
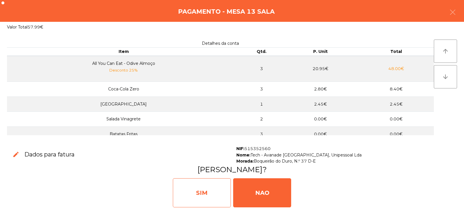
click at [219, 195] on div "SIM" at bounding box center [202, 192] width 58 height 29
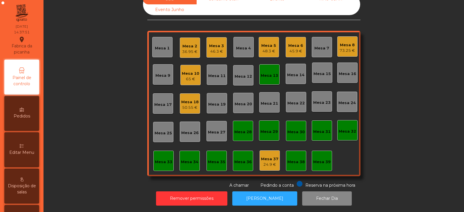
click at [270, 73] on div "Mesa 13" at bounding box center [269, 76] width 17 height 6
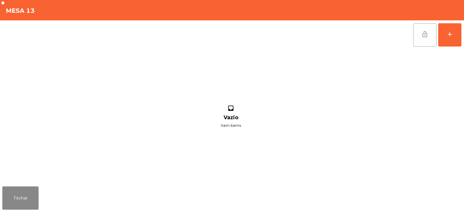
click at [423, 33] on span "lock_open" at bounding box center [425, 34] width 7 height 7
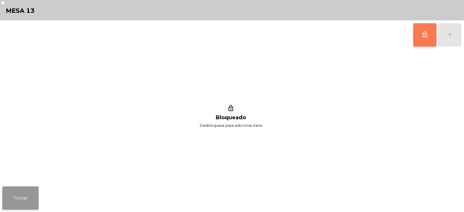
click at [31, 195] on button "Fechar" at bounding box center [20, 197] width 36 height 23
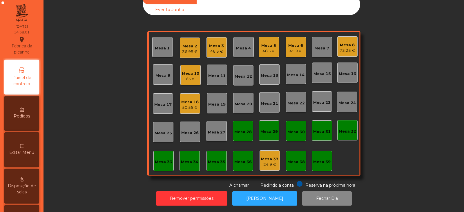
scroll to position [0, 0]
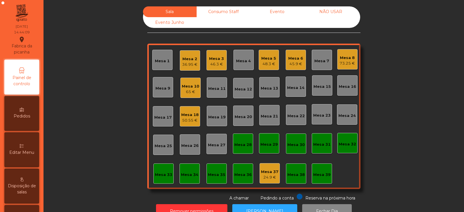
click at [343, 63] on div "73.25 €" at bounding box center [347, 63] width 15 height 6
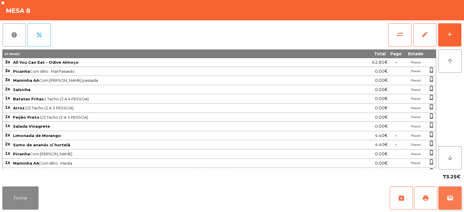
click at [451, 203] on button "wallet" at bounding box center [450, 197] width 23 height 23
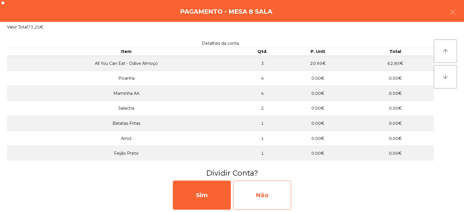
click at [263, 196] on div "Não" at bounding box center [262, 194] width 58 height 29
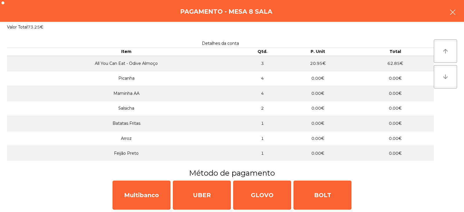
click at [452, 13] on icon "button" at bounding box center [453, 12] width 7 height 7
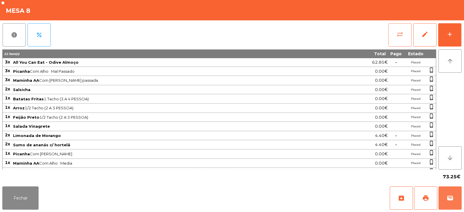
click at [396, 35] on button "sync_alt" at bounding box center [400, 34] width 23 height 23
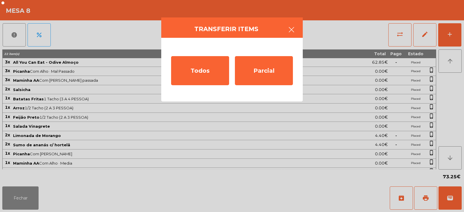
click at [292, 31] on icon "button" at bounding box center [291, 29] width 7 height 7
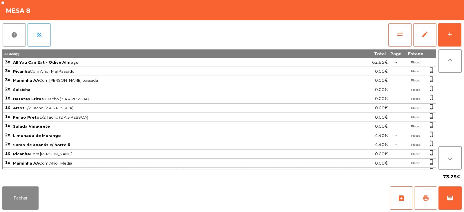
click at [428, 198] on span "print" at bounding box center [426, 197] width 7 height 7
click at [397, 39] on button "sync_alt" at bounding box center [400, 34] width 23 height 23
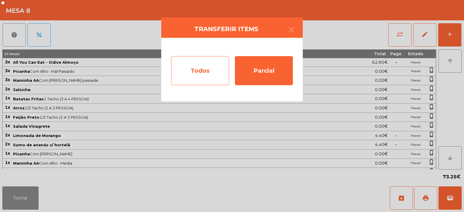
click at [208, 74] on div "Todos" at bounding box center [200, 70] width 58 height 29
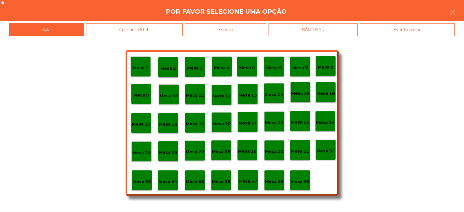
click at [224, 34] on div "Evento" at bounding box center [225, 29] width 81 height 13
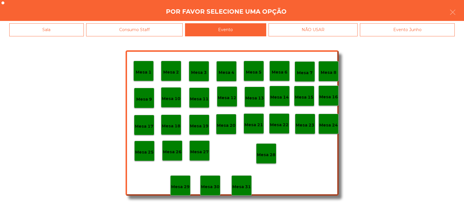
click at [275, 161] on div "Mesa 28" at bounding box center [266, 153] width 20 height 20
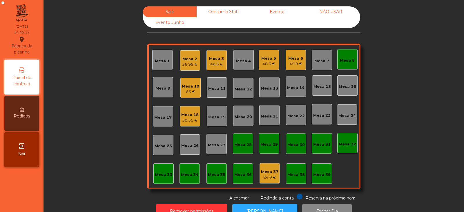
click at [346, 61] on div "Mesa 8" at bounding box center [347, 60] width 15 height 6
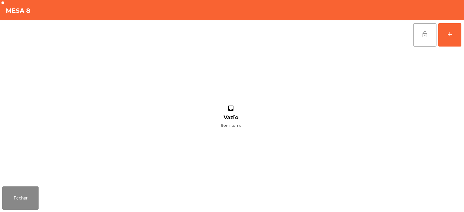
click at [425, 37] on span "lock_open" at bounding box center [425, 34] width 7 height 7
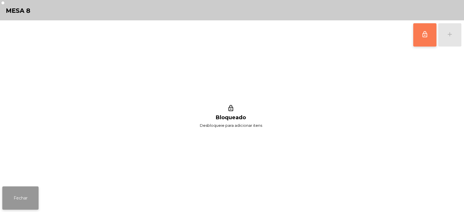
click at [23, 200] on button "Fechar" at bounding box center [20, 197] width 36 height 23
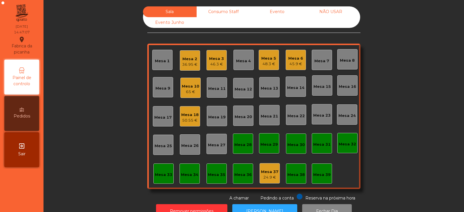
click at [187, 111] on div "Mesa 18 50.55 €" at bounding box center [189, 116] width 17 height 14
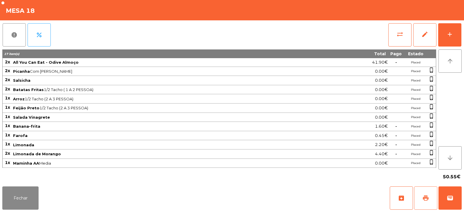
click at [425, 200] on span "print" at bounding box center [426, 197] width 7 height 7
click at [23, 198] on button "Fechar" at bounding box center [20, 197] width 36 height 23
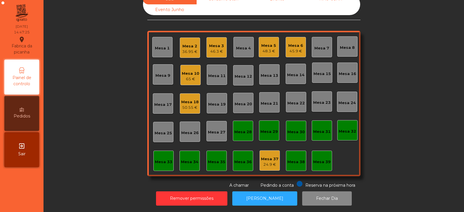
scroll to position [6, 0]
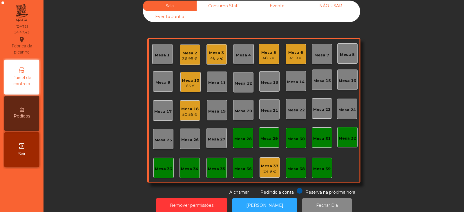
click at [352, 137] on div "Mesa 32" at bounding box center [347, 138] width 17 height 6
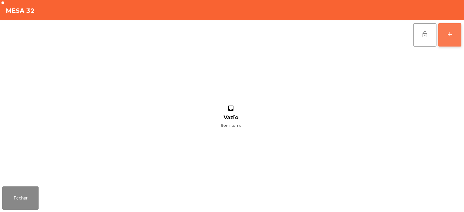
click at [451, 31] on div "add" at bounding box center [450, 34] width 7 height 7
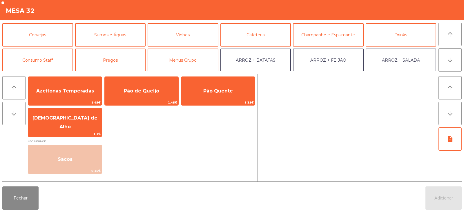
scroll to position [34, 0]
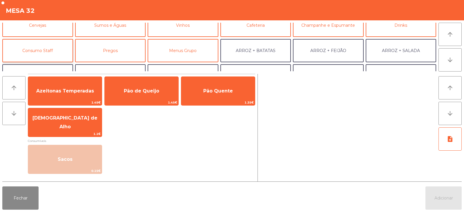
click at [57, 50] on button "Consumo Staff" at bounding box center [37, 50] width 71 height 23
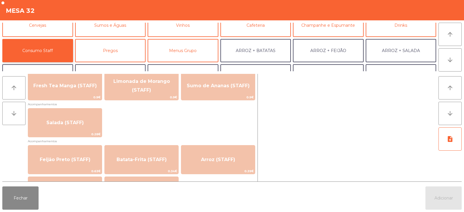
scroll to position [210, 0]
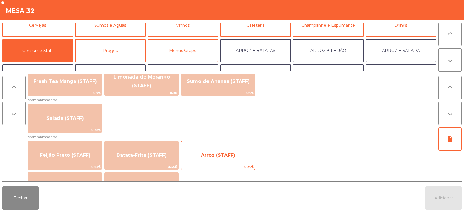
click at [220, 154] on span "Arroz (STAFF)" at bounding box center [218, 155] width 34 height 6
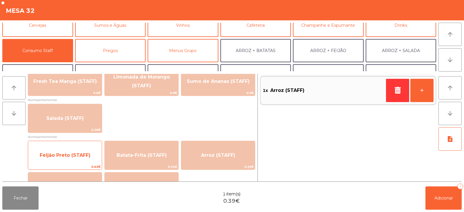
click at [89, 151] on span "Feijão Preto (STAFF)" at bounding box center [65, 155] width 74 height 16
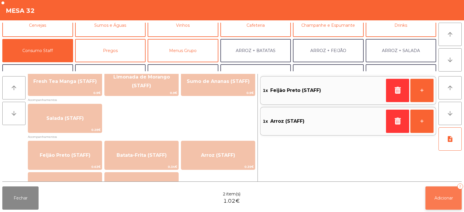
click at [445, 199] on span "Adicionar" at bounding box center [444, 197] width 19 height 5
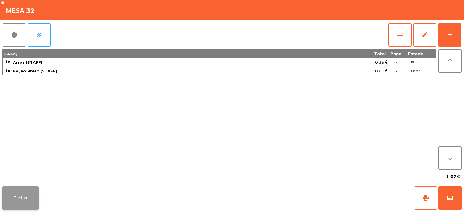
click at [21, 202] on button "Fechar" at bounding box center [20, 197] width 36 height 23
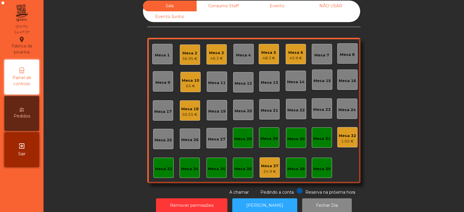
click at [274, 54] on div "Mesa 5" at bounding box center [268, 53] width 15 height 6
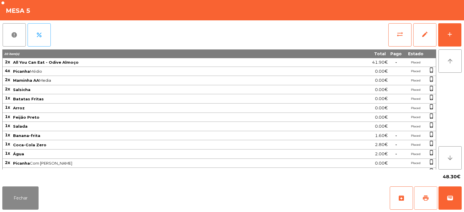
click at [420, 191] on button "print" at bounding box center [425, 197] width 23 height 23
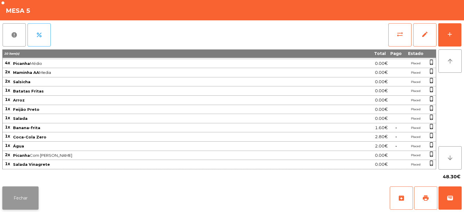
click at [27, 207] on button "Fechar" at bounding box center [20, 197] width 36 height 23
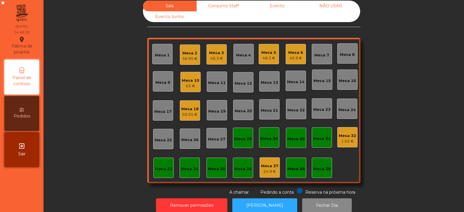
click at [261, 60] on div "48.3 €" at bounding box center [268, 58] width 15 height 6
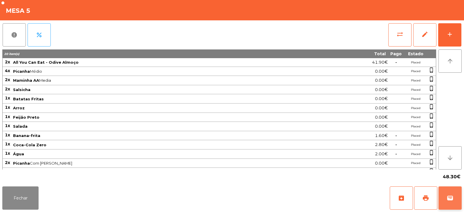
click at [447, 197] on button "wallet" at bounding box center [450, 197] width 23 height 23
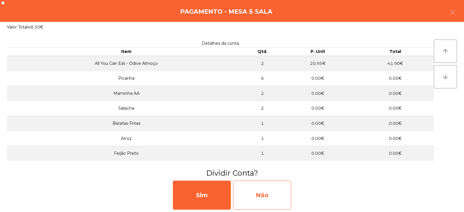
click at [274, 194] on div "Não" at bounding box center [262, 194] width 58 height 29
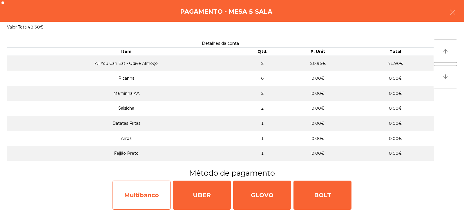
click at [167, 193] on div "Multibanco" at bounding box center [142, 194] width 58 height 29
select select "**"
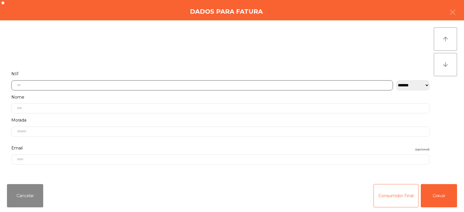
click at [241, 84] on input "text" at bounding box center [202, 85] width 382 height 10
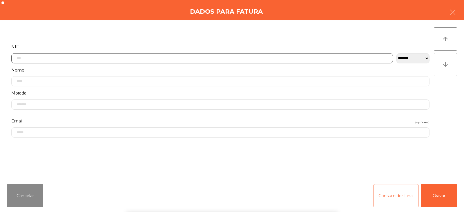
scroll to position [42, 0]
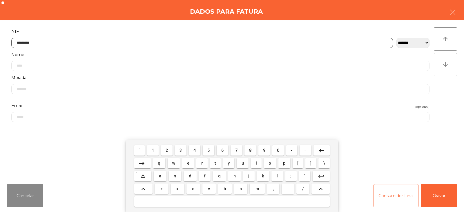
type input "*********"
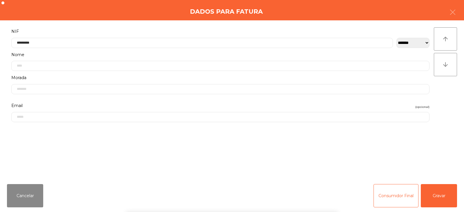
click at [442, 188] on div "` 1 2 3 4 5 6 7 8 9 0 - = keyboard_backspace keyboard_tab q w e r t y u i o p […" at bounding box center [232, 176] width 464 height 72
click at [435, 196] on button "Gravar" at bounding box center [439, 195] width 36 height 23
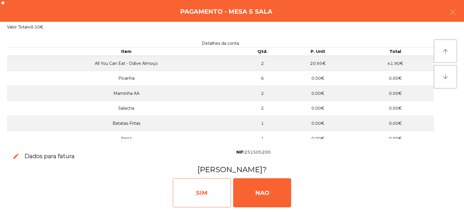
click at [203, 186] on div "SIM" at bounding box center [202, 192] width 58 height 29
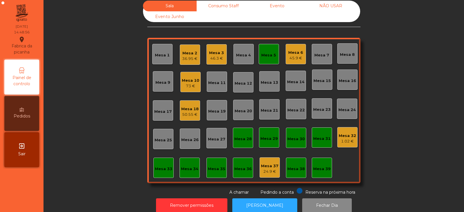
click at [270, 61] on div "Mesa 5" at bounding box center [269, 54] width 20 height 20
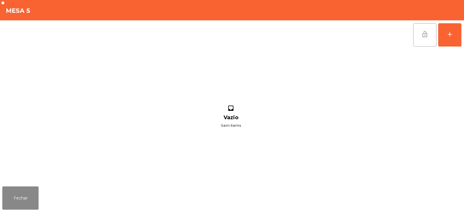
click at [429, 37] on button "lock_open" at bounding box center [425, 34] width 23 height 23
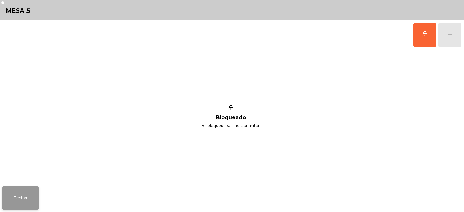
click at [38, 193] on button "Fechar" at bounding box center [20, 197] width 36 height 23
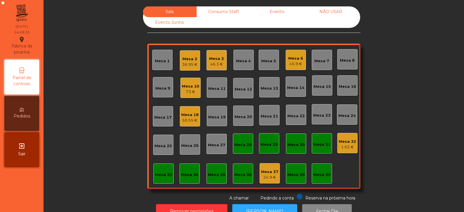
scroll to position [17, 0]
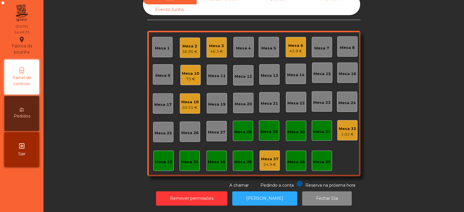
click at [297, 48] on div "45.9 €" at bounding box center [295, 51] width 15 height 6
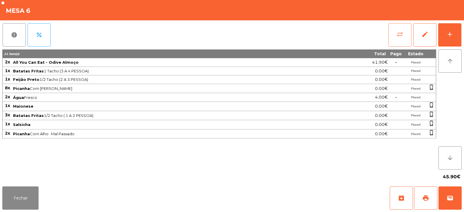
click at [397, 37] on span "sync_alt" at bounding box center [400, 34] width 7 height 7
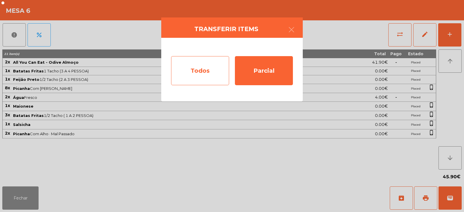
click at [205, 71] on div "Todos" at bounding box center [200, 70] width 58 height 29
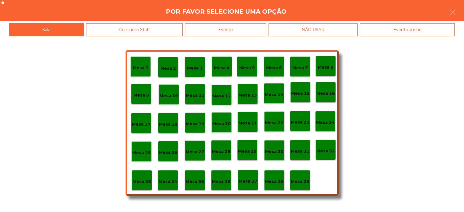
click at [257, 28] on div "Evento" at bounding box center [225, 29] width 81 height 13
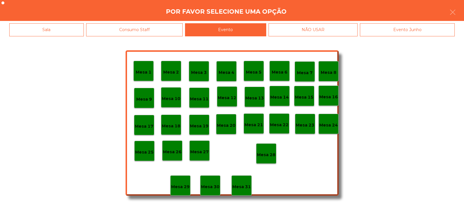
click at [266, 153] on p "Mesa 28" at bounding box center [266, 154] width 19 height 7
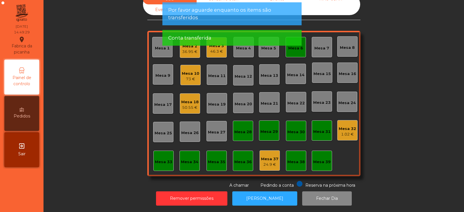
click at [296, 49] on app-alert "Por favor aguarde enquanto os items são transferidos Conta transferida" at bounding box center [232, 26] width 139 height 48
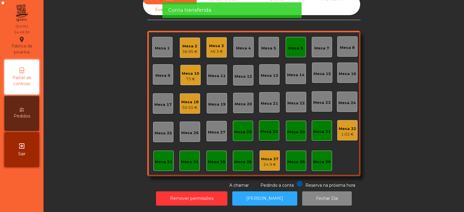
click at [298, 46] on div "Mesa 6" at bounding box center [295, 48] width 15 height 6
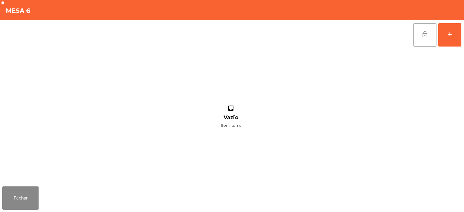
click at [427, 35] on span "lock_open" at bounding box center [425, 34] width 7 height 7
click at [26, 199] on button "Fechar" at bounding box center [20, 197] width 36 height 23
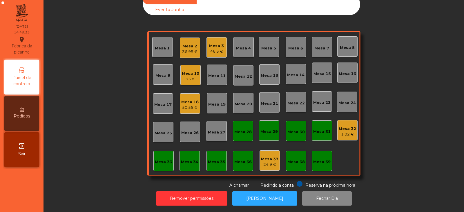
click at [313, 131] on div "Mesa 31" at bounding box center [322, 130] width 20 height 20
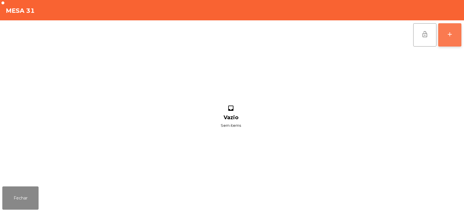
click at [443, 39] on button "add" at bounding box center [449, 34] width 23 height 23
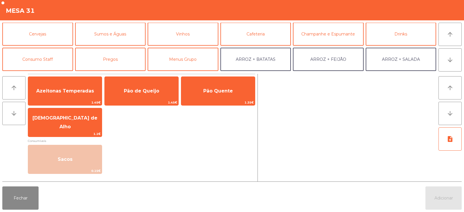
scroll to position [31, 0]
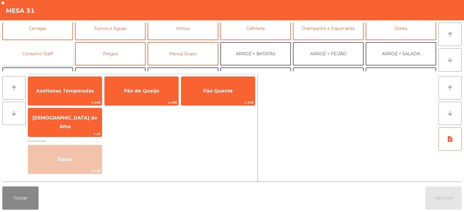
click at [37, 57] on button "Consumo Staff" at bounding box center [37, 53] width 71 height 23
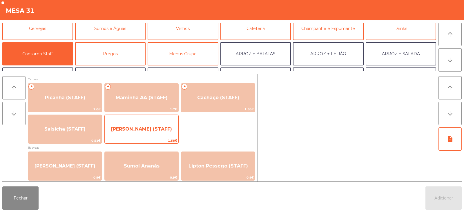
click at [120, 133] on span "[PERSON_NAME] (STAFF)" at bounding box center [142, 129] width 74 height 16
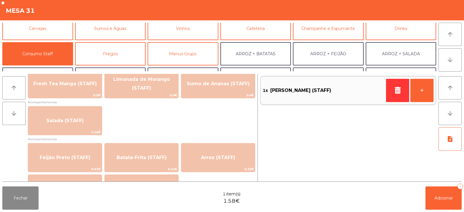
scroll to position [207, 0]
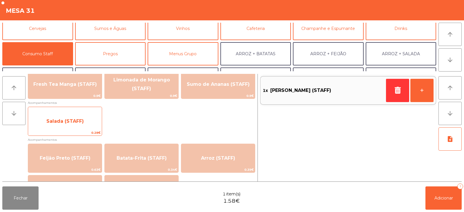
click at [45, 124] on span "Salada (STAFF)" at bounding box center [65, 121] width 74 height 16
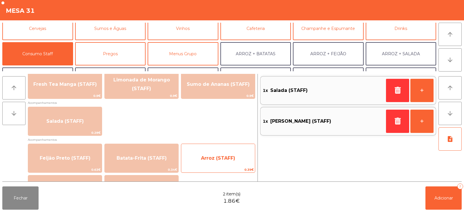
click at [231, 161] on span "Arroz (STAFF)" at bounding box center [218, 158] width 74 height 16
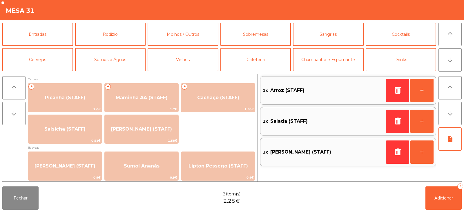
scroll to position [207, 0]
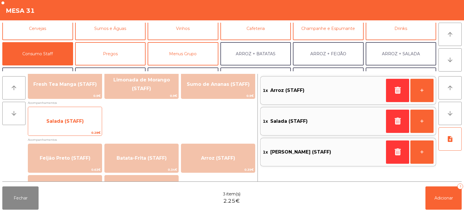
click at [51, 126] on span "Salada (STAFF)" at bounding box center [65, 121] width 74 height 16
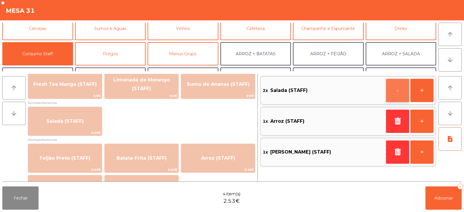
click at [398, 92] on button "-" at bounding box center [397, 90] width 23 height 23
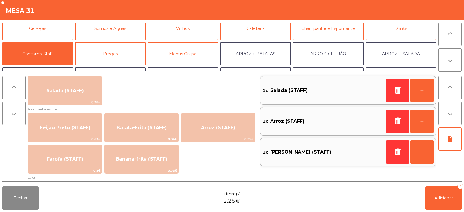
scroll to position [240, 0]
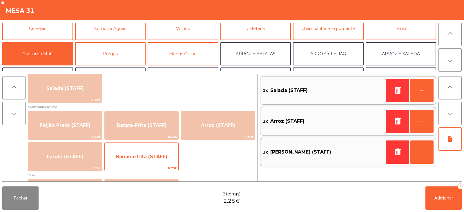
click at [170, 158] on span "Banana-frita (STAFF)" at bounding box center [142, 157] width 74 height 16
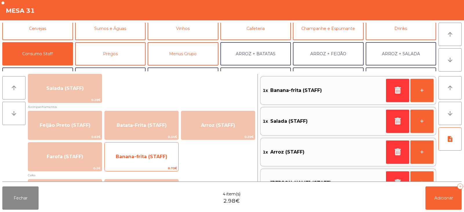
scroll to position [18, 0]
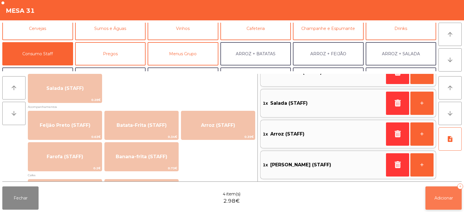
click at [442, 198] on span "Adicionar" at bounding box center [444, 197] width 19 height 5
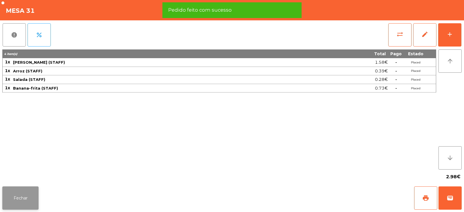
click at [33, 198] on button "Fechar" at bounding box center [20, 197] width 36 height 23
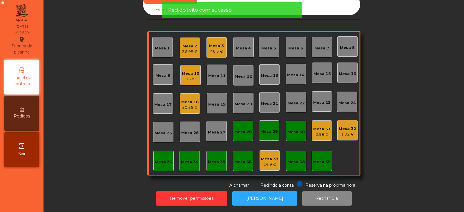
scroll to position [0, 0]
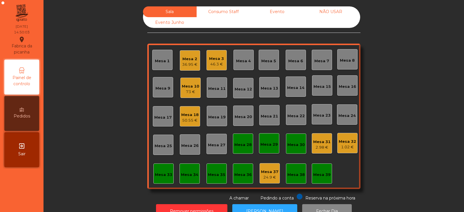
click at [345, 145] on div "1.02 €" at bounding box center [347, 147] width 17 height 6
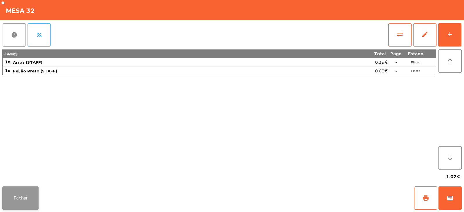
click at [37, 193] on button "Fechar" at bounding box center [20, 197] width 36 height 23
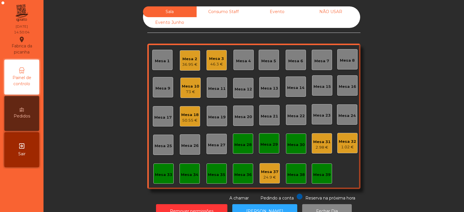
click at [322, 141] on div "Mesa 31" at bounding box center [321, 142] width 17 height 6
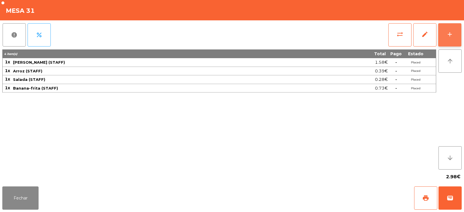
click at [452, 39] on button "add" at bounding box center [449, 34] width 23 height 23
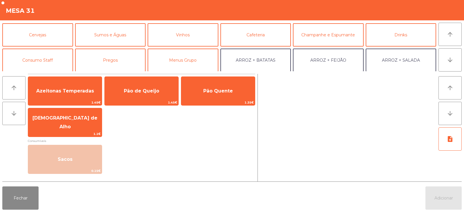
scroll to position [31, 0]
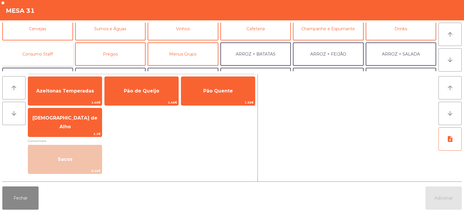
click at [59, 56] on button "Consumo Staff" at bounding box center [37, 53] width 71 height 23
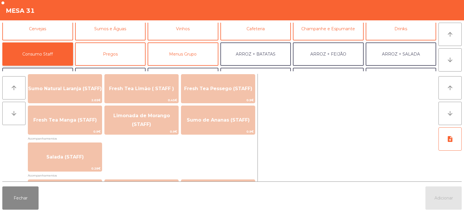
scroll to position [165, 0]
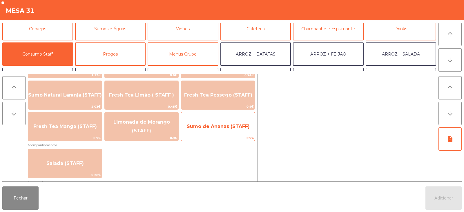
click at [235, 129] on span "Sumo de Ananas (STAFF)" at bounding box center [218, 126] width 74 height 16
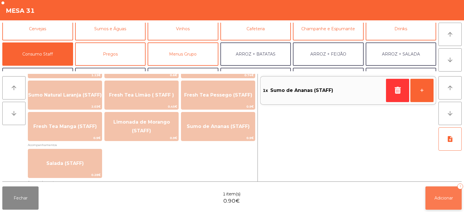
click at [441, 203] on button "Adicionar 1" at bounding box center [444, 197] width 36 height 23
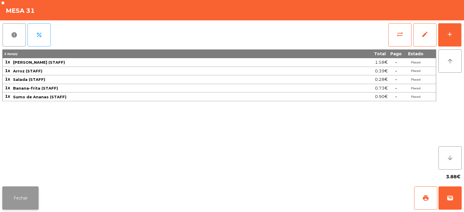
click at [21, 192] on button "Fechar" at bounding box center [20, 197] width 36 height 23
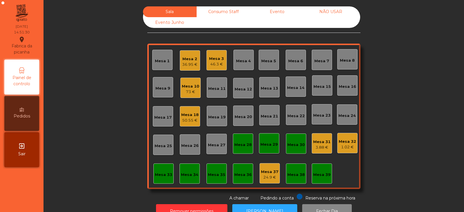
click at [322, 169] on div "Mesa 39" at bounding box center [321, 173] width 17 height 8
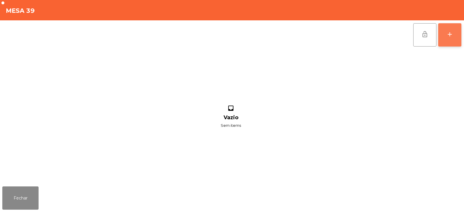
click at [452, 37] on div "add" at bounding box center [450, 34] width 7 height 7
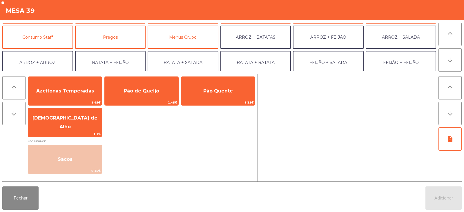
scroll to position [48, 0]
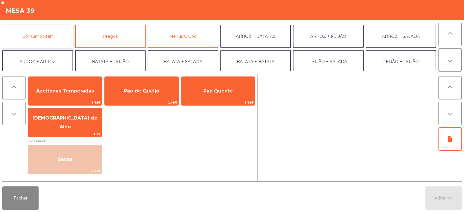
click at [44, 38] on button "Consumo Staff" at bounding box center [37, 36] width 71 height 23
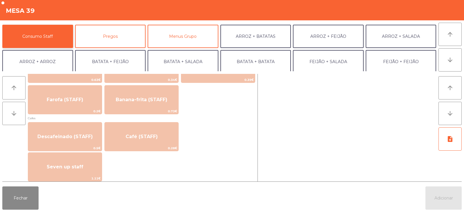
scroll to position [299, 0]
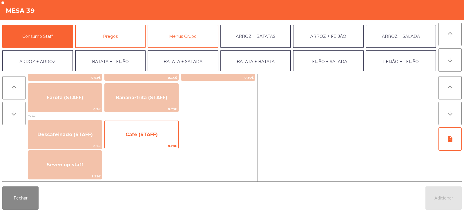
click at [135, 133] on span "Café (STAFF)" at bounding box center [142, 134] width 32 height 6
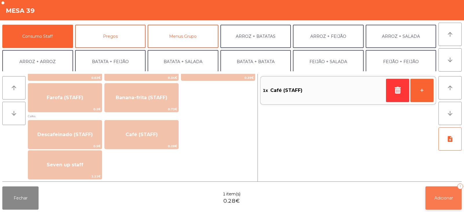
click at [441, 196] on span "Adicionar" at bounding box center [444, 197] width 19 height 5
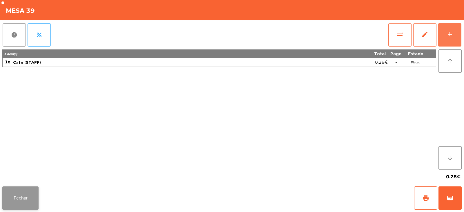
click at [23, 200] on button "Fechar" at bounding box center [20, 197] width 36 height 23
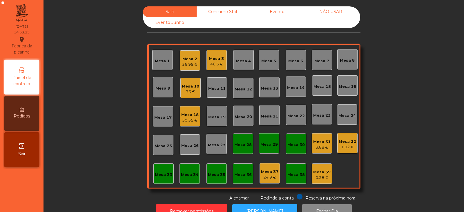
click at [190, 124] on div "Mesa 18 50.55 €" at bounding box center [190, 116] width 20 height 20
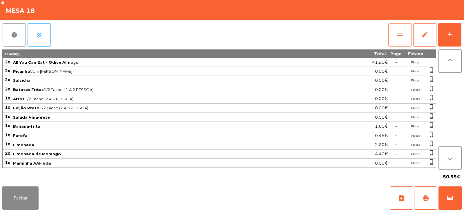
click at [397, 36] on span "sync_alt" at bounding box center [400, 34] width 7 height 7
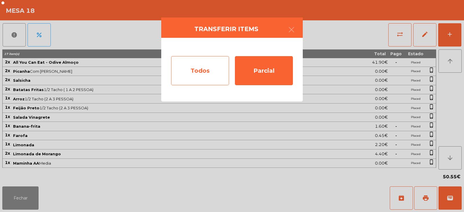
click at [203, 78] on div "Todos" at bounding box center [200, 70] width 58 height 29
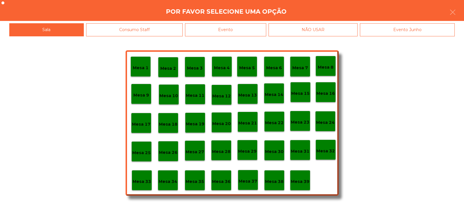
click at [233, 33] on div "Evento" at bounding box center [225, 29] width 81 height 13
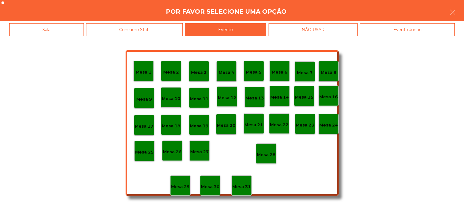
click at [268, 158] on div "Mesa 28" at bounding box center [266, 153] width 20 height 20
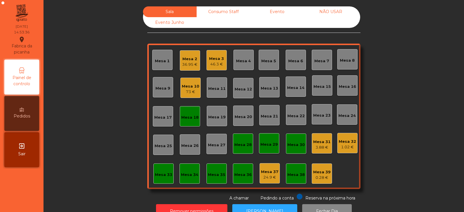
click at [241, 147] on div "Mesa 28" at bounding box center [242, 145] width 17 height 6
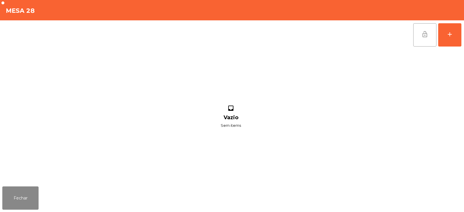
click at [421, 36] on button "lock_open" at bounding box center [425, 34] width 23 height 23
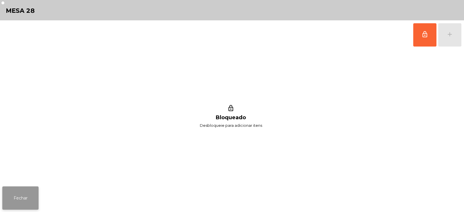
click at [26, 196] on button "Fechar" at bounding box center [20, 197] width 36 height 23
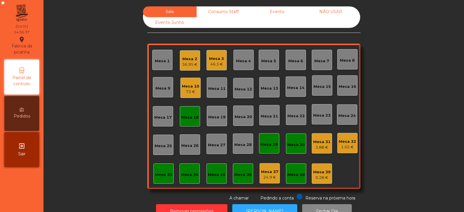
click at [190, 117] on div "Mesa 18" at bounding box center [189, 117] width 17 height 6
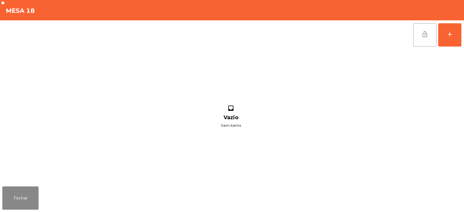
click at [425, 31] on span "lock_open" at bounding box center [425, 34] width 7 height 7
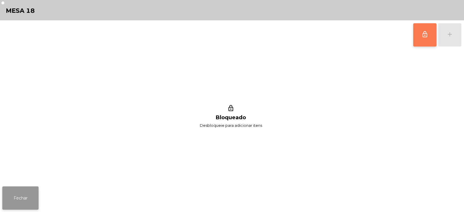
click at [23, 187] on button "Fechar" at bounding box center [20, 197] width 36 height 23
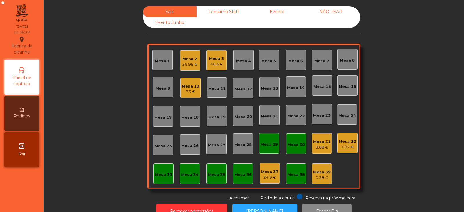
click at [353, 142] on div "Mesa 32" at bounding box center [347, 141] width 17 height 6
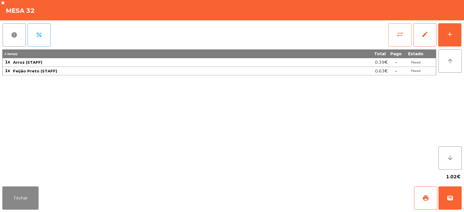
click at [403, 36] on span "sync_alt" at bounding box center [400, 34] width 7 height 7
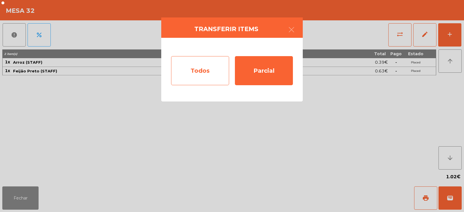
click at [219, 67] on div "Todos" at bounding box center [200, 70] width 58 height 29
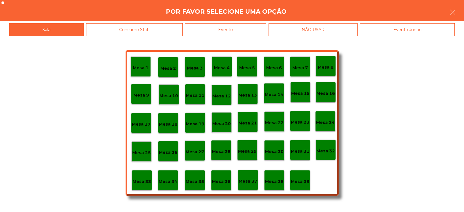
click at [304, 178] on p "Mesa 39" at bounding box center [300, 181] width 19 height 7
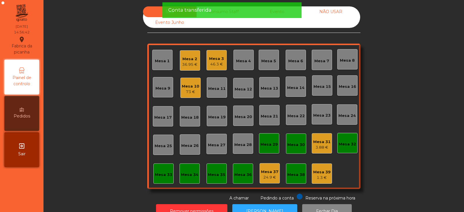
click at [333, 10] on div "NÃO USAR" at bounding box center [331, 11] width 54 height 11
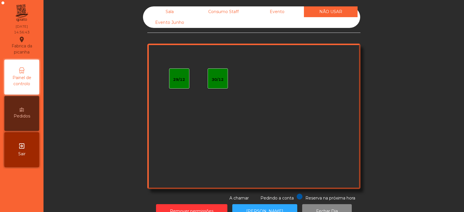
click at [290, 10] on div "Evento" at bounding box center [277, 11] width 54 height 11
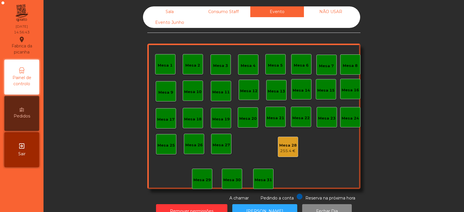
click at [236, 9] on div "Consumo Staff" at bounding box center [224, 11] width 54 height 11
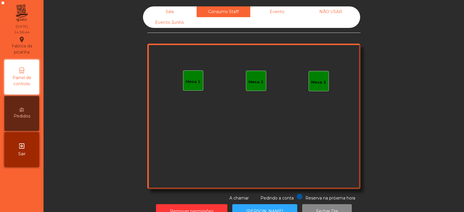
click at [181, 21] on div "Evento Junho" at bounding box center [170, 22] width 54 height 11
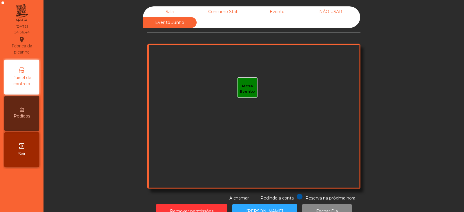
click at [172, 8] on div "Sala" at bounding box center [170, 11] width 54 height 11
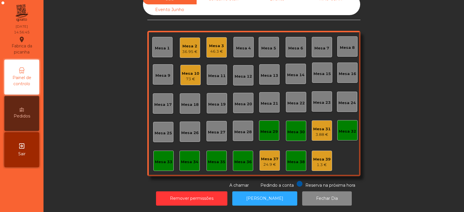
scroll to position [0, 0]
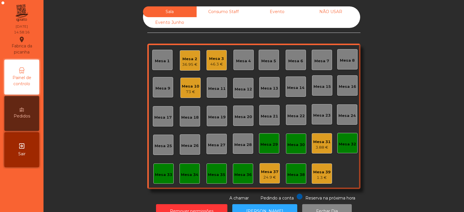
click at [194, 65] on div "36.95 €" at bounding box center [189, 65] width 15 height 6
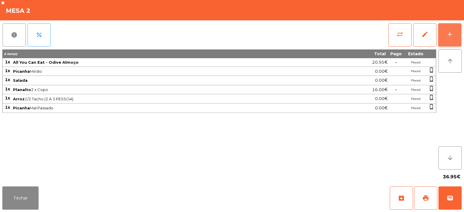
click at [447, 36] on div "add" at bounding box center [450, 34] width 7 height 7
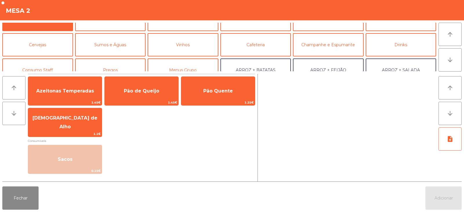
scroll to position [14, 0]
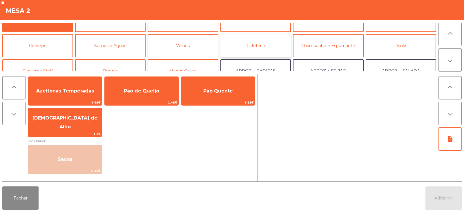
click at [249, 46] on button "Cafeteria" at bounding box center [256, 45] width 71 height 23
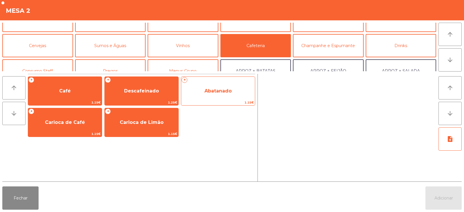
click at [222, 91] on span "Abatanado" at bounding box center [218, 91] width 27 height 6
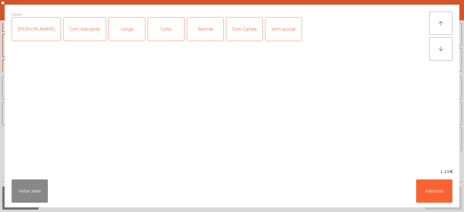
click at [206, 34] on div "Normal" at bounding box center [205, 28] width 36 height 23
click at [440, 190] on button "Adicionar" at bounding box center [434, 190] width 36 height 23
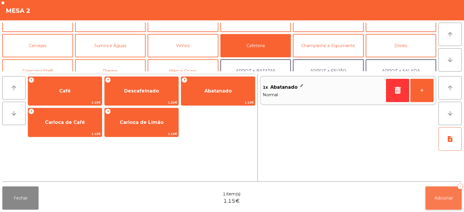
click at [445, 197] on span "Adicionar" at bounding box center [444, 197] width 19 height 5
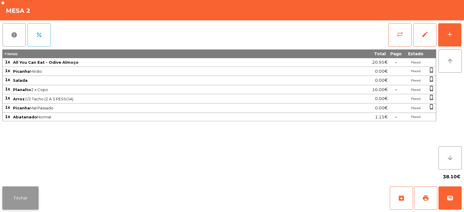
click at [30, 199] on button "Fechar" at bounding box center [20, 197] width 36 height 23
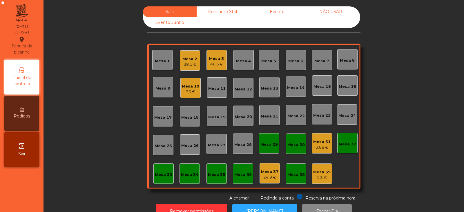
click at [212, 11] on div "Consumo Staff" at bounding box center [224, 11] width 54 height 11
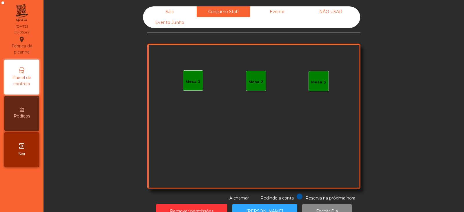
click at [183, 89] on div "Mesa 1" at bounding box center [193, 80] width 20 height 20
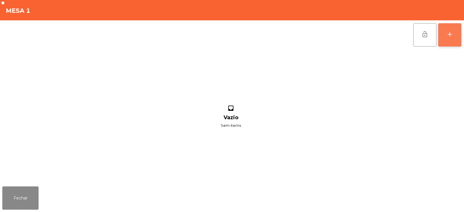
click at [452, 39] on button "add" at bounding box center [449, 34] width 23 height 23
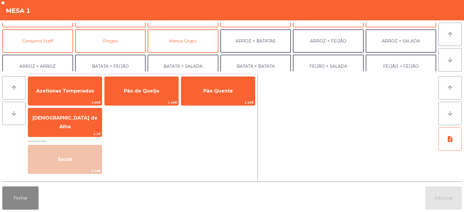
scroll to position [50, 0]
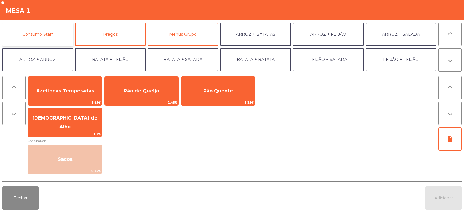
click at [43, 36] on button "Consumo Staff" at bounding box center [37, 34] width 71 height 23
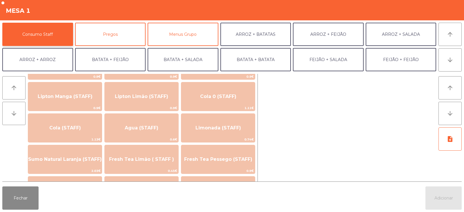
scroll to position [105, 0]
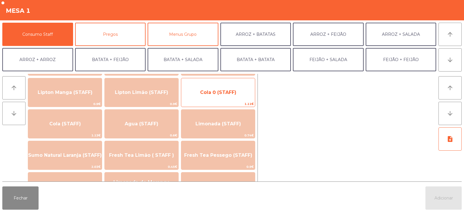
click at [232, 91] on span "Cola 0 (STAFF)" at bounding box center [218, 92] width 36 height 6
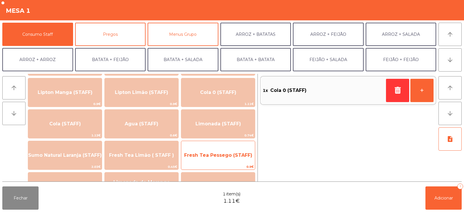
click at [223, 153] on span "Fresh Tea Pessego (STAFF)" at bounding box center [218, 155] width 68 height 6
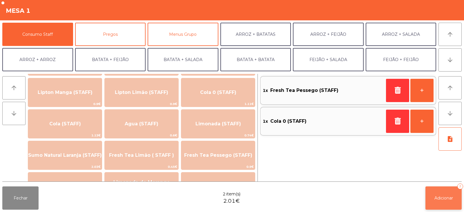
click at [441, 194] on button "Adicionar 2" at bounding box center [444, 197] width 36 height 23
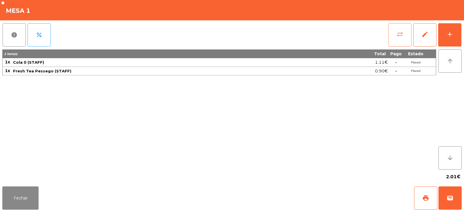
click at [399, 30] on button "sync_alt" at bounding box center [400, 34] width 23 height 23
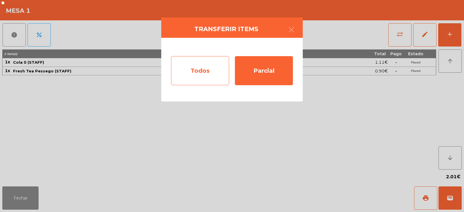
click at [201, 72] on div "Todos" at bounding box center [200, 70] width 58 height 29
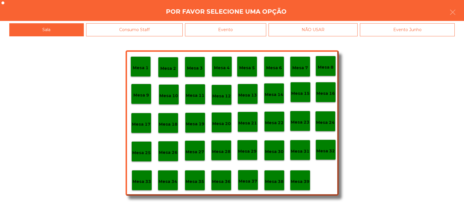
click at [248, 25] on div "Evento" at bounding box center [225, 29] width 81 height 13
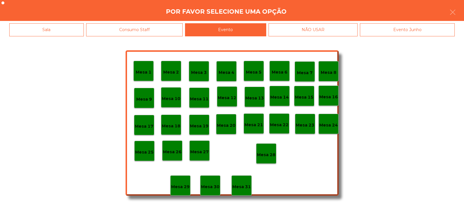
click at [268, 150] on div "Mesa 28" at bounding box center [266, 153] width 19 height 9
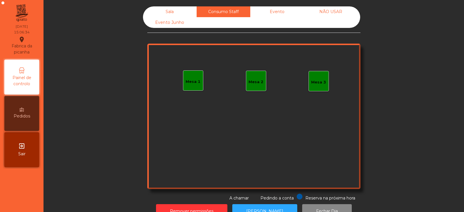
scroll to position [17, 0]
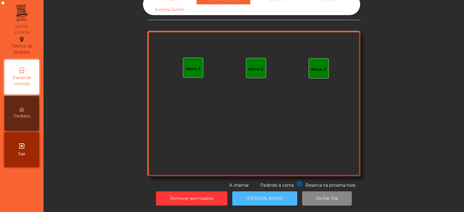
click at [281, 192] on button "[PERSON_NAME]" at bounding box center [264, 198] width 65 height 14
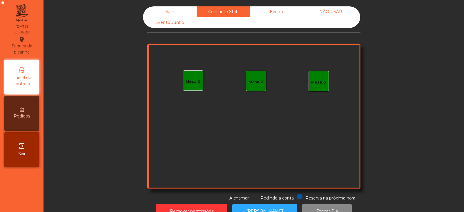
click at [181, 9] on div "Sala" at bounding box center [170, 11] width 54 height 11
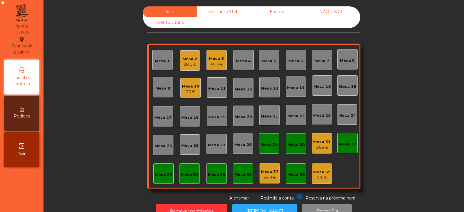
click at [221, 60] on div "Mesa 3" at bounding box center [216, 59] width 15 height 6
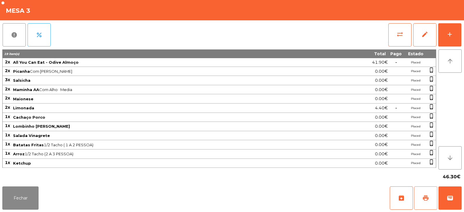
click at [429, 193] on button "print" at bounding box center [425, 197] width 23 height 23
click at [28, 203] on button "Fechar" at bounding box center [20, 197] width 36 height 23
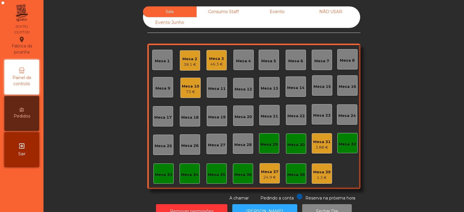
click at [216, 68] on div "Mesa 3 46.3 €" at bounding box center [217, 60] width 20 height 20
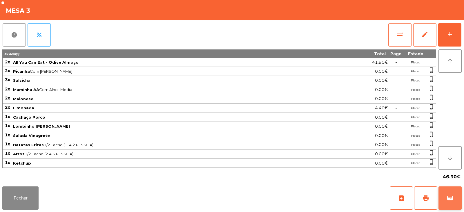
click at [457, 196] on button "wallet" at bounding box center [450, 197] width 23 height 23
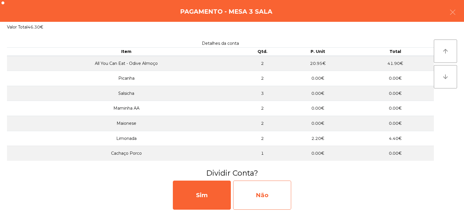
click at [284, 196] on div "Não" at bounding box center [262, 194] width 58 height 29
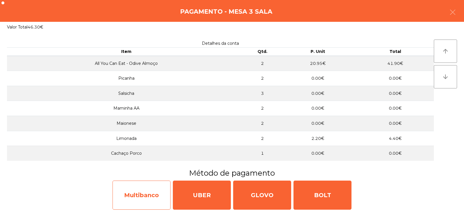
click at [130, 195] on div "Multibanco" at bounding box center [142, 194] width 58 height 29
select select "**"
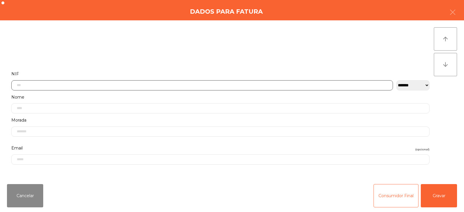
click at [163, 85] on input "text" at bounding box center [202, 85] width 382 height 10
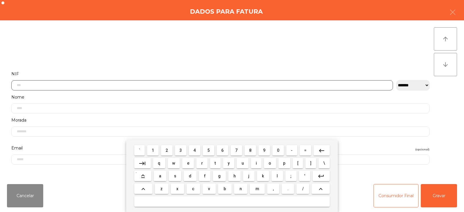
scroll to position [42, 0]
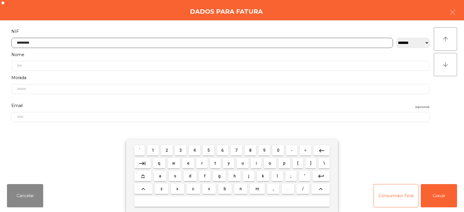
type input "*********"
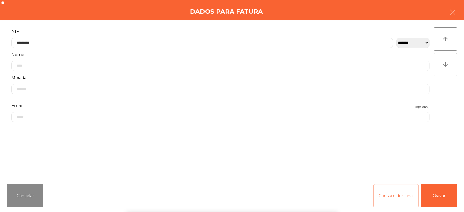
click at [426, 187] on div "` 1 2 3 4 5 6 7 8 9 0 - = keyboard_backspace keyboard_tab q w e r t y u i o p […" at bounding box center [232, 176] width 464 height 72
click at [435, 196] on button "Gravar" at bounding box center [439, 195] width 36 height 23
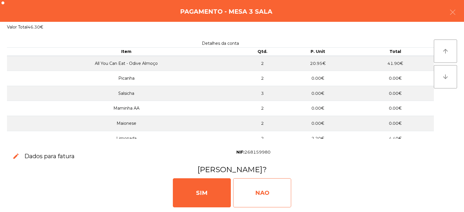
click at [279, 195] on div "NAO" at bounding box center [262, 192] width 58 height 29
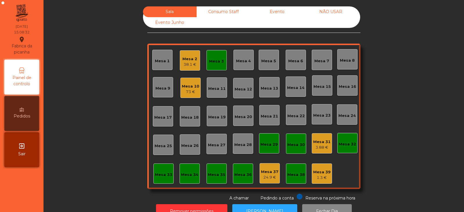
scroll to position [17, 0]
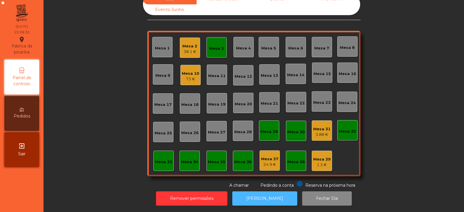
click at [272, 199] on button "[PERSON_NAME]" at bounding box center [264, 198] width 65 height 14
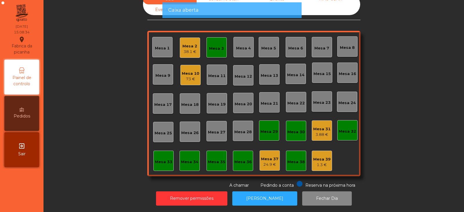
click at [212, 46] on div "Mesa 3" at bounding box center [216, 49] width 15 height 6
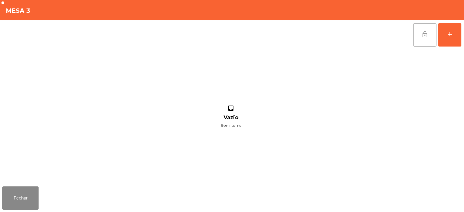
click at [421, 35] on button "lock_open" at bounding box center [425, 34] width 23 height 23
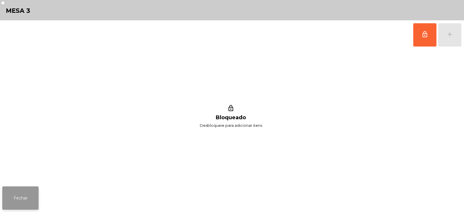
click at [34, 194] on button "Fechar" at bounding box center [20, 197] width 36 height 23
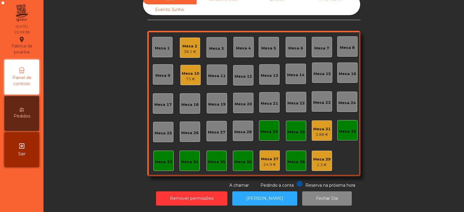
click at [322, 131] on div "3.88 €" at bounding box center [321, 134] width 17 height 6
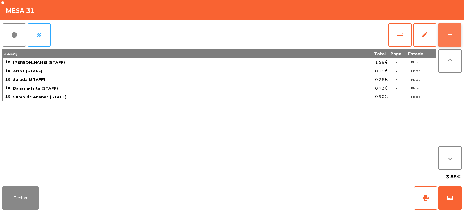
click at [453, 35] on div "add" at bounding box center [450, 34] width 7 height 7
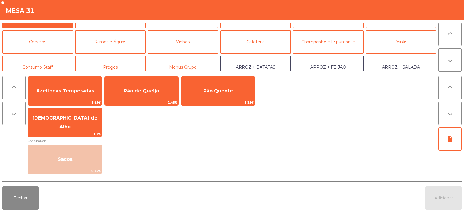
scroll to position [18, 0]
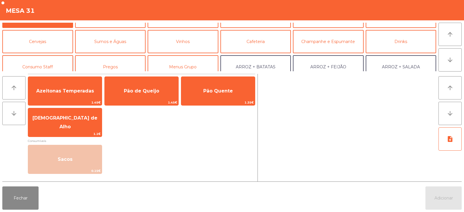
click at [52, 58] on button "Consumo Staff" at bounding box center [37, 66] width 71 height 23
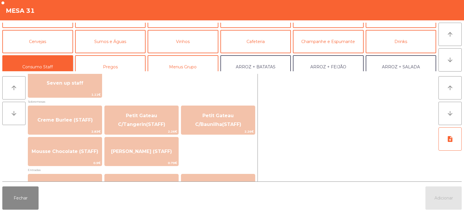
scroll to position [382, 0]
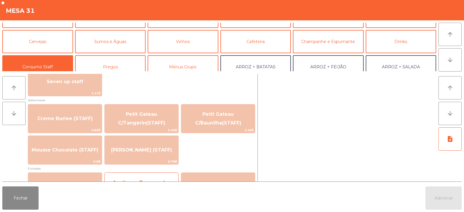
click at [120, 173] on div "Azeitonas Temperadas (STAFF) 0.57€" at bounding box center [141, 186] width 74 height 29
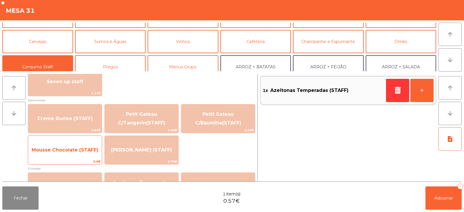
click at [93, 153] on span "Mousse Chocolate (STAFF)" at bounding box center [65, 150] width 74 height 16
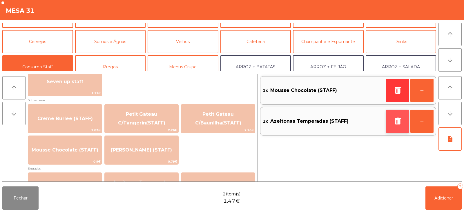
click at [398, 122] on icon "button" at bounding box center [398, 120] width 9 height 7
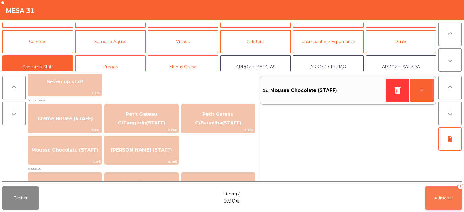
click at [447, 198] on span "Adicionar" at bounding box center [444, 197] width 19 height 5
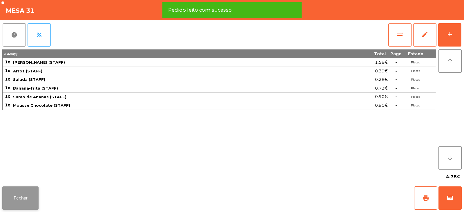
click at [28, 189] on button "Fechar" at bounding box center [20, 197] width 36 height 23
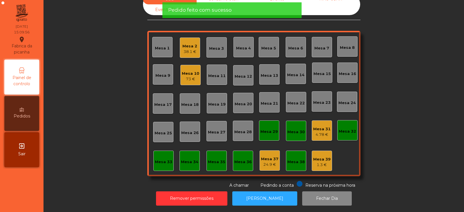
click at [321, 131] on div "4.78 €" at bounding box center [321, 134] width 17 height 6
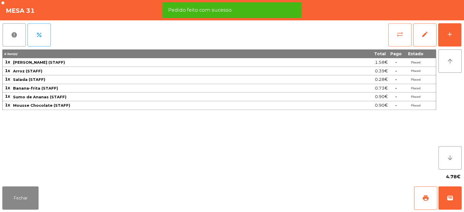
click at [401, 37] on span "sync_alt" at bounding box center [400, 34] width 7 height 7
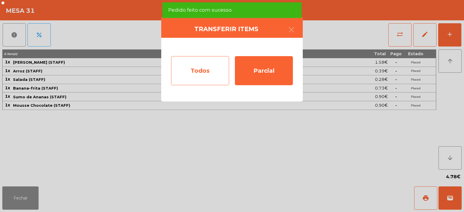
click at [216, 72] on div "Todos" at bounding box center [200, 70] width 58 height 29
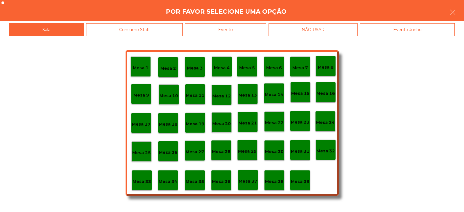
click at [330, 151] on p "Mesa 32" at bounding box center [326, 150] width 19 height 7
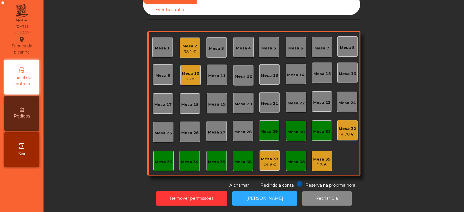
scroll to position [0, 0]
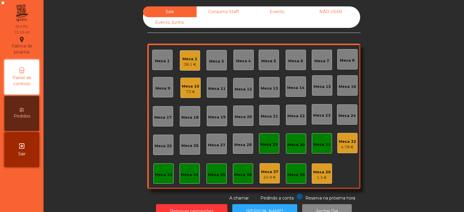
click at [191, 89] on div "73 €" at bounding box center [190, 92] width 17 height 6
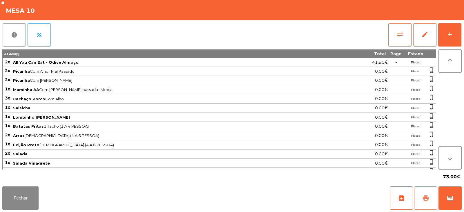
click at [427, 201] on span "print" at bounding box center [426, 197] width 7 height 7
click at [402, 36] on span "sync_alt" at bounding box center [400, 34] width 7 height 7
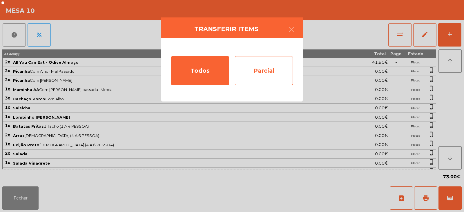
click at [263, 70] on div "Parcial" at bounding box center [264, 70] width 58 height 29
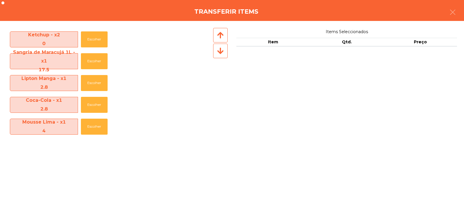
scroll to position [303, 0]
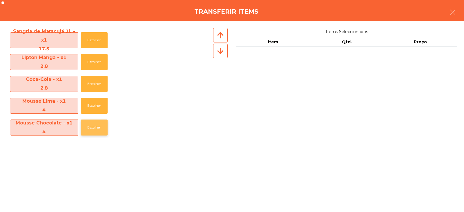
click at [95, 127] on button "Escolher" at bounding box center [94, 127] width 27 height 16
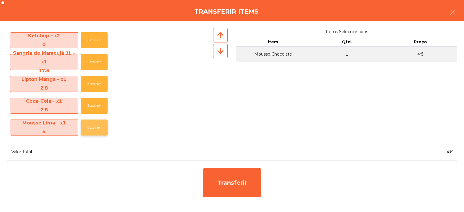
click at [95, 125] on button "Escolher" at bounding box center [94, 127] width 27 height 16
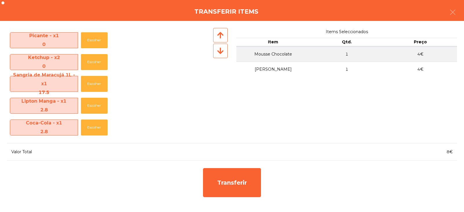
scroll to position [260, 0]
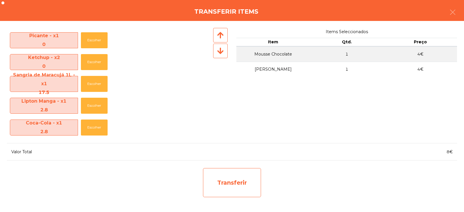
click at [235, 180] on div "Transferir" at bounding box center [232, 182] width 58 height 29
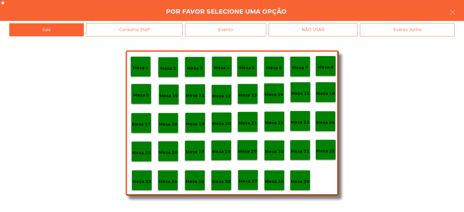
click at [308, 178] on p "Mesa 39" at bounding box center [300, 181] width 19 height 7
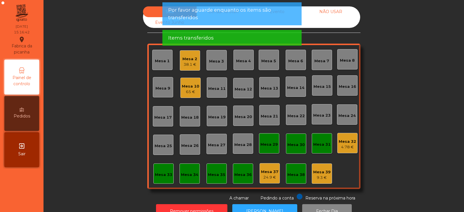
click at [190, 89] on div "65 €" at bounding box center [190, 92] width 17 height 6
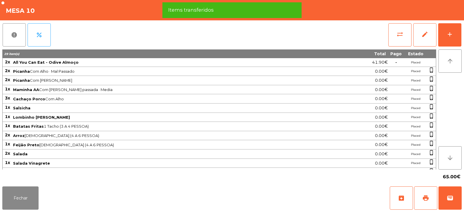
click at [402, 175] on div "65.00€" at bounding box center [232, 176] width 460 height 15
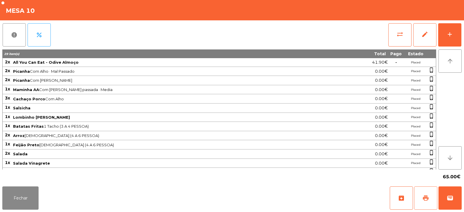
click at [434, 201] on button "print" at bounding box center [425, 197] width 23 height 23
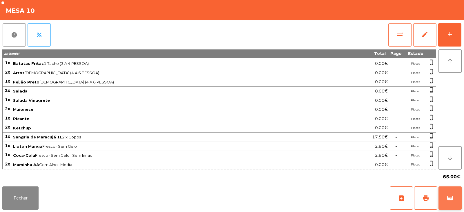
click at [445, 198] on button "wallet" at bounding box center [450, 197] width 23 height 23
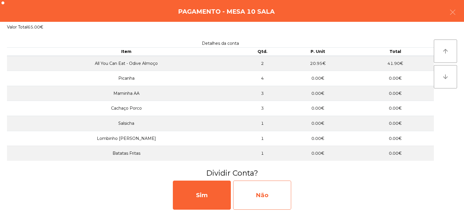
click at [266, 193] on div "Não" at bounding box center [262, 194] width 58 height 29
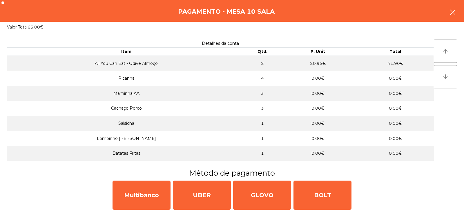
click at [452, 9] on icon "button" at bounding box center [453, 12] width 7 height 7
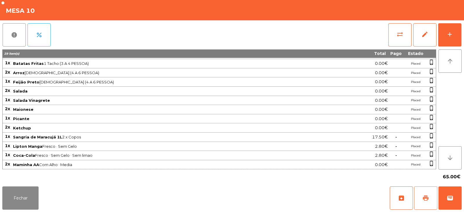
click at [423, 199] on span "print" at bounding box center [426, 197] width 7 height 7
click at [396, 39] on button "sync_alt" at bounding box center [400, 34] width 23 height 23
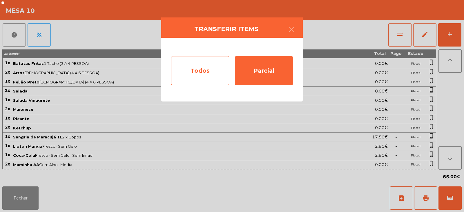
click at [202, 65] on div "Todos" at bounding box center [200, 70] width 58 height 29
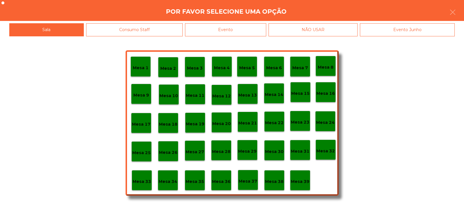
click at [257, 28] on div "Evento" at bounding box center [225, 29] width 81 height 13
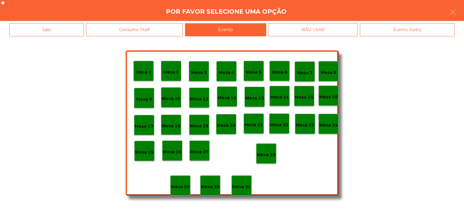
click at [268, 153] on p "Mesa 28" at bounding box center [266, 154] width 19 height 7
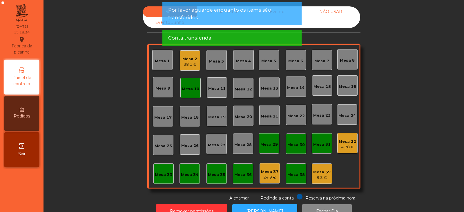
click at [192, 91] on div "Mesa 10" at bounding box center [190, 89] width 17 height 6
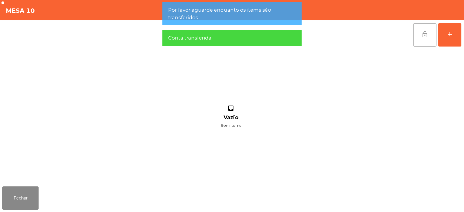
click at [419, 32] on button "lock_open" at bounding box center [425, 34] width 23 height 23
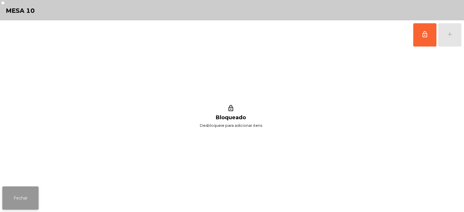
click at [33, 189] on button "Fechar" at bounding box center [20, 197] width 36 height 23
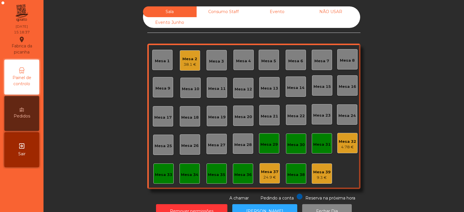
click at [188, 63] on div "38.1 €" at bounding box center [190, 65] width 15 height 6
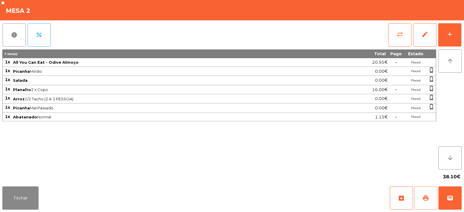
click at [423, 195] on span "print" at bounding box center [426, 197] width 7 height 7
click at [30, 191] on button "Fechar" at bounding box center [20, 197] width 36 height 23
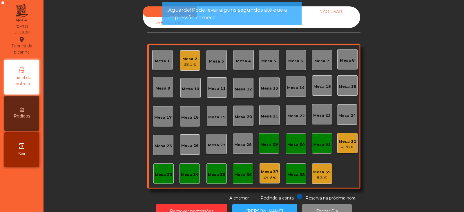
scroll to position [17, 0]
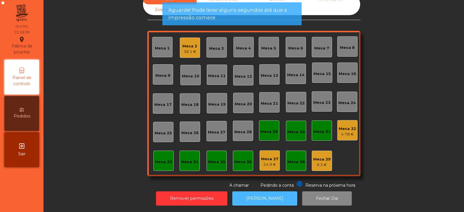
click at [259, 191] on button "[PERSON_NAME]" at bounding box center [264, 198] width 65 height 14
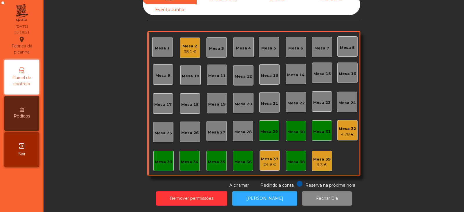
click at [192, 49] on div "38.1 €" at bounding box center [190, 52] width 15 height 6
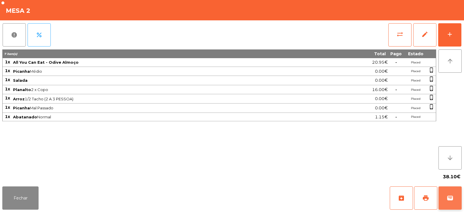
click at [445, 202] on button "wallet" at bounding box center [450, 197] width 23 height 23
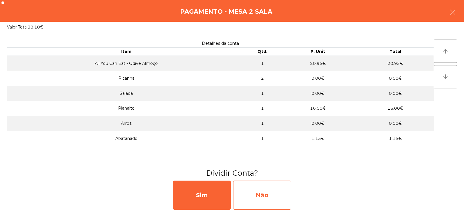
click at [271, 193] on div "Não" at bounding box center [262, 194] width 58 height 29
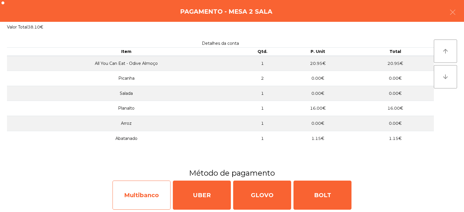
click at [129, 193] on div "Multibanco" at bounding box center [142, 194] width 58 height 29
select select "**"
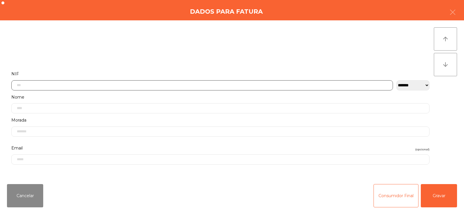
click at [312, 85] on input "text" at bounding box center [202, 85] width 382 height 10
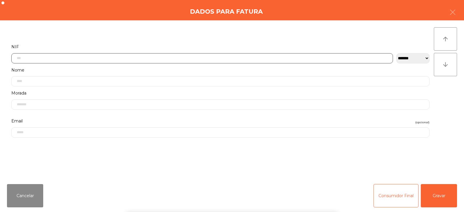
scroll to position [42, 0]
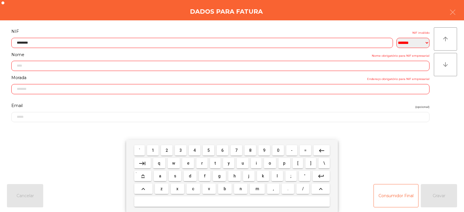
type input "*********"
type input "**********"
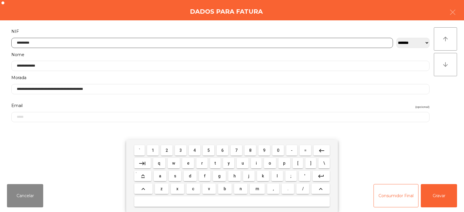
type input "*********"
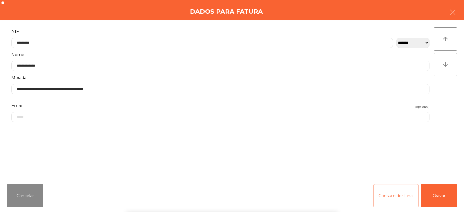
click at [426, 197] on div "` 1 2 3 4 5 6 7 8 9 0 - = keyboard_backspace keyboard_tab q w e r t y u i o p […" at bounding box center [232, 176] width 464 height 72
click at [426, 196] on button "Gravar" at bounding box center [439, 195] width 36 height 23
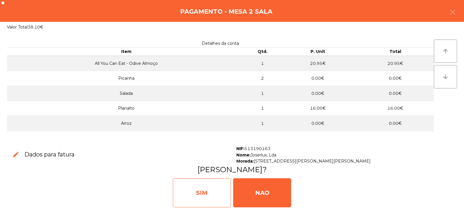
click at [226, 195] on div "SIM" at bounding box center [202, 192] width 58 height 29
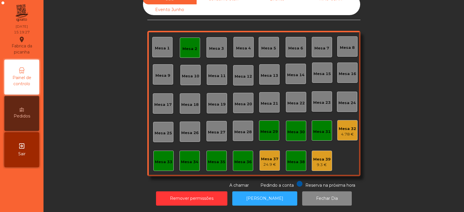
click at [192, 46] on div "Mesa 2" at bounding box center [190, 49] width 15 height 6
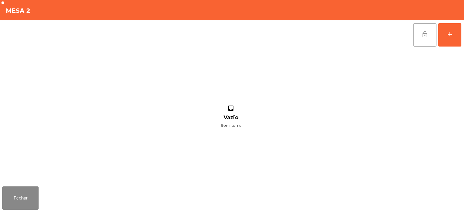
click at [429, 34] on button "lock_open" at bounding box center [425, 34] width 23 height 23
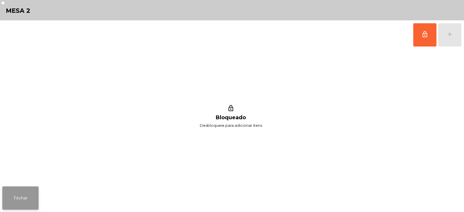
click at [33, 188] on button "Fechar" at bounding box center [20, 197] width 36 height 23
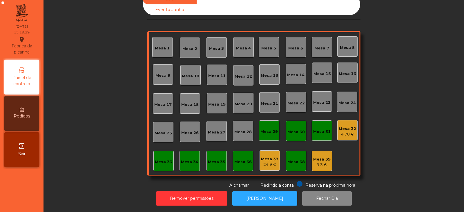
scroll to position [0, 0]
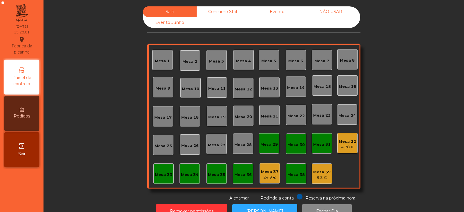
click at [216, 13] on div "Consumo Staff" at bounding box center [224, 11] width 54 height 11
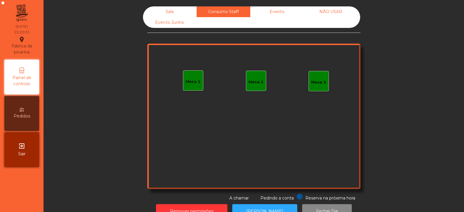
click at [278, 13] on div "Evento" at bounding box center [277, 11] width 54 height 11
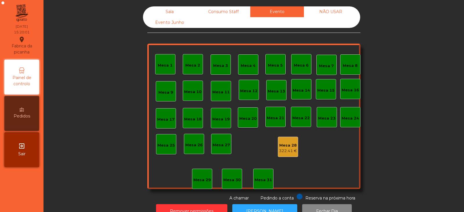
click at [333, 10] on div "NÃO USAR" at bounding box center [331, 11] width 54 height 11
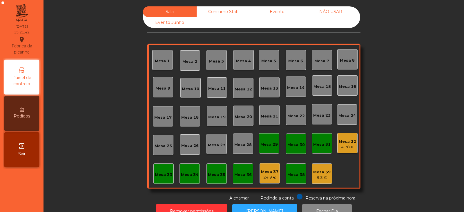
click at [281, 12] on div "Evento" at bounding box center [277, 11] width 54 height 11
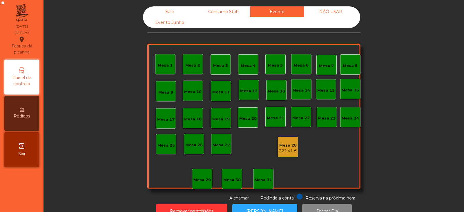
click at [290, 150] on div "322.41 €" at bounding box center [288, 151] width 18 height 6
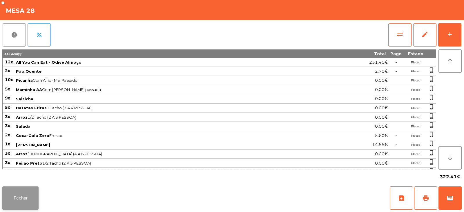
click at [21, 190] on button "Fechar" at bounding box center [20, 197] width 36 height 23
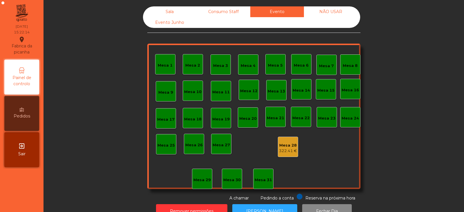
click at [179, 12] on div "Sala" at bounding box center [170, 11] width 54 height 11
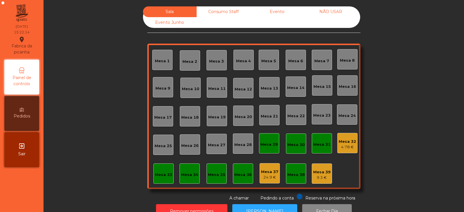
scroll to position [17, 0]
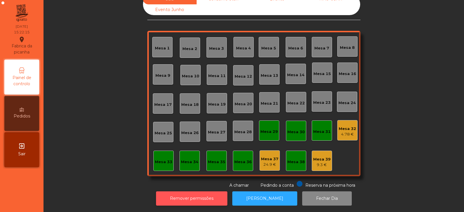
click at [210, 194] on button "Remover permissões" at bounding box center [191, 198] width 71 height 14
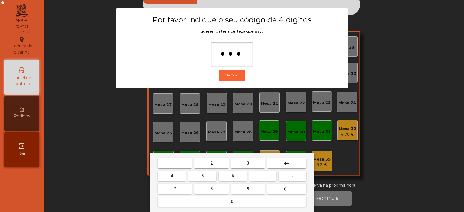
type input "****"
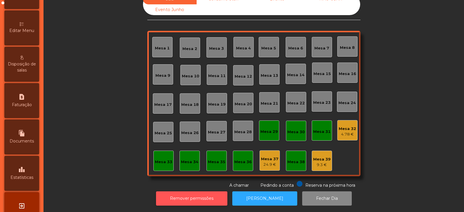
scroll to position [141, 0]
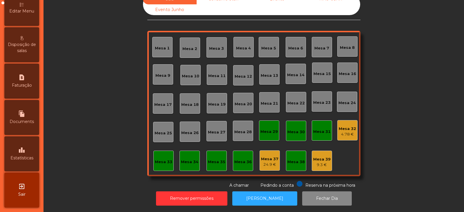
click at [30, 155] on span "Estatísticas" at bounding box center [21, 158] width 23 height 6
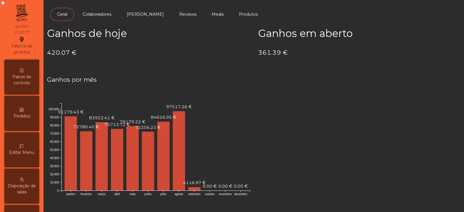
click at [24, 69] on icon at bounding box center [22, 70] width 4 height 4
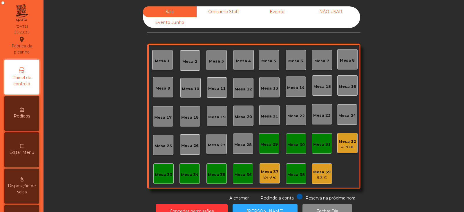
scroll to position [17, 0]
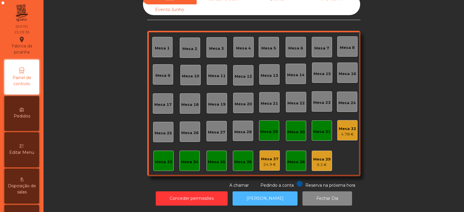
click at [254, 191] on button "[PERSON_NAME]" at bounding box center [265, 198] width 65 height 14
click at [264, 194] on button "[PERSON_NAME]" at bounding box center [265, 198] width 65 height 14
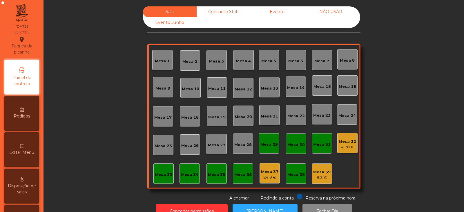
click at [276, 13] on div "Evento" at bounding box center [277, 11] width 54 height 11
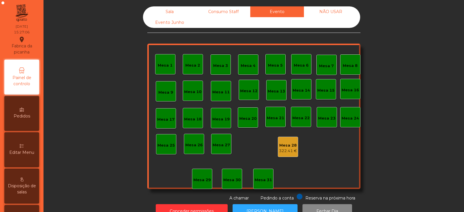
click at [333, 12] on div "NÃO USAR" at bounding box center [331, 11] width 54 height 11
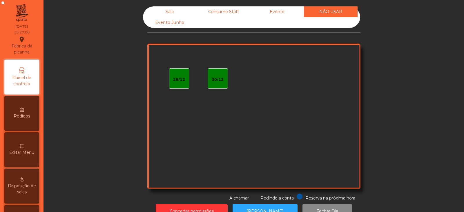
click at [230, 15] on div "Consumo Staff" at bounding box center [224, 11] width 54 height 11
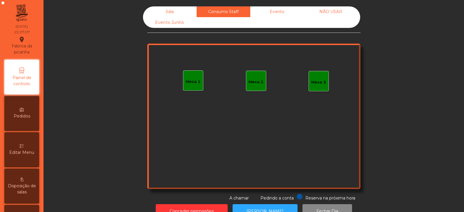
click at [182, 12] on div "Sala" at bounding box center [170, 11] width 54 height 11
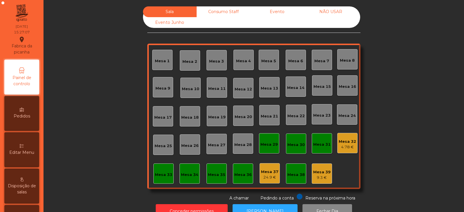
click at [180, 23] on div "Evento Junho" at bounding box center [170, 22] width 54 height 11
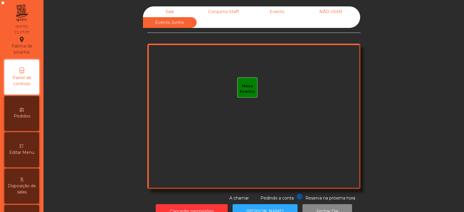
click at [180, 11] on div "Sala" at bounding box center [170, 11] width 54 height 11
